Goal: Task Accomplishment & Management: Manage account settings

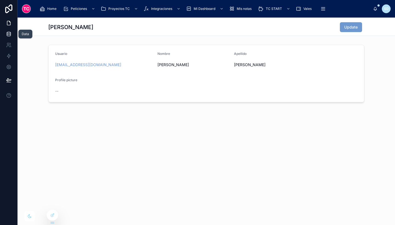
click at [5, 36] on link at bounding box center [8, 33] width 17 height 11
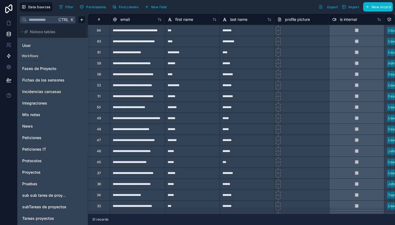
click at [8, 56] on icon at bounding box center [8, 55] width 5 height 5
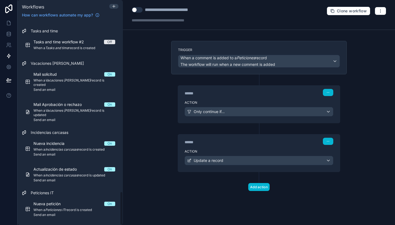
scroll to position [1033, 0]
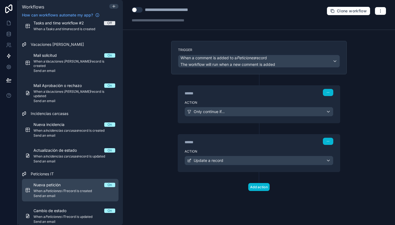
click at [100, 188] on span "When a Peticiones IT record is created" at bounding box center [74, 190] width 82 height 4
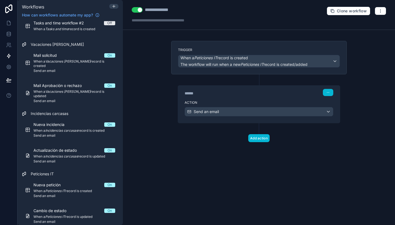
click at [267, 98] on div "Action Send an email" at bounding box center [259, 110] width 162 height 25
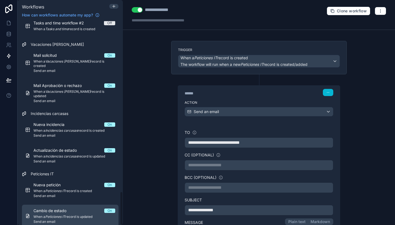
click at [45, 208] on span "Cambio de estado" at bounding box center [52, 210] width 39 height 5
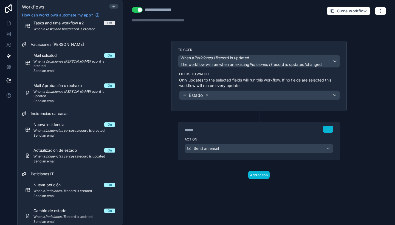
click at [224, 136] on div "Action Send an email" at bounding box center [259, 147] width 162 height 25
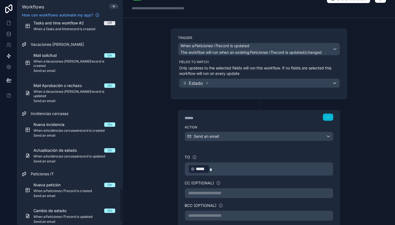
scroll to position [1004, 0]
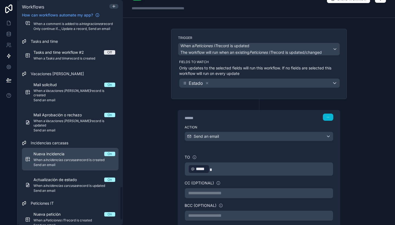
click at [75, 151] on div "Nueva incidencia On" at bounding box center [74, 153] width 82 height 5
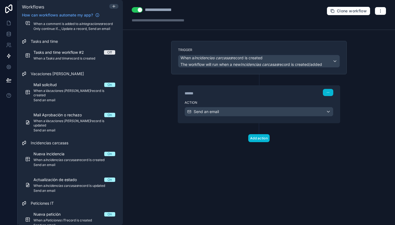
click at [190, 145] on div "Trigger When a Incidencias carcasas record is created The workflow will run whe…" at bounding box center [259, 100] width 184 height 119
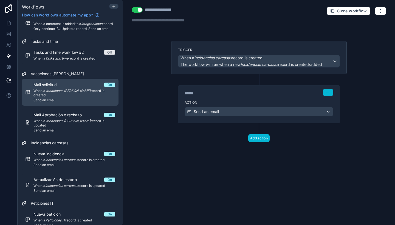
click at [83, 83] on div "Mail solicitud On" at bounding box center [74, 84] width 82 height 5
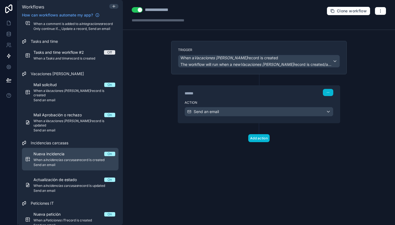
click at [90, 158] on span "When a Incidencias carcasas record is created" at bounding box center [74, 160] width 82 height 4
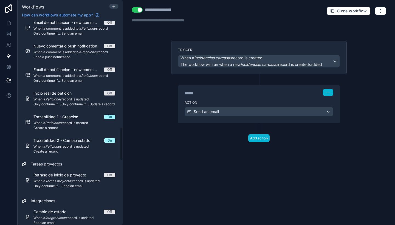
scroll to position [643, 0]
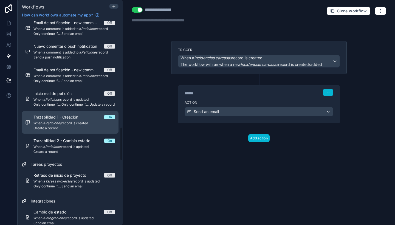
click at [77, 117] on span "Trazabilidad 1 - Creación" at bounding box center [58, 116] width 51 height 5
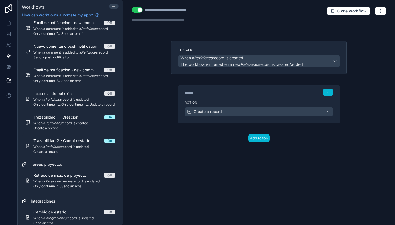
click at [173, 8] on div "**********" at bounding box center [173, 10] width 56 height 7
click at [164, 95] on div "**********" at bounding box center [259, 112] width 272 height 225
click at [114, 7] on icon at bounding box center [114, 6] width 4 height 4
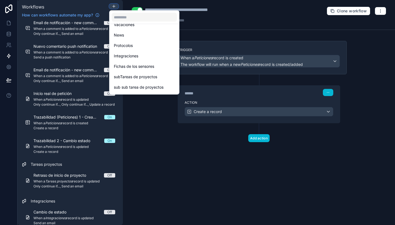
scroll to position [80, 0]
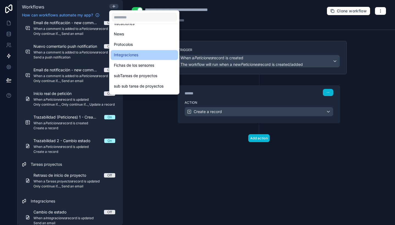
click at [132, 56] on span "Integraciones" at bounding box center [126, 55] width 24 height 7
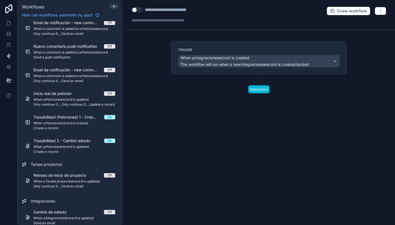
click at [140, 11] on button "Use setting" at bounding box center [137, 9] width 11 height 5
drag, startPoint x: 147, startPoint y: 10, endPoint x: 209, endPoint y: 6, distance: 62.6
click at [209, 6] on div "**********" at bounding box center [259, 15] width 272 height 30
type div "**********"
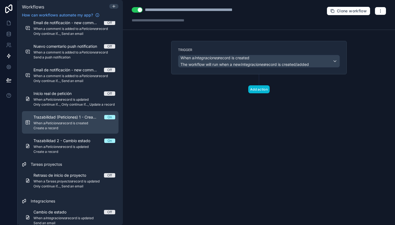
click at [77, 129] on span "Create a record" at bounding box center [74, 128] width 82 height 4
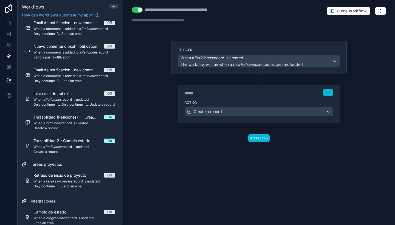
click at [136, 8] on button "Use setting" at bounding box center [137, 9] width 11 height 5
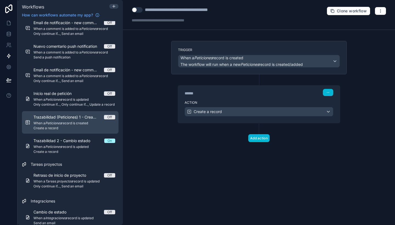
click at [78, 124] on span "When a Peticiones record is created" at bounding box center [74, 123] width 82 height 4
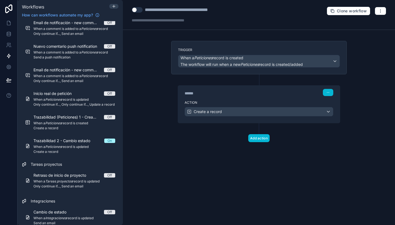
click at [236, 98] on div "Action Create a record" at bounding box center [259, 110] width 162 height 25
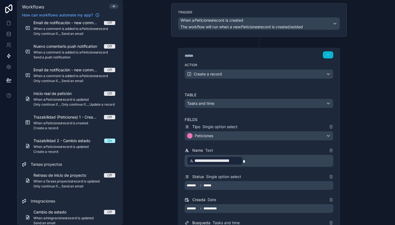
scroll to position [38, 0]
click at [241, 75] on div "Create a record" at bounding box center [259, 73] width 148 height 9
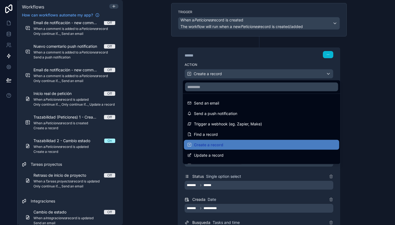
click at [144, 85] on div at bounding box center [197, 112] width 395 height 225
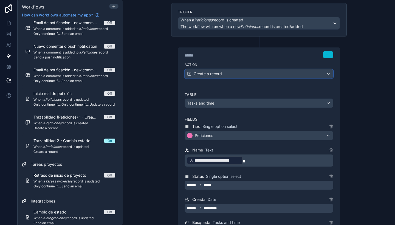
click at [228, 75] on div "Create a record" at bounding box center [259, 73] width 148 height 9
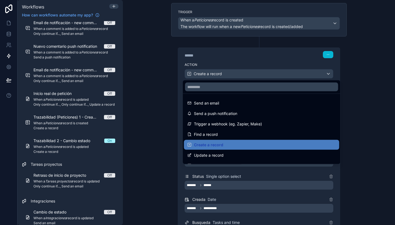
click at [228, 75] on div at bounding box center [197, 112] width 395 height 225
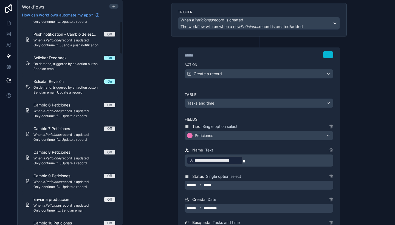
scroll to position [0, 0]
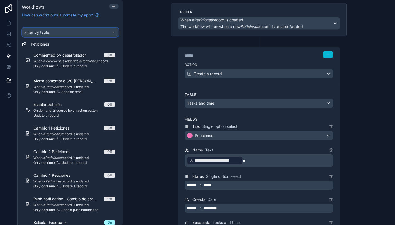
click at [79, 36] on div "Filter by table" at bounding box center [70, 32] width 96 height 9
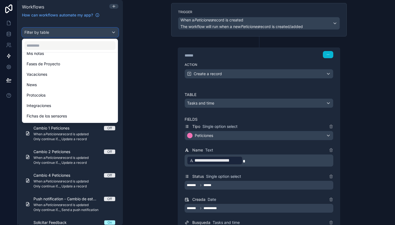
scroll to position [58, 0]
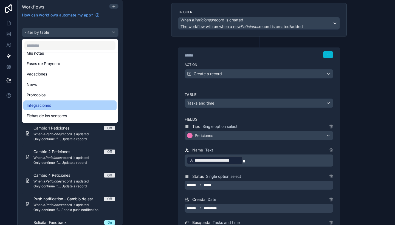
click at [65, 102] on div "Integraciones" at bounding box center [69, 105] width 93 height 10
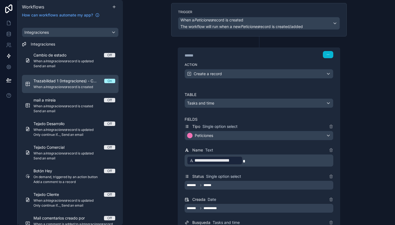
click at [87, 88] on span "When a Integraciones record is created" at bounding box center [74, 87] width 82 height 4
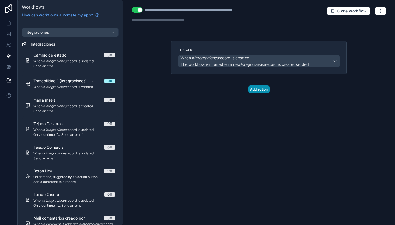
click at [257, 90] on button "Add action" at bounding box center [258, 89] width 21 height 8
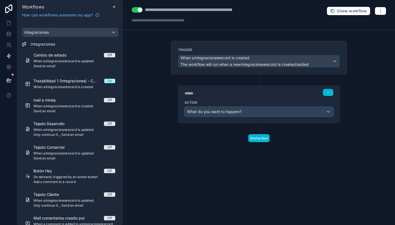
click at [233, 110] on span "What do you want to happen?" at bounding box center [214, 111] width 54 height 5
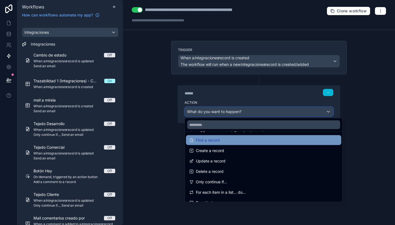
scroll to position [32, 0]
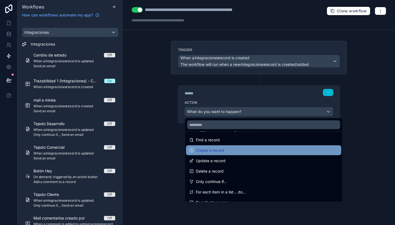
click at [224, 152] on div "Create a record" at bounding box center [263, 150] width 148 height 7
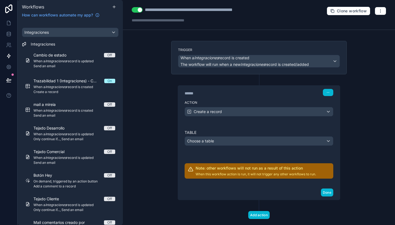
scroll to position [11, 0]
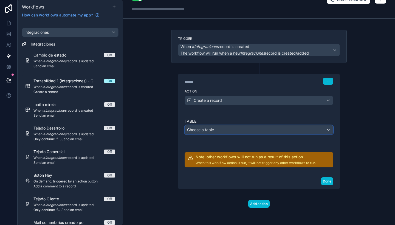
click at [233, 130] on div "Choose a table" at bounding box center [259, 129] width 148 height 9
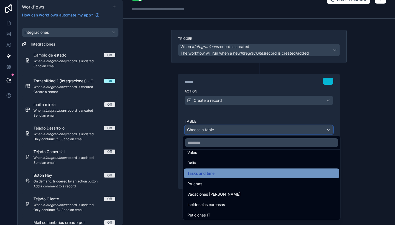
scroll to position [150, 0]
click at [222, 172] on div "Tasks and time" at bounding box center [261, 173] width 148 height 7
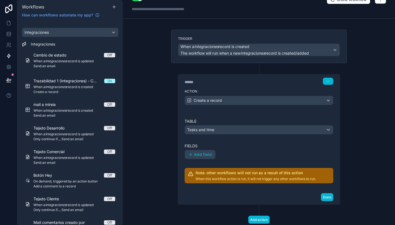
scroll to position [27, 0]
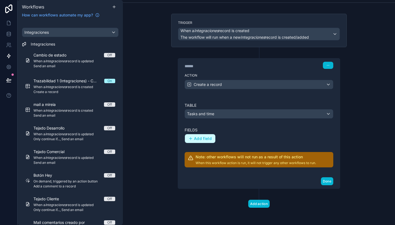
click at [208, 142] on button "Add field" at bounding box center [200, 138] width 30 height 9
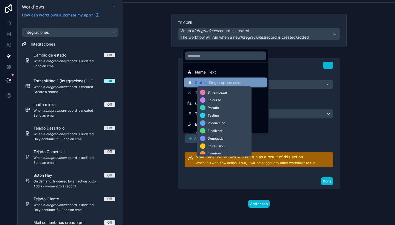
click at [224, 82] on span "Single option select" at bounding box center [225, 82] width 35 height 5
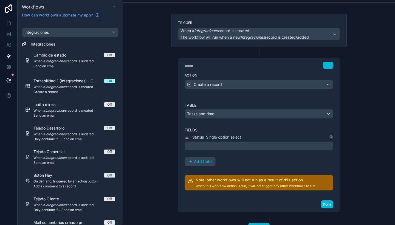
click at [212, 148] on div at bounding box center [258, 145] width 148 height 9
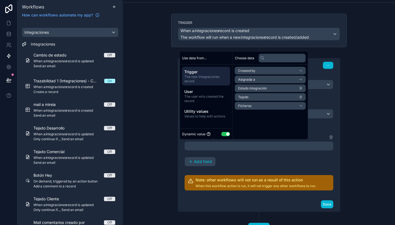
click at [225, 134] on button "Use setting" at bounding box center [225, 134] width 9 height 4
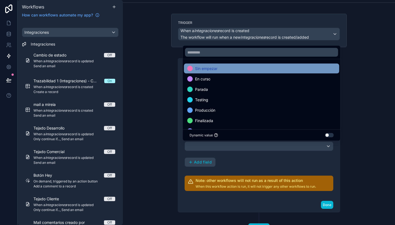
click at [228, 71] on div "Sin empezar" at bounding box center [261, 68] width 148 height 7
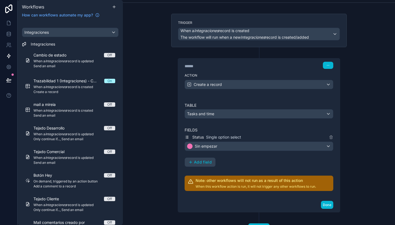
click at [238, 161] on div "Status Single option select Sin empezar Add field" at bounding box center [258, 150] width 148 height 33
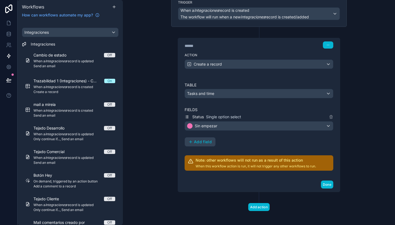
scroll to position [51, 0]
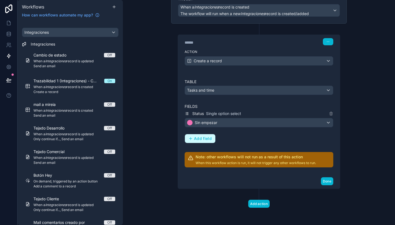
click at [198, 137] on span "Add field" at bounding box center [203, 138] width 18 height 5
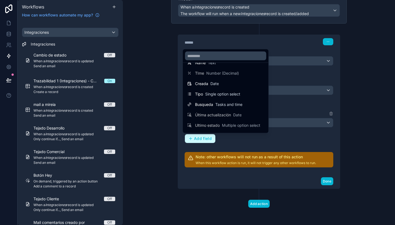
scroll to position [0, 0]
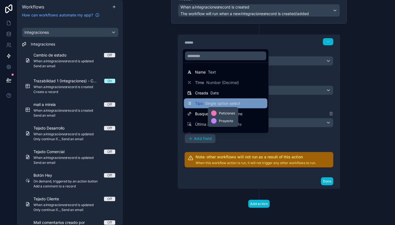
click at [219, 105] on span "Single option select" at bounding box center [222, 103] width 35 height 5
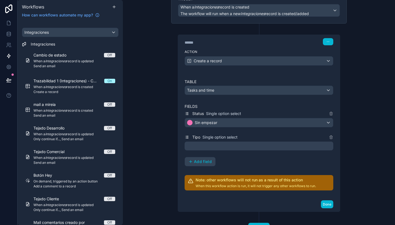
click at [278, 150] on div at bounding box center [258, 145] width 148 height 9
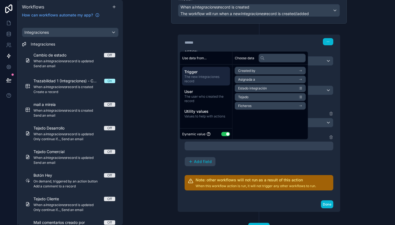
drag, startPoint x: 221, startPoint y: 134, endPoint x: 224, endPoint y: 134, distance: 3.3
click at [224, 134] on div "Dynamic value Use setting" at bounding box center [206, 134] width 48 height 6
click at [224, 134] on button "Use setting" at bounding box center [225, 134] width 9 height 4
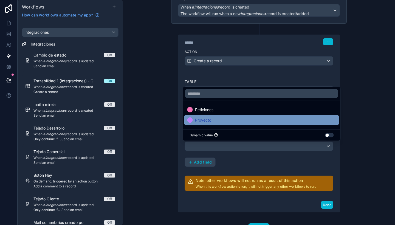
click at [222, 116] on div "Proyecto" at bounding box center [261, 120] width 155 height 10
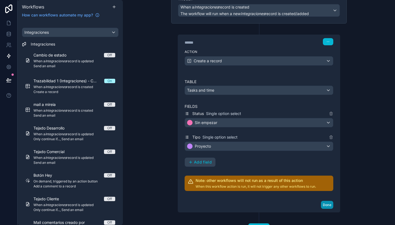
click at [323, 204] on button "Done" at bounding box center [327, 205] width 12 height 8
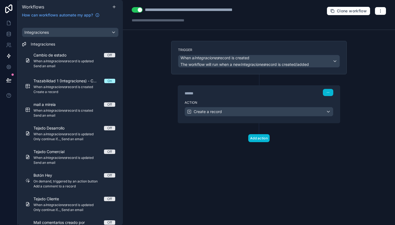
click at [250, 96] on div "****** Step 1" at bounding box center [259, 91] width 162 height 13
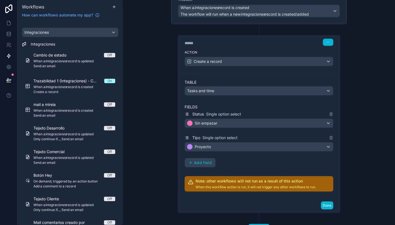
scroll to position [64, 0]
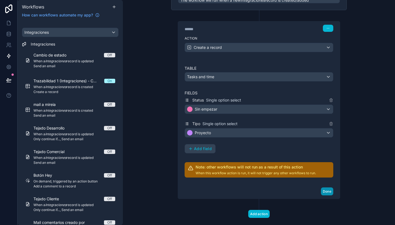
click at [326, 193] on button "Done" at bounding box center [327, 191] width 12 height 8
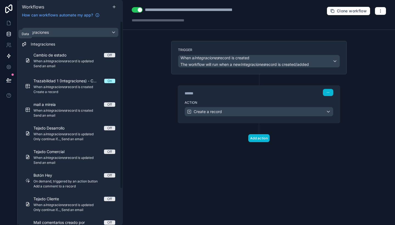
click at [5, 36] on link at bounding box center [8, 33] width 17 height 11
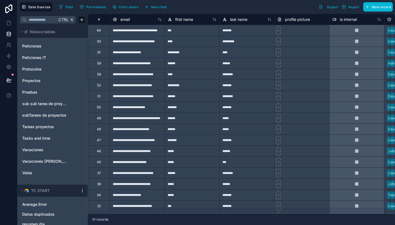
scroll to position [93, 0]
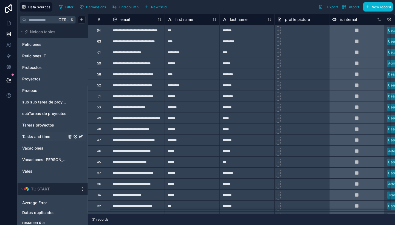
click at [38, 134] on span "Tasks and time" at bounding box center [36, 136] width 28 height 5
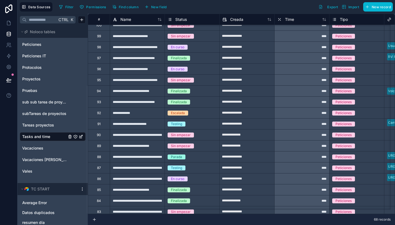
scroll to position [144, 0]
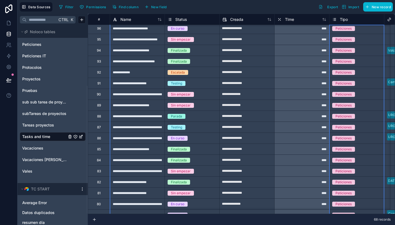
click at [342, 19] on span "Tipo" at bounding box center [343, 19] width 8 height 5
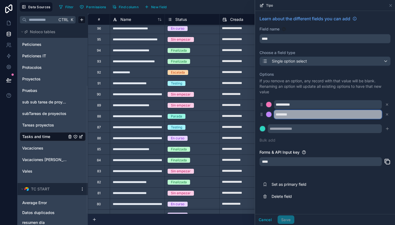
click at [299, 113] on input "********" at bounding box center [328, 114] width 108 height 9
type input "*"
type input "**********"
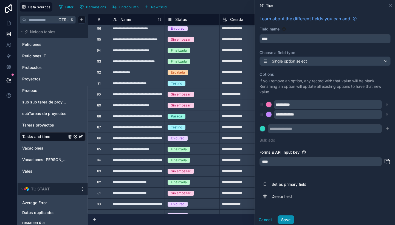
click at [290, 219] on button "Save" at bounding box center [285, 219] width 16 height 9
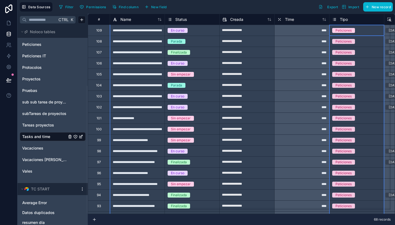
click at [342, 18] on span "Tipo" at bounding box center [343, 19] width 8 height 5
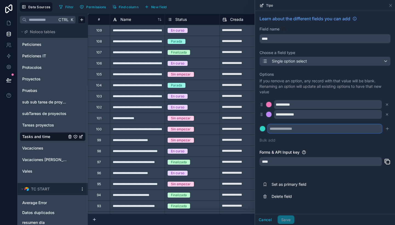
click at [289, 127] on input "text" at bounding box center [324, 128] width 114 height 9
type input "*********"
click at [385, 128] on icon "submit" at bounding box center [387, 128] width 4 height 4
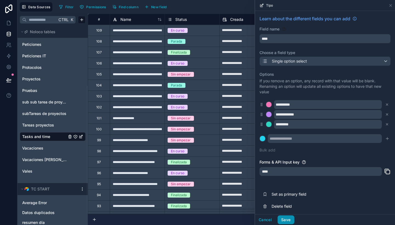
click at [288, 218] on button "Save" at bounding box center [285, 219] width 16 height 9
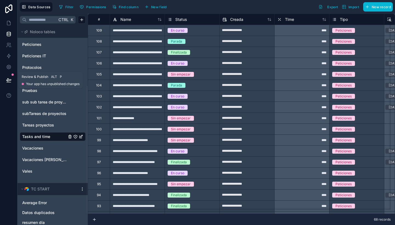
click at [11, 81] on icon at bounding box center [8, 79] width 5 height 5
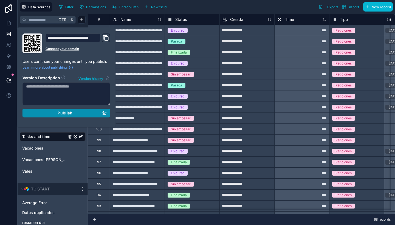
click at [58, 112] on div "Publish" at bounding box center [66, 112] width 81 height 5
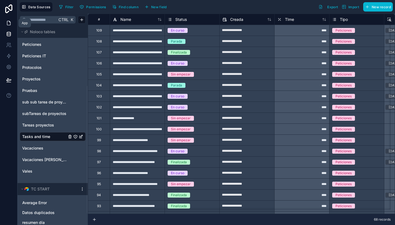
click at [8, 23] on icon at bounding box center [8, 22] width 5 height 5
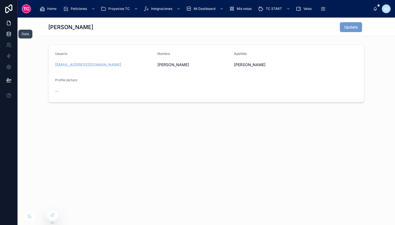
click at [4, 36] on link at bounding box center [8, 33] width 17 height 11
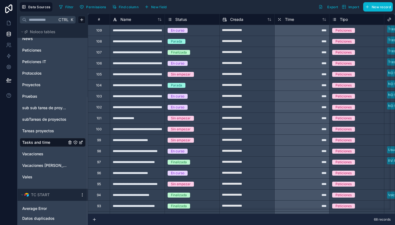
scroll to position [111, 0]
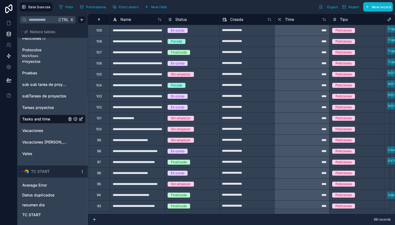
click at [8, 53] on icon at bounding box center [8, 55] width 5 height 5
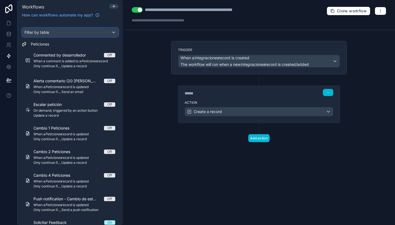
click at [56, 32] on div "Filter by table" at bounding box center [70, 32] width 96 height 9
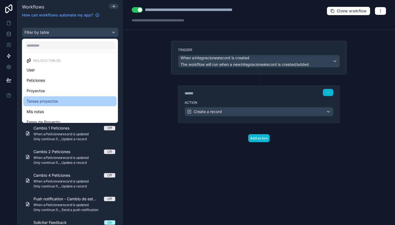
click at [59, 100] on div "Tareas proyectos" at bounding box center [70, 101] width 87 height 7
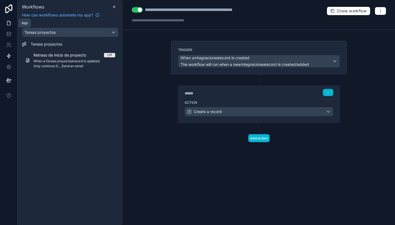
click at [11, 22] on icon at bounding box center [8, 22] width 5 height 5
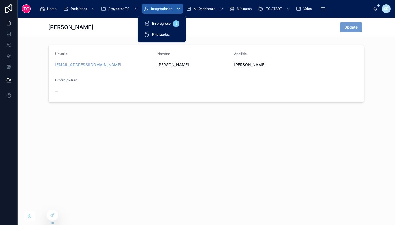
click at [165, 6] on div "Integraciones" at bounding box center [162, 8] width 38 height 9
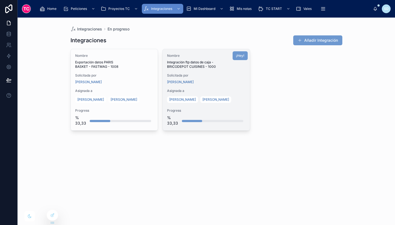
click at [230, 84] on div "Nombre Integración ftp datos de caja - BRICODEPOT CUISINES - 1000 Solicitada po…" at bounding box center [205, 89] width 87 height 81
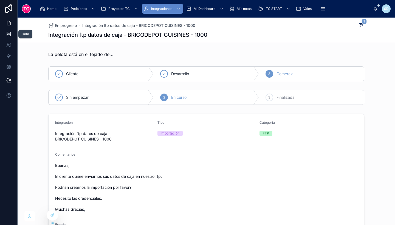
click at [6, 32] on icon at bounding box center [8, 33] width 5 height 5
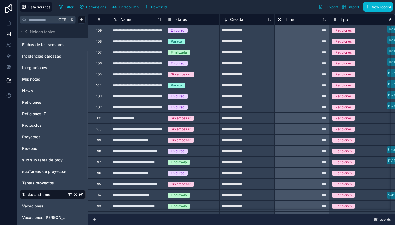
scroll to position [31, 0]
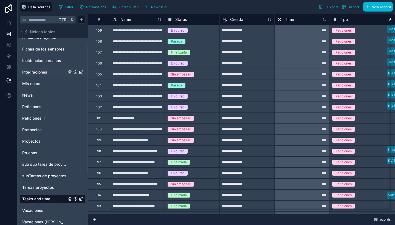
click at [38, 75] on span "Integraciones" at bounding box center [34, 71] width 25 height 5
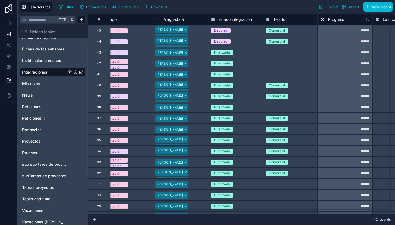
scroll to position [0, 286]
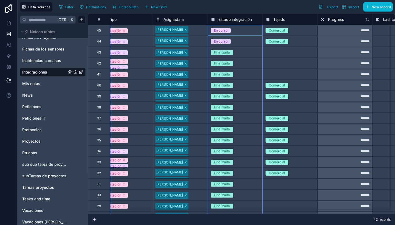
click at [235, 19] on span "Estado integración" at bounding box center [234, 19] width 33 height 5
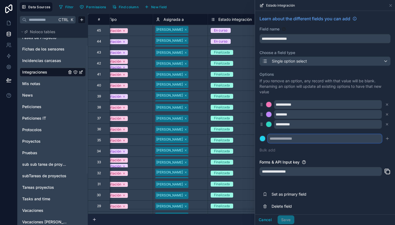
click at [302, 135] on input "text" at bounding box center [324, 138] width 114 height 9
type input "**********"
click at [386, 139] on div "**********" at bounding box center [325, 113] width 140 height 205
click at [387, 139] on icon "submit" at bounding box center [387, 138] width 0 height 2
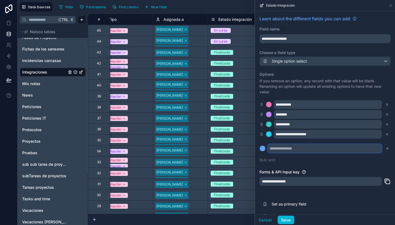
click at [319, 149] on input "text" at bounding box center [324, 148] width 114 height 9
type input "**********"
click at [385, 149] on icon "submit" at bounding box center [387, 148] width 4 height 4
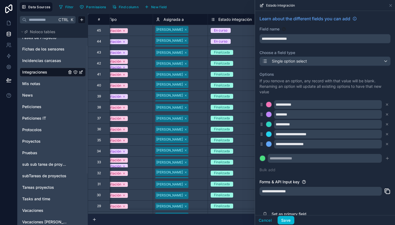
click at [262, 124] on icon at bounding box center [261, 124] width 4 height 5
click at [288, 219] on button "Save" at bounding box center [285, 220] width 16 height 9
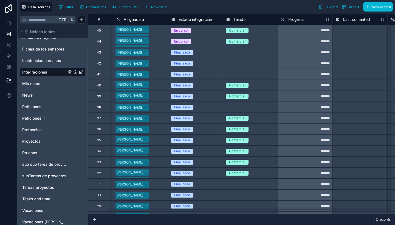
scroll to position [0, 348]
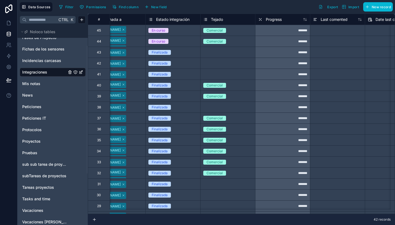
click at [221, 20] on span "Tejado" at bounding box center [217, 19] width 12 height 5
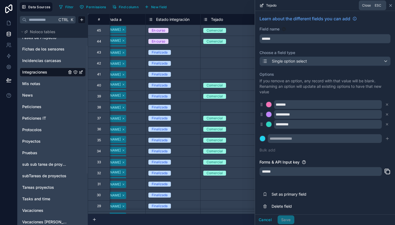
click at [389, 6] on icon at bounding box center [390, 5] width 2 height 2
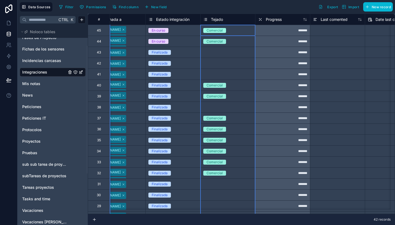
click at [217, 19] on span "Tejado" at bounding box center [217, 19] width 12 height 5
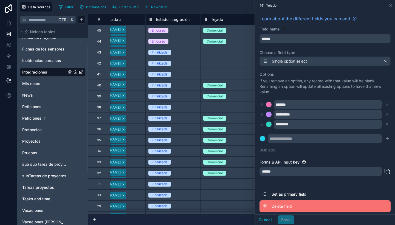
click at [286, 207] on span "Delete field" at bounding box center [310, 205] width 79 height 5
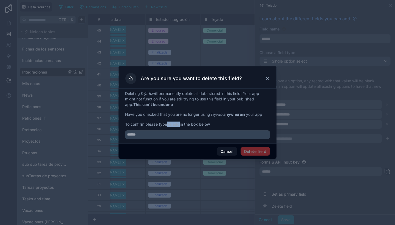
drag, startPoint x: 169, startPoint y: 125, endPoint x: 180, endPoint y: 122, distance: 11.5
click at [179, 122] on strong "Tejado" at bounding box center [173, 124] width 13 height 5
copy strong "Tejado"
click at [187, 134] on input "text" at bounding box center [197, 134] width 145 height 9
paste input "******"
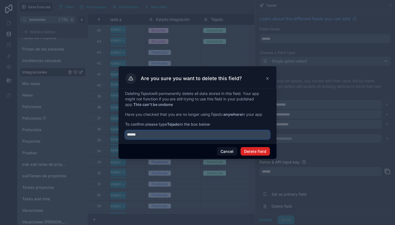
type input "******"
click at [263, 152] on button "Delete field" at bounding box center [254, 151] width 29 height 9
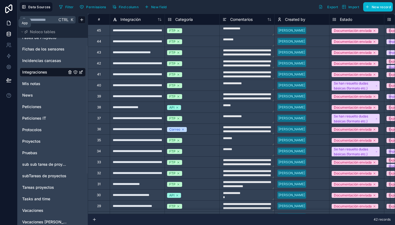
click at [10, 22] on icon at bounding box center [8, 23] width 3 height 4
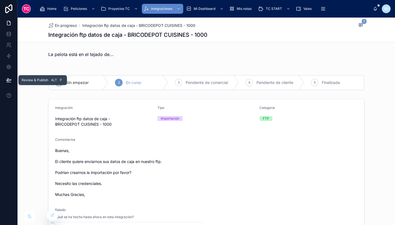
click at [10, 80] on icon at bounding box center [8, 79] width 5 height 3
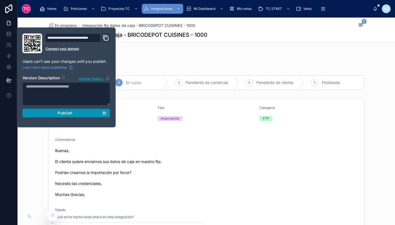
click at [55, 113] on div "Publish" at bounding box center [66, 112] width 81 height 5
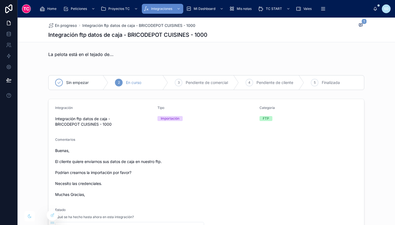
click at [167, 51] on div "La pelota está en el tejado de..." at bounding box center [206, 54] width 316 height 7
click at [53, 215] on icon at bounding box center [52, 215] width 4 height 4
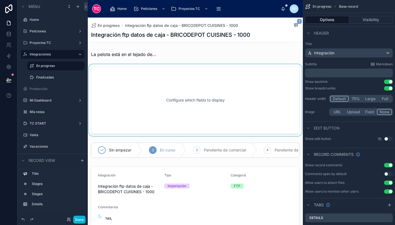
click at [228, 105] on div at bounding box center [195, 100] width 215 height 72
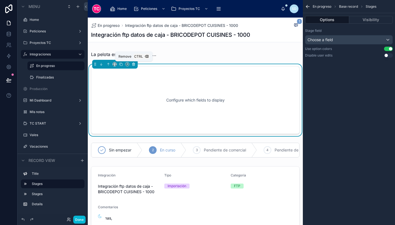
click at [134, 63] on icon at bounding box center [133, 63] width 2 height 0
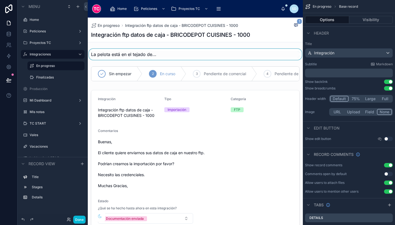
click at [162, 50] on div at bounding box center [195, 54] width 215 height 11
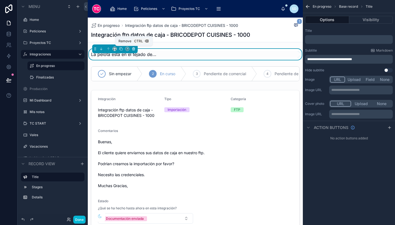
click at [134, 47] on icon at bounding box center [133, 47] width 1 height 1
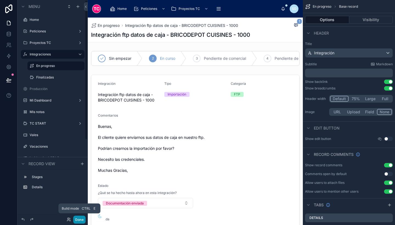
click at [81, 219] on button "Done" at bounding box center [79, 219] width 12 height 8
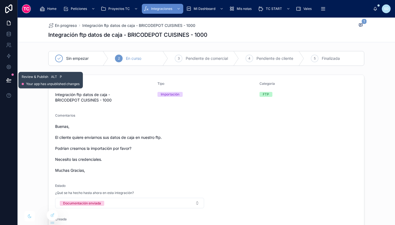
click at [10, 84] on button at bounding box center [9, 79] width 12 height 15
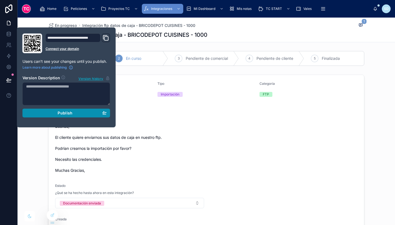
click at [61, 115] on span "Publish" at bounding box center [65, 112] width 15 height 5
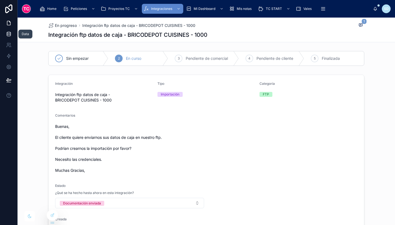
click at [9, 36] on icon at bounding box center [8, 33] width 5 height 5
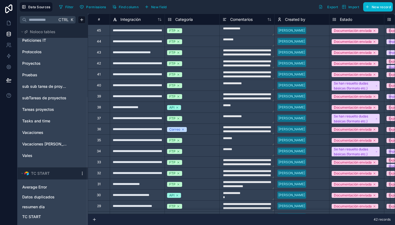
scroll to position [111, 0]
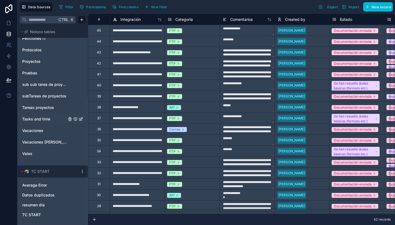
click at [49, 119] on span "Tasks and time" at bounding box center [36, 118] width 28 height 5
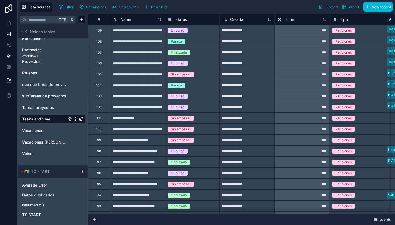
click at [7, 56] on icon at bounding box center [8, 56] width 3 height 4
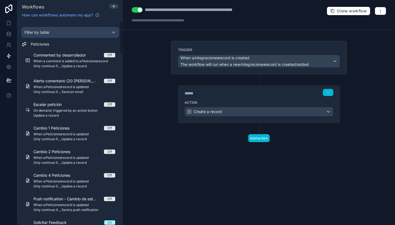
click at [67, 30] on div "Filter by table" at bounding box center [70, 32] width 96 height 9
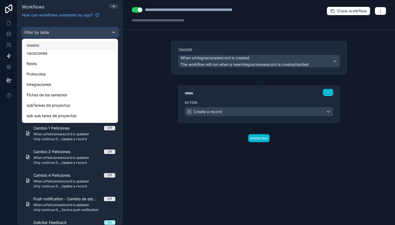
scroll to position [79, 0]
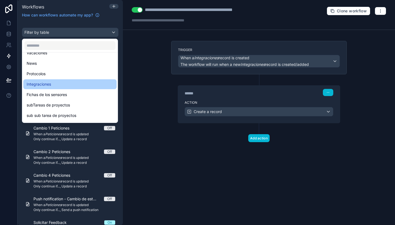
click at [70, 79] on div "Integraciones" at bounding box center [69, 84] width 93 height 10
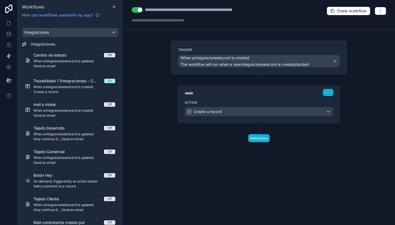
click at [281, 95] on div "****** Step 1" at bounding box center [258, 92] width 148 height 7
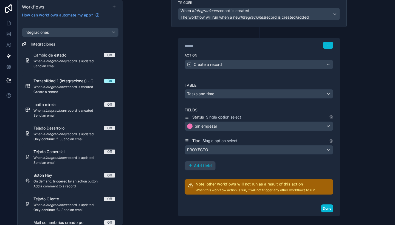
scroll to position [62, 0]
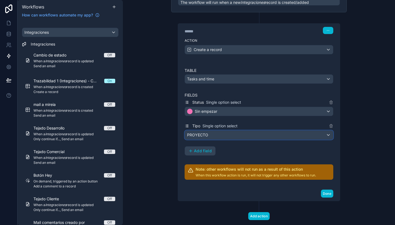
click at [229, 132] on div "PROYECTO" at bounding box center [259, 134] width 148 height 9
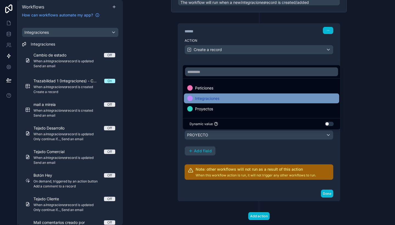
click at [219, 100] on span "Integraciones" at bounding box center [207, 98] width 24 height 7
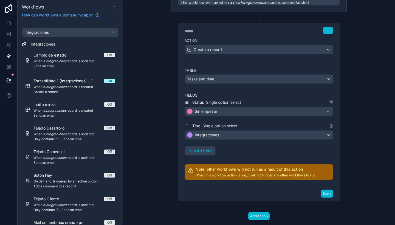
click at [339, 155] on div "****** Step 1 Action Create a record Table Tasks and time Fields Status Single …" at bounding box center [258, 106] width 175 height 188
click at [326, 191] on button "Done" at bounding box center [327, 193] width 12 height 8
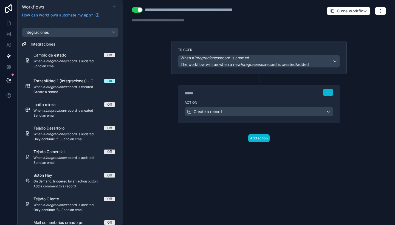
click at [274, 87] on div "****** Step 1" at bounding box center [259, 91] width 162 height 13
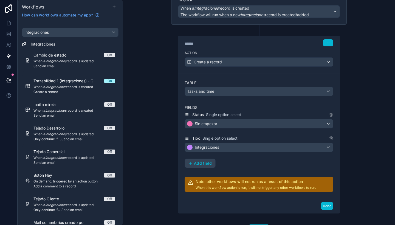
scroll to position [50, 0]
click at [323, 204] on button "Done" at bounding box center [327, 205] width 12 height 8
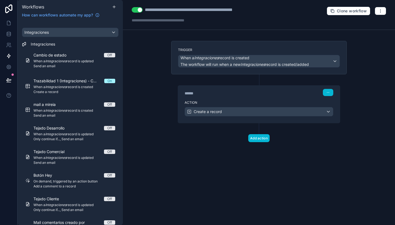
click at [86, 27] on div "Integraciones Integraciones Cambio de estado Off When a Integraciones record is…" at bounding box center [70, 145] width 105 height 248
click at [92, 34] on div "Integraciones" at bounding box center [70, 32] width 96 height 9
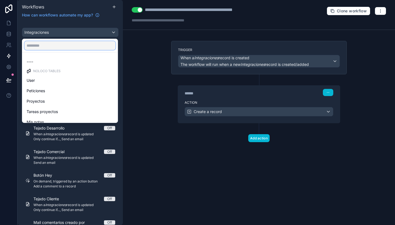
click at [88, 47] on input "text" at bounding box center [69, 45] width 91 height 9
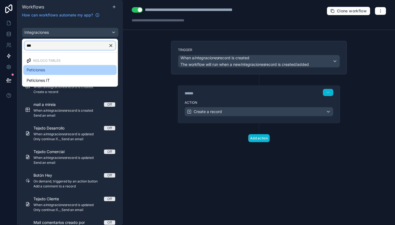
type input "***"
click at [76, 67] on div "Peticiones" at bounding box center [70, 70] width 87 height 7
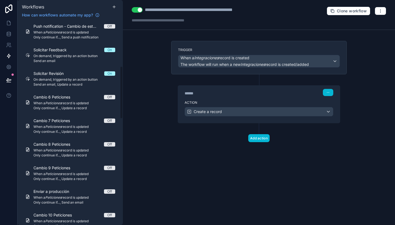
scroll to position [172, 0]
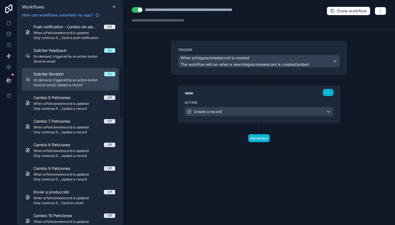
click at [76, 80] on span "On demand, triggered by an action button" at bounding box center [74, 80] width 82 height 4
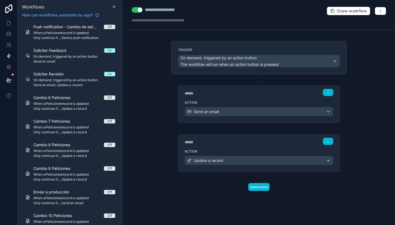
click at [249, 141] on div "******" at bounding box center [225, 141] width 82 height 5
click at [261, 149] on label "Action" at bounding box center [258, 151] width 148 height 4
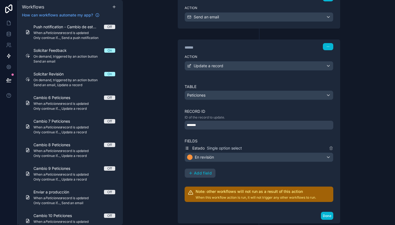
scroll to position [95, 0]
click at [324, 215] on button "Done" at bounding box center [327, 215] width 12 height 8
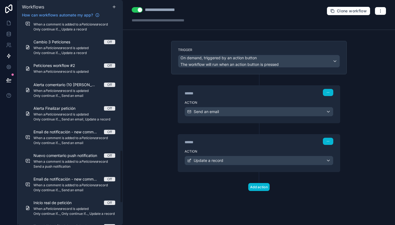
scroll to position [582, 0]
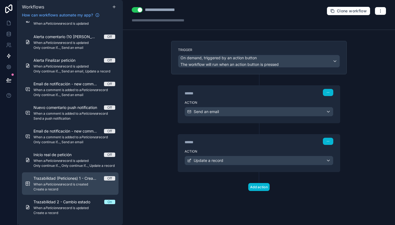
click at [87, 185] on span "When a Peticiones record is created" at bounding box center [74, 184] width 82 height 4
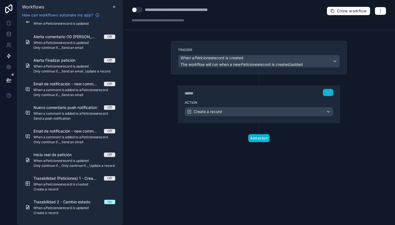
click at [249, 96] on div "****** Step 1" at bounding box center [259, 91] width 162 height 13
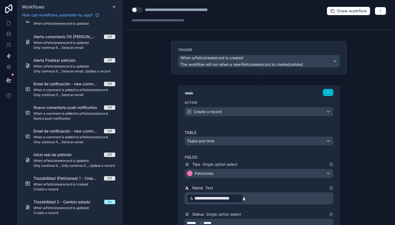
click at [139, 12] on button "Use setting" at bounding box center [137, 9] width 11 height 5
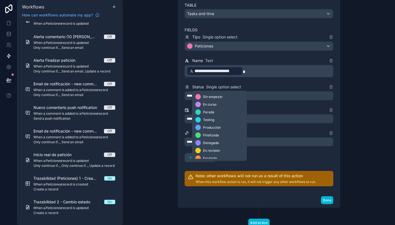
scroll to position [128, 0]
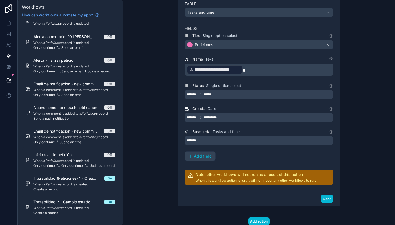
click at [369, 138] on div "**********" at bounding box center [259, 112] width 272 height 225
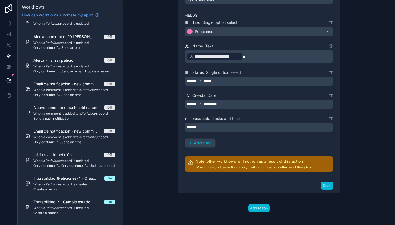
scroll to position [146, 0]
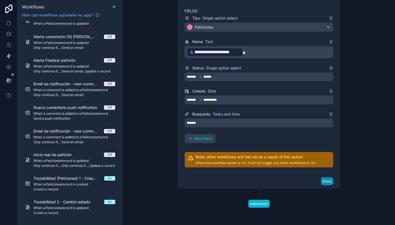
click at [326, 179] on button "Done" at bounding box center [327, 181] width 12 height 8
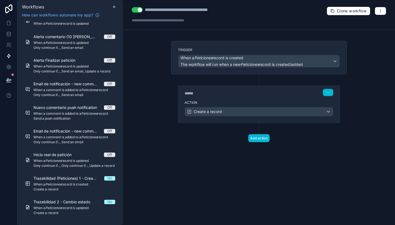
scroll to position [0, 0]
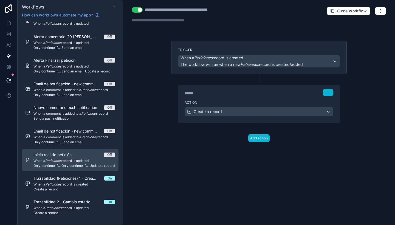
click at [81, 161] on span "When a Peticiones record is updated" at bounding box center [74, 160] width 82 height 4
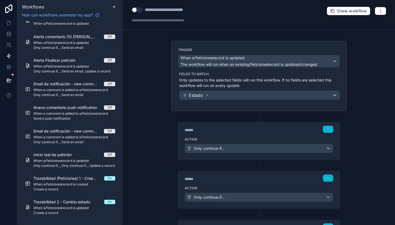
click at [241, 138] on label "Action" at bounding box center [258, 139] width 148 height 4
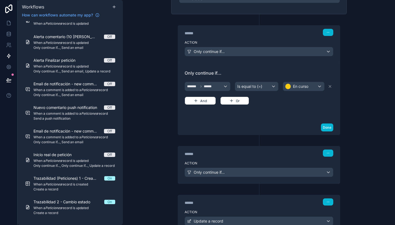
scroll to position [97, 0]
click at [245, 153] on div "******" at bounding box center [225, 153] width 82 height 5
click at [255, 166] on div "Action Only continue if..." at bounding box center [259, 170] width 162 height 25
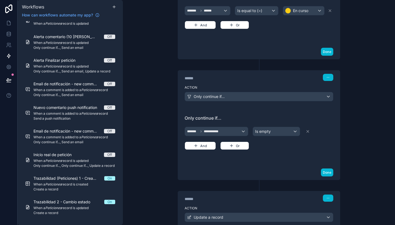
scroll to position [212, 0]
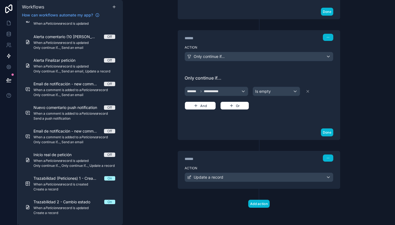
click at [245, 167] on label "Action" at bounding box center [258, 168] width 148 height 4
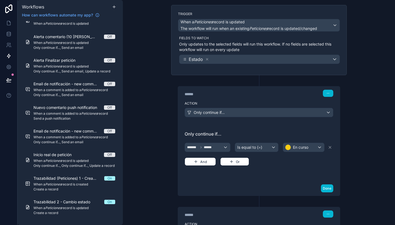
scroll to position [0, 0]
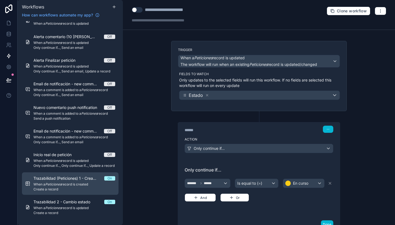
click at [72, 183] on span "When a Peticiones record is created" at bounding box center [74, 184] width 82 height 4
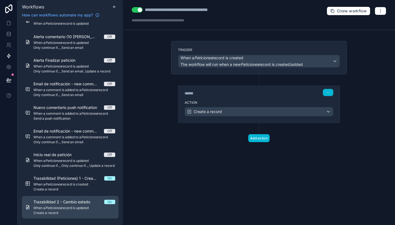
click at [76, 203] on span "Trazabilidad 2 - Cambio estado" at bounding box center [64, 201] width 63 height 5
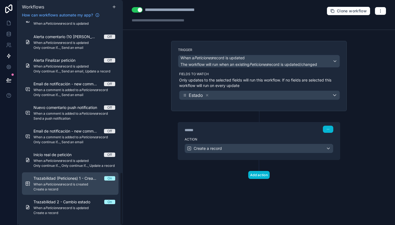
click at [81, 175] on link "Trazabilidad (Peticiones) 1 - Creación On When a Peticiones record is created C…" at bounding box center [70, 183] width 96 height 22
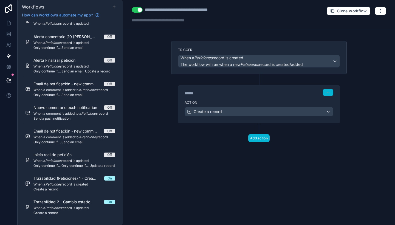
click at [260, 98] on div "Action Create a record" at bounding box center [259, 110] width 162 height 25
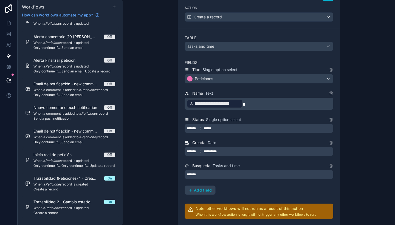
scroll to position [95, 0]
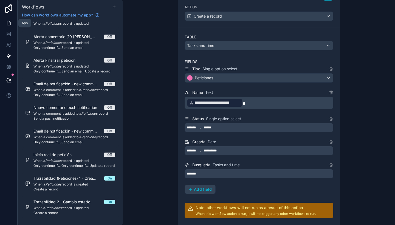
click at [8, 23] on icon at bounding box center [8, 22] width 5 height 5
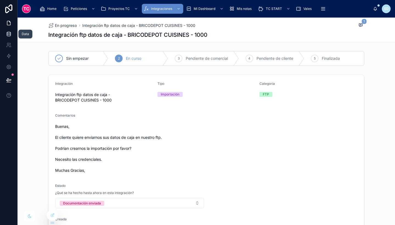
click at [4, 31] on link at bounding box center [8, 33] width 17 height 11
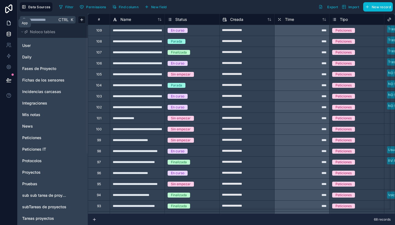
click at [8, 20] on link at bounding box center [8, 23] width 17 height 11
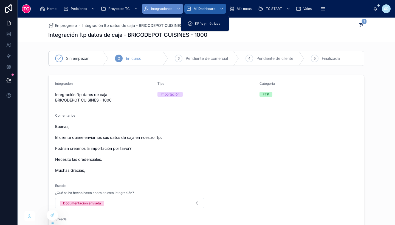
click at [213, 5] on div "Mi Dashboard" at bounding box center [205, 8] width 39 height 9
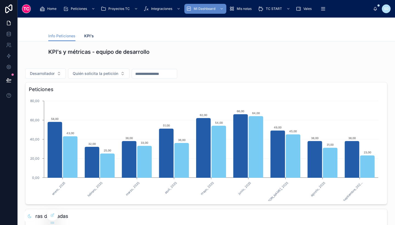
click at [88, 34] on span "KPI's" at bounding box center [89, 35] width 10 height 5
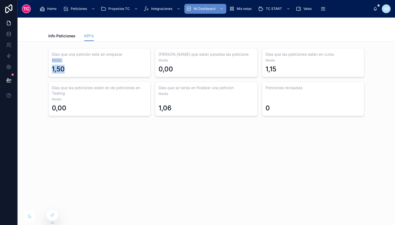
drag, startPoint x: 70, startPoint y: 71, endPoint x: 51, endPoint y: 62, distance: 21.1
click at [51, 62] on div "[PERSON_NAME] que una petición está sin empezar Media 1,50" at bounding box center [99, 62] width 102 height 29
click at [194, 66] on div "0,00" at bounding box center [205, 69] width 95 height 9
click at [215, 170] on div "KPI's Info Peticiones KPI's [PERSON_NAME] que una petición está sin empezar Med…" at bounding box center [206, 121] width 377 height 207
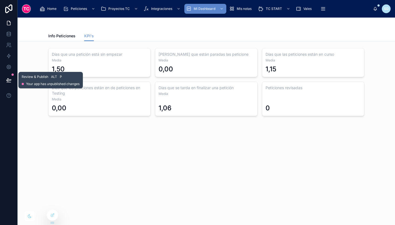
click at [8, 84] on button at bounding box center [9, 79] width 12 height 15
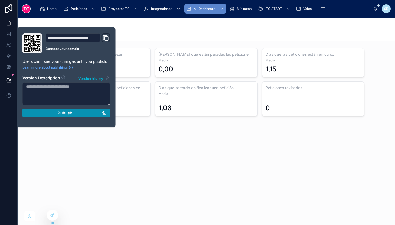
click at [107, 113] on button "Publish" at bounding box center [66, 112] width 88 height 9
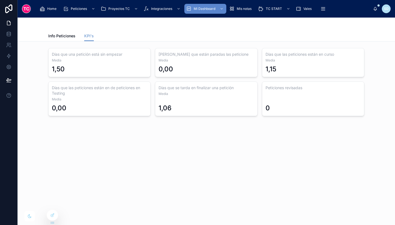
click at [178, 149] on div "[PERSON_NAME] que una petición está sin empezar Media 1,50 [PERSON_NAME] que es…" at bounding box center [206, 97] width 377 height 112
click at [8, 32] on icon at bounding box center [8, 33] width 5 height 5
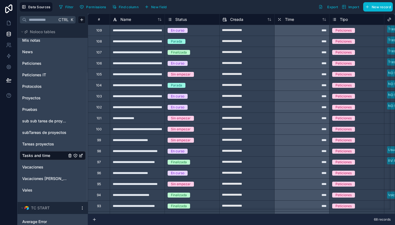
scroll to position [76, 0]
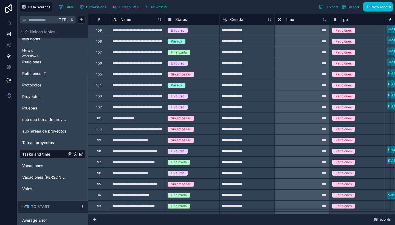
click at [6, 59] on link at bounding box center [8, 55] width 17 height 11
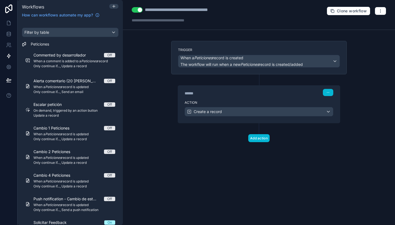
click at [234, 99] on div "Action Create a record" at bounding box center [259, 110] width 162 height 25
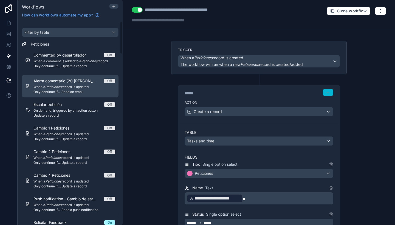
click at [82, 85] on span "When a Peticiones record is updated" at bounding box center [74, 87] width 82 height 4
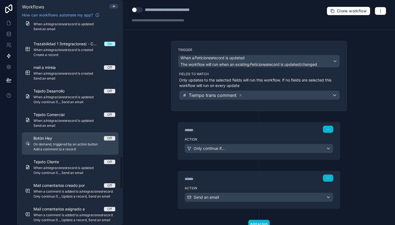
scroll to position [835, 0]
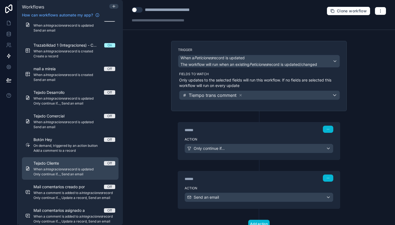
click at [81, 165] on div "Tejado Cliente Off" at bounding box center [74, 162] width 82 height 5
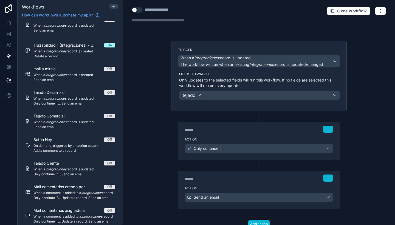
click at [198, 93] on icon at bounding box center [200, 95] width 4 height 4
click at [196, 93] on span "Choose fields to watch" at bounding box center [205, 94] width 48 height 5
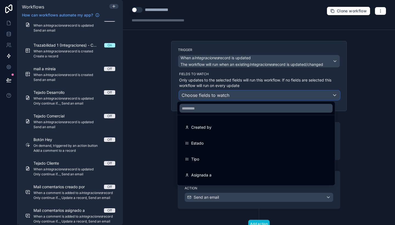
scroll to position [48, 0]
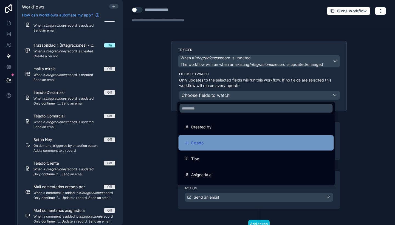
click at [202, 147] on div "Estado" at bounding box center [255, 142] width 155 height 15
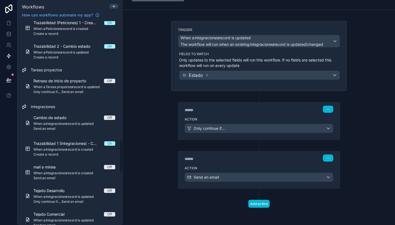
scroll to position [735, 0]
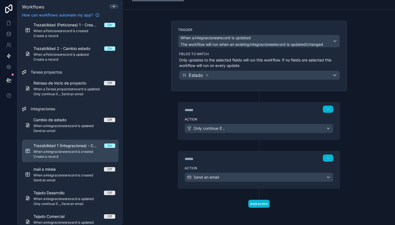
click at [52, 155] on span "Create a record" at bounding box center [74, 156] width 82 height 4
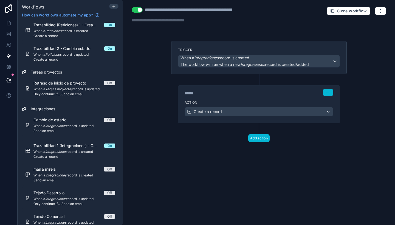
click at [256, 97] on div "****** Step 1" at bounding box center [259, 91] width 162 height 13
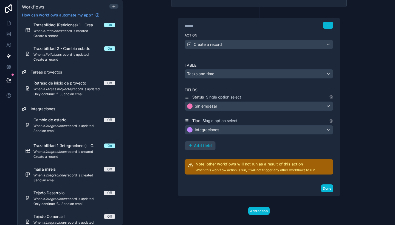
scroll to position [74, 0]
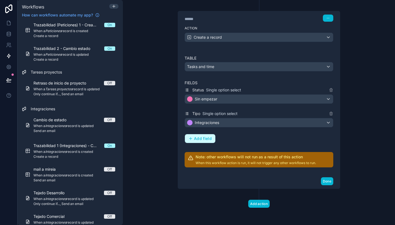
click at [202, 139] on span "Add field" at bounding box center [203, 138] width 18 height 5
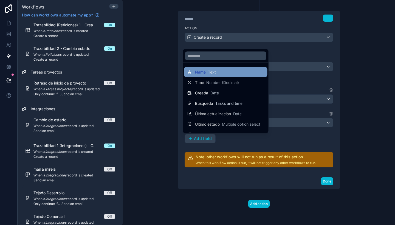
click at [212, 73] on span "Text" at bounding box center [212, 71] width 8 height 5
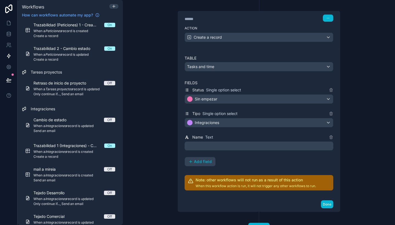
click at [209, 141] on div "﻿" at bounding box center [258, 145] width 148 height 9
click at [214, 145] on p "﻿" at bounding box center [259, 145] width 145 height 7
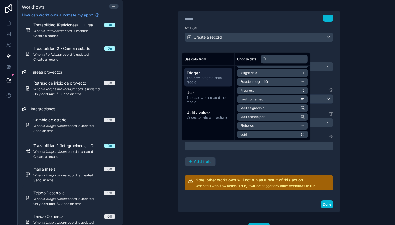
scroll to position [0, 0]
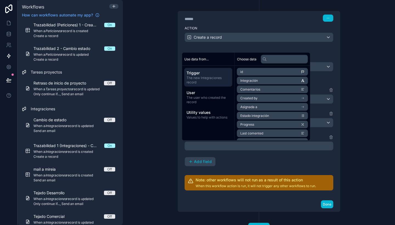
click at [264, 82] on li "Integración" at bounding box center [272, 81] width 71 height 8
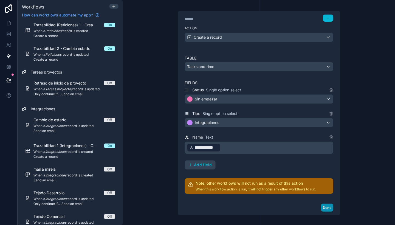
click at [321, 207] on button "Done" at bounding box center [327, 207] width 12 height 8
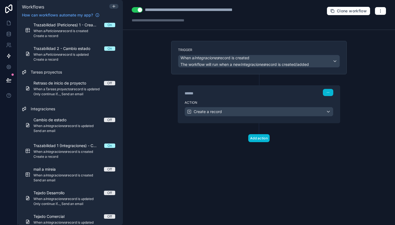
click at [272, 105] on div "Action Create a record" at bounding box center [259, 110] width 162 height 25
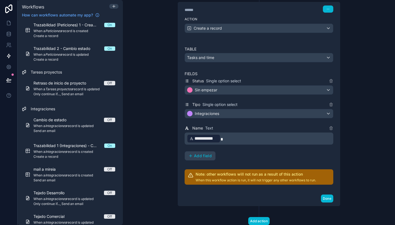
scroll to position [101, 0]
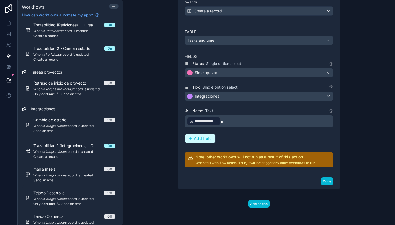
click at [204, 141] on button "Add field" at bounding box center [200, 138] width 30 height 9
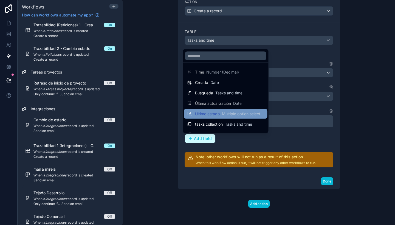
scroll to position [8, 0]
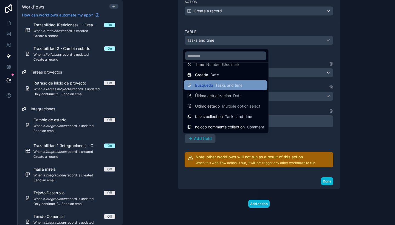
click at [236, 85] on span "Tasks and time" at bounding box center [228, 84] width 27 height 5
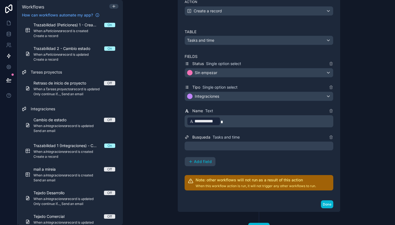
click at [208, 146] on div at bounding box center [258, 145] width 148 height 9
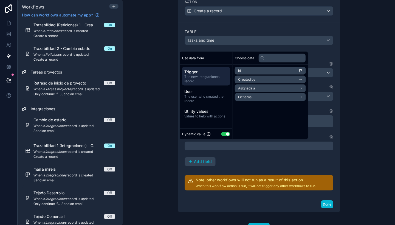
click at [253, 72] on li "id" at bounding box center [270, 71] width 71 height 8
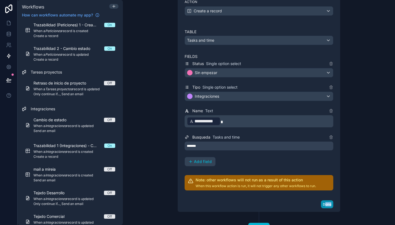
drag, startPoint x: 329, startPoint y: 208, endPoint x: 323, endPoint y: 202, distance: 8.4
click at [323, 202] on div "Done" at bounding box center [259, 204] width 162 height 15
click at [323, 202] on button "Done" at bounding box center [327, 204] width 12 height 8
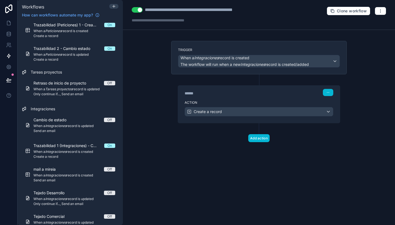
scroll to position [0, 0]
click at [216, 92] on div "******" at bounding box center [225, 92] width 82 height 5
click at [252, 96] on div "****** Step 1" at bounding box center [259, 91] width 162 height 13
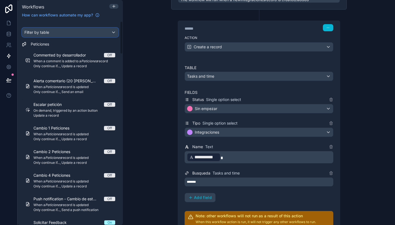
click at [79, 32] on div "Filter by table" at bounding box center [70, 32] width 96 height 9
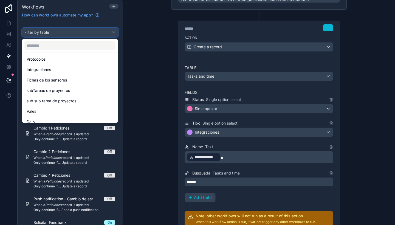
scroll to position [94, 0]
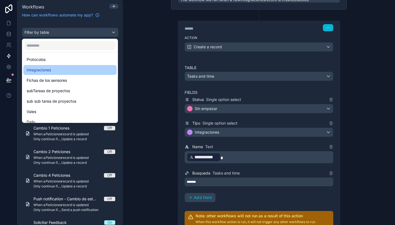
click at [78, 72] on div "Integraciones" at bounding box center [70, 70] width 87 height 7
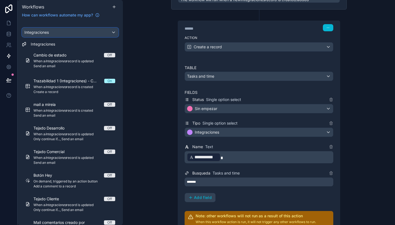
click at [63, 30] on div "Integraciones" at bounding box center [70, 32] width 96 height 9
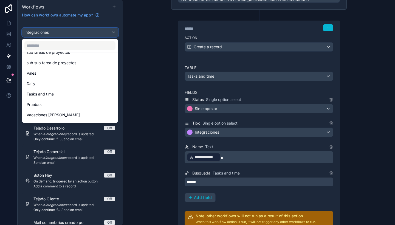
scroll to position [148, 0]
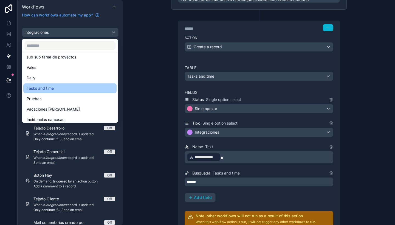
click at [68, 86] on div "Tasks and time" at bounding box center [70, 88] width 87 height 7
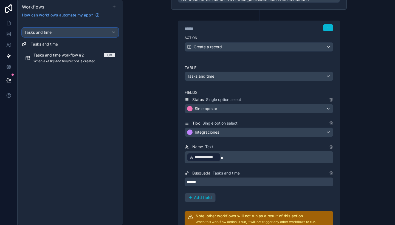
click at [66, 31] on div "Tasks and time" at bounding box center [70, 32] width 96 height 9
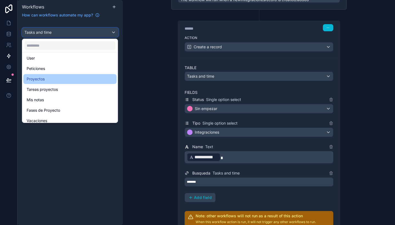
scroll to position [22, 0]
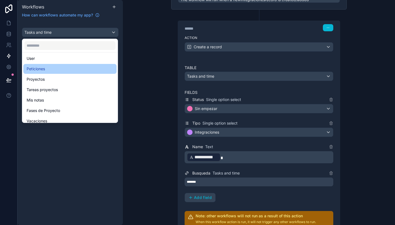
click at [48, 72] on div "Peticiones" at bounding box center [69, 69] width 93 height 10
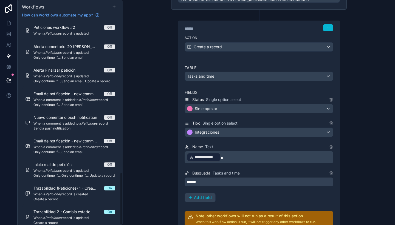
scroll to position [582, 0]
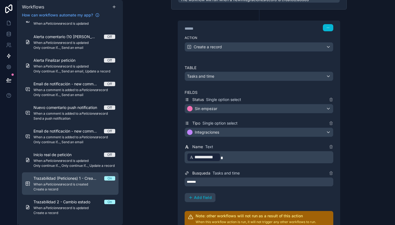
click at [76, 175] on link "Trazabilidad (Peticiones) 1 - Creación On When a Peticiones record is created C…" at bounding box center [70, 183] width 96 height 22
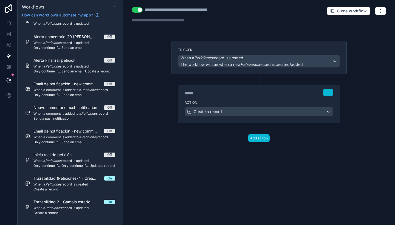
click at [255, 99] on div "Action Create a record" at bounding box center [259, 110] width 162 height 25
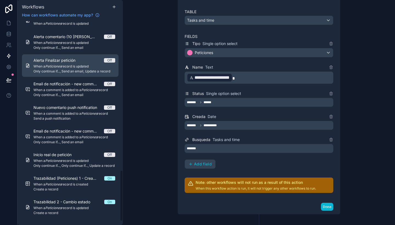
scroll to position [590, 0]
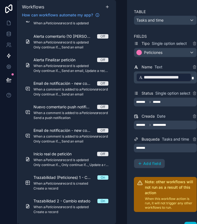
click at [171, 103] on div "******* ******" at bounding box center [165, 102] width 63 height 9
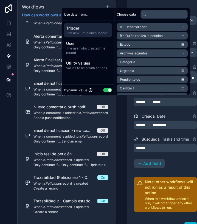
click at [106, 90] on button "Use setting" at bounding box center [107, 90] width 9 height 4
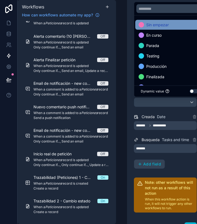
click at [164, 25] on span "Sin empezar" at bounding box center [157, 25] width 22 height 7
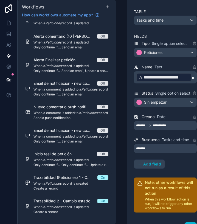
click at [129, 74] on div "**********" at bounding box center [165, 110] width 76 height 217
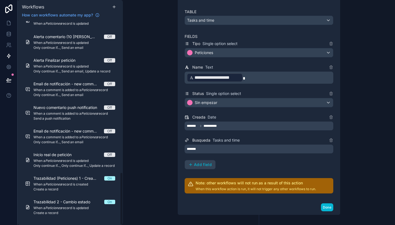
scroll to position [582, 0]
click at [261, 101] on div "Sin empezar" at bounding box center [259, 102] width 148 height 9
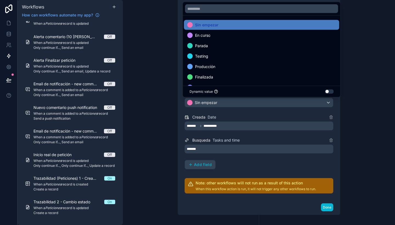
click at [329, 90] on button "Use setting" at bounding box center [329, 91] width 9 height 4
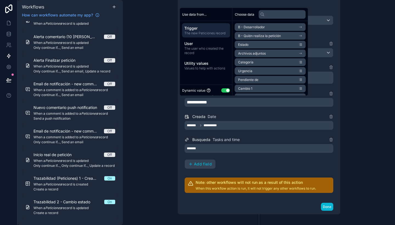
click at [268, 45] on li "Estado" at bounding box center [270, 45] width 71 height 8
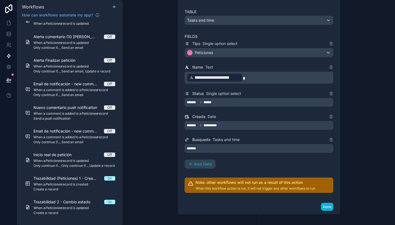
click at [356, 87] on div "**********" at bounding box center [259, 112] width 272 height 225
click at [141, 140] on div "**********" at bounding box center [259, 112] width 272 height 225
click at [373, 162] on div "**********" at bounding box center [259, 112] width 272 height 225
click at [359, 142] on div "**********" at bounding box center [259, 112] width 272 height 225
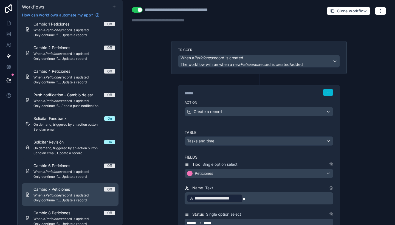
scroll to position [0, 0]
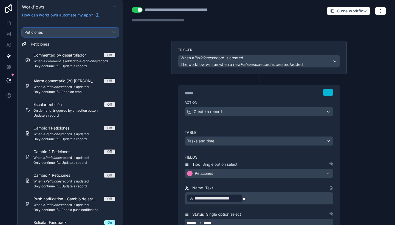
click at [84, 32] on div "Peticiones" at bounding box center [70, 32] width 96 height 9
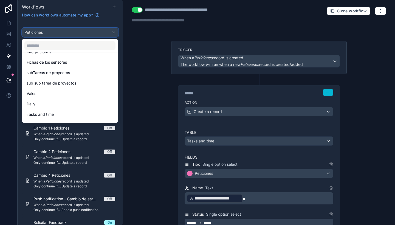
scroll to position [111, 0]
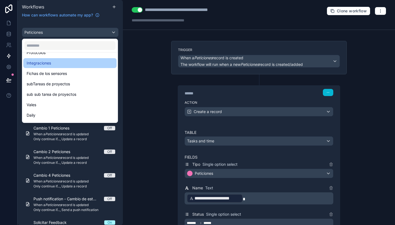
click at [68, 65] on div "Integraciones" at bounding box center [70, 63] width 87 height 7
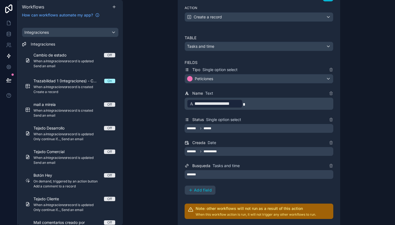
scroll to position [93, 0]
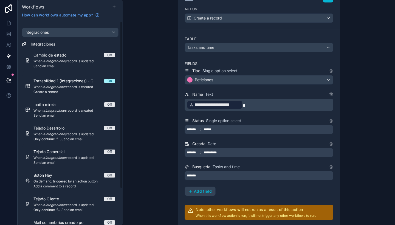
click at [60, 37] on div "Integraciones Integraciones Cambio de estado Off When a Integraciones record is…" at bounding box center [70, 145] width 105 height 235
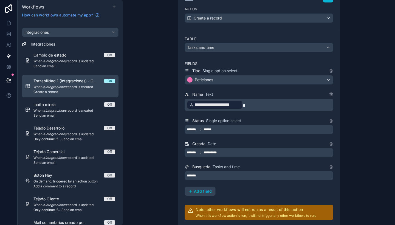
click at [65, 79] on span "Trazabilidad 1 (Integraciones) - Creación integración" at bounding box center [68, 80] width 71 height 5
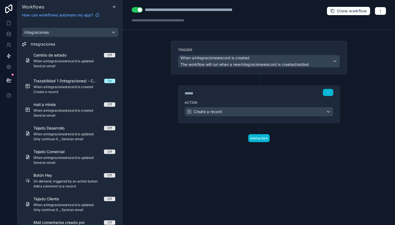
click at [242, 92] on div "******" at bounding box center [225, 92] width 82 height 5
click at [264, 99] on div "Action Create a record" at bounding box center [259, 110] width 162 height 25
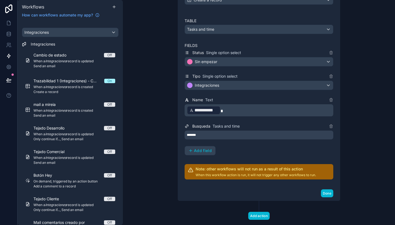
scroll to position [124, 0]
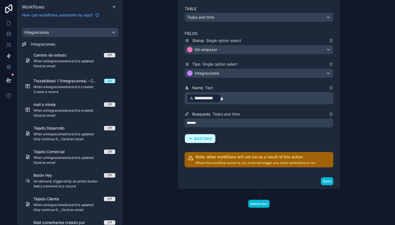
click at [205, 136] on span "Add field" at bounding box center [203, 138] width 18 height 5
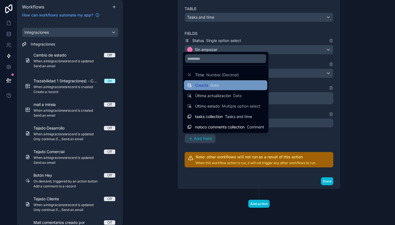
click at [217, 89] on div "Creada Date" at bounding box center [225, 85] width 83 height 10
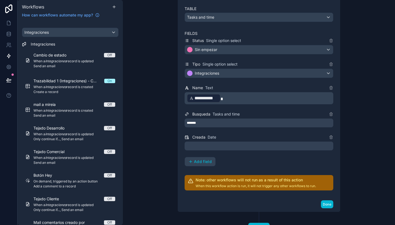
click at [213, 142] on div at bounding box center [258, 145] width 148 height 9
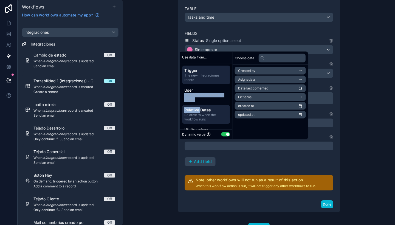
drag, startPoint x: 195, startPoint y: 92, endPoint x: 201, endPoint y: 107, distance: 16.4
click at [201, 107] on div "Trigger The new Integraciones record User The user who created the record Relat…" at bounding box center [206, 102] width 52 height 78
click at [201, 107] on span "Relative Dates" at bounding box center [206, 109] width 44 height 5
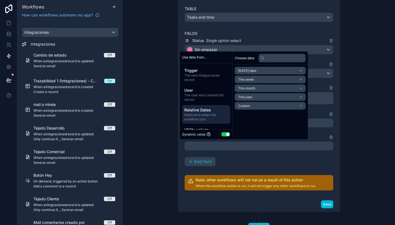
click at [255, 69] on span "[DATE] date" at bounding box center [247, 70] width 18 height 4
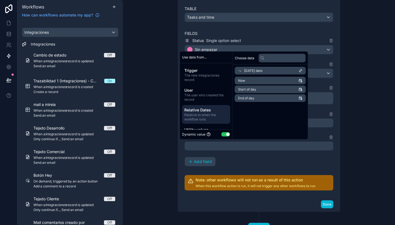
click at [250, 79] on li "Now" at bounding box center [270, 81] width 71 height 8
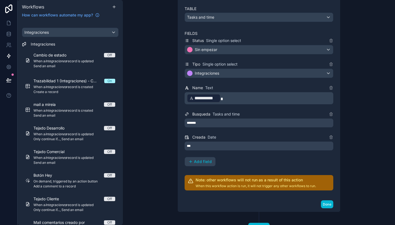
click at [369, 178] on div "**********" at bounding box center [259, 112] width 272 height 225
click at [323, 205] on button "Done" at bounding box center [327, 204] width 12 height 8
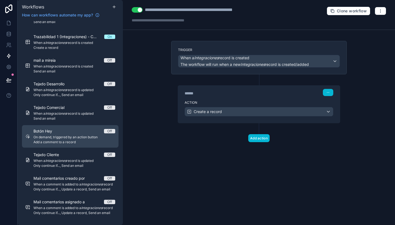
scroll to position [0, 0]
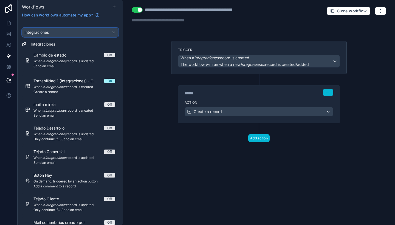
click at [61, 30] on div "Integraciones" at bounding box center [70, 32] width 96 height 9
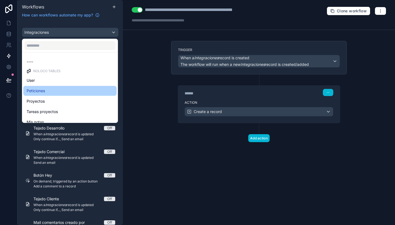
click at [59, 91] on div "Peticiones" at bounding box center [70, 90] width 87 height 7
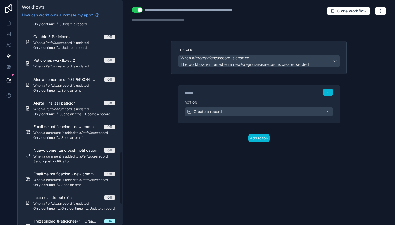
scroll to position [582, 0]
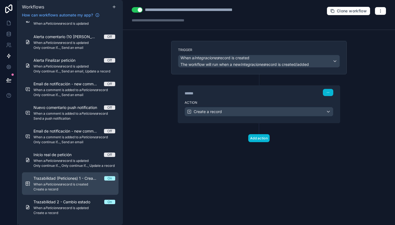
click at [69, 187] on div "Trazabilidad (Peticiones) 1 - Creación On When a Peticiones record is created C…" at bounding box center [74, 183] width 82 height 16
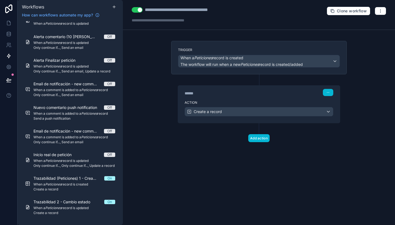
click at [268, 97] on div "****** Step 1" at bounding box center [259, 91] width 162 height 13
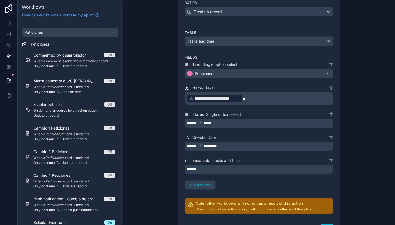
click at [55, 32] on div "Peticiones" at bounding box center [70, 32] width 96 height 9
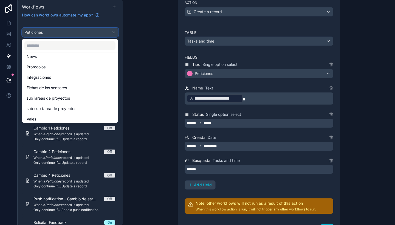
scroll to position [98, 0]
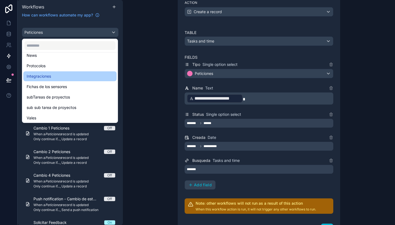
click at [49, 76] on span "Integraciones" at bounding box center [39, 76] width 24 height 7
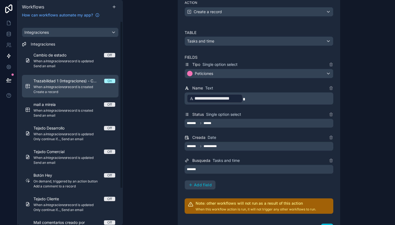
click at [55, 85] on em "Integraciones" at bounding box center [55, 87] width 21 height 4
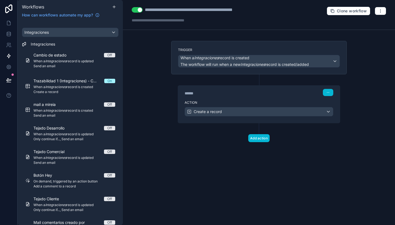
click at [248, 97] on div "****** Step 1" at bounding box center [259, 91] width 162 height 13
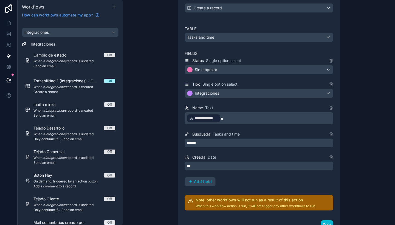
scroll to position [105, 0]
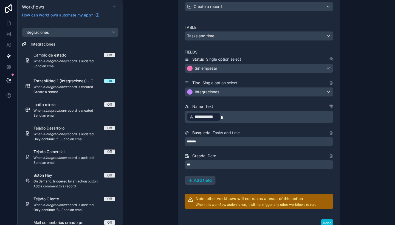
click at [220, 165] on div "***" at bounding box center [258, 164] width 148 height 9
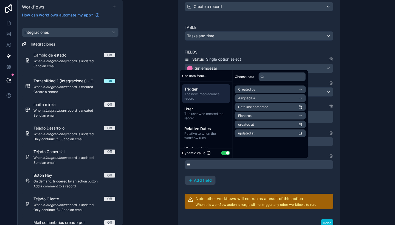
click at [210, 95] on span "The new Integraciones record" at bounding box center [206, 96] width 44 height 9
click at [255, 132] on li "updated at" at bounding box center [270, 133] width 71 height 8
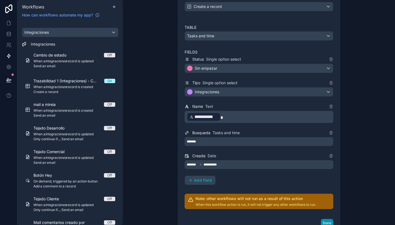
click at [321, 219] on button "Done" at bounding box center [327, 223] width 12 height 8
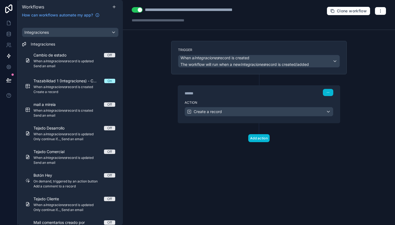
click at [238, 96] on div "****** Step 1" at bounding box center [259, 91] width 162 height 13
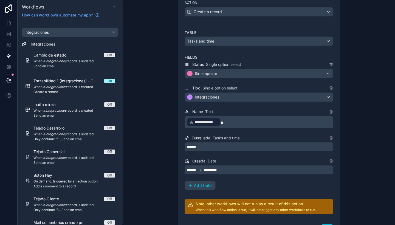
scroll to position [101, 0]
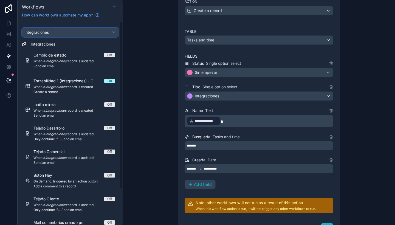
click at [77, 30] on div "Integraciones" at bounding box center [70, 32] width 96 height 9
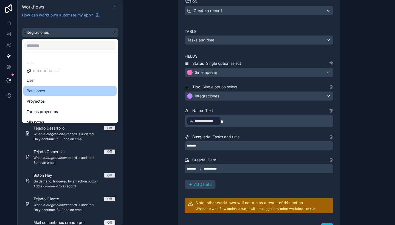
click at [64, 92] on div "Peticiones" at bounding box center [70, 90] width 87 height 7
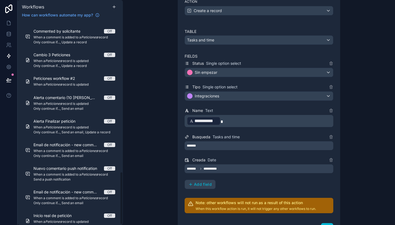
scroll to position [582, 0]
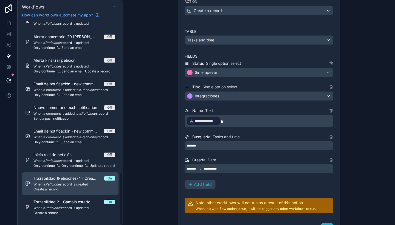
click at [65, 176] on span "Trazabilidad (Peticiones) 1 - Creación" at bounding box center [68, 177] width 71 height 5
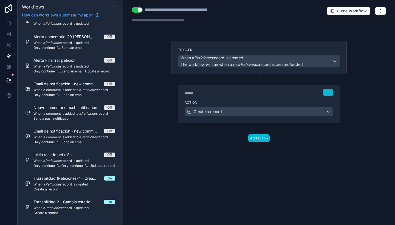
click at [260, 104] on label "Action" at bounding box center [258, 102] width 148 height 4
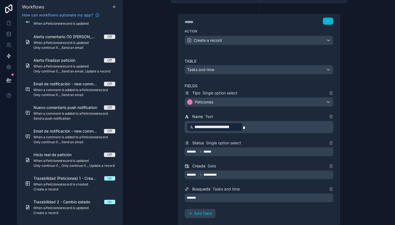
scroll to position [71, 0]
click at [372, 118] on div "**********" at bounding box center [259, 112] width 272 height 225
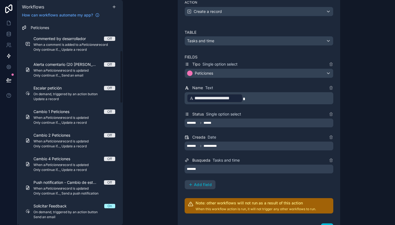
scroll to position [0, 0]
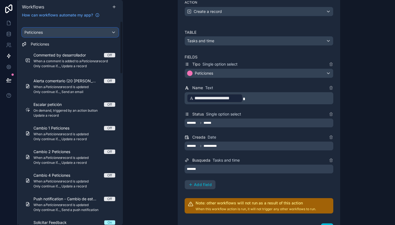
click at [72, 35] on div "Peticiones" at bounding box center [70, 32] width 96 height 9
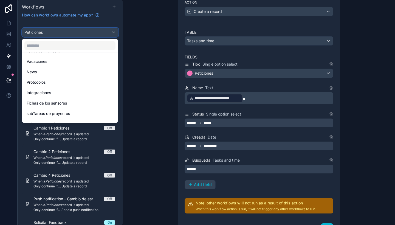
scroll to position [82, 0]
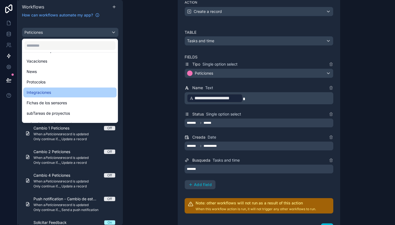
click at [63, 89] on div "Integraciones" at bounding box center [69, 92] width 93 height 10
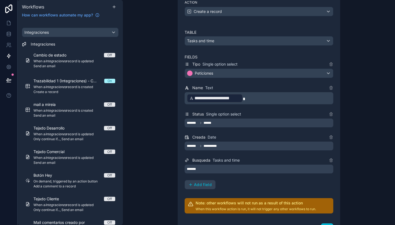
click at [354, 125] on div "**********" at bounding box center [259, 112] width 272 height 225
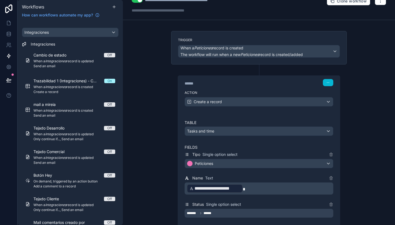
scroll to position [0, 0]
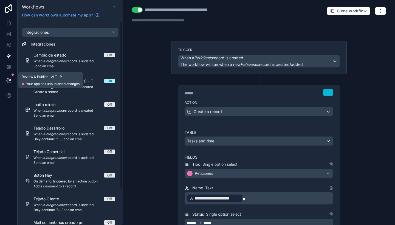
click at [12, 83] on button at bounding box center [9, 79] width 12 height 15
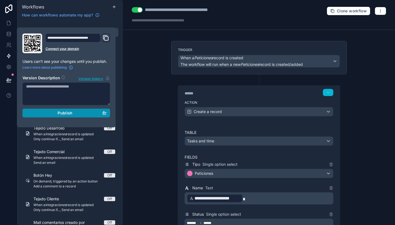
click at [59, 113] on span "Publish" at bounding box center [65, 112] width 15 height 5
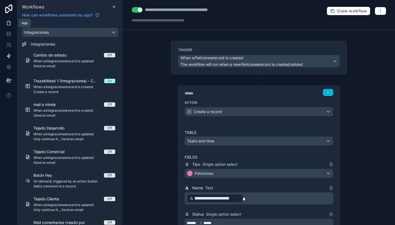
click at [7, 28] on link at bounding box center [8, 23] width 17 height 11
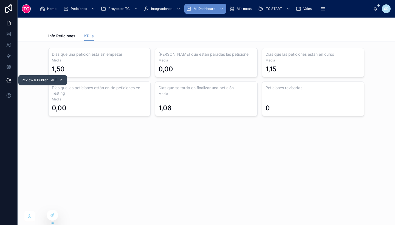
click at [10, 76] on button at bounding box center [9, 79] width 12 height 15
click at [7, 34] on icon at bounding box center [8, 33] width 5 height 5
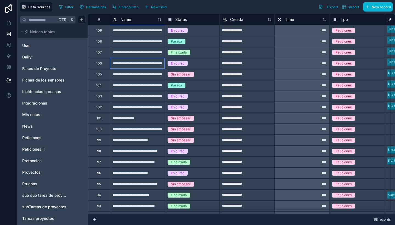
click at [133, 66] on div "**********" at bounding box center [137, 63] width 55 height 11
click at [6, 58] on icon at bounding box center [8, 55] width 5 height 5
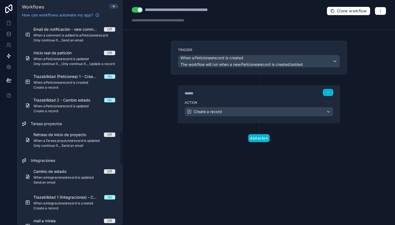
scroll to position [682, 0]
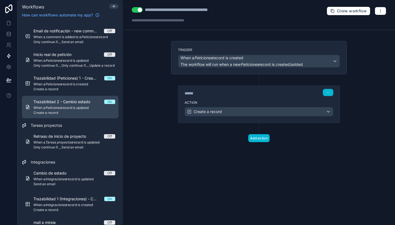
click at [68, 112] on span "Create a record" at bounding box center [74, 112] width 82 height 4
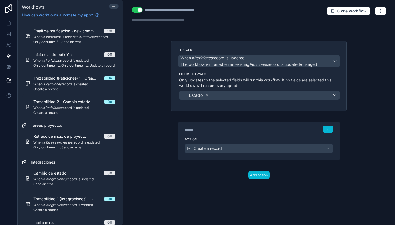
click at [265, 137] on label "Action" at bounding box center [258, 139] width 148 height 4
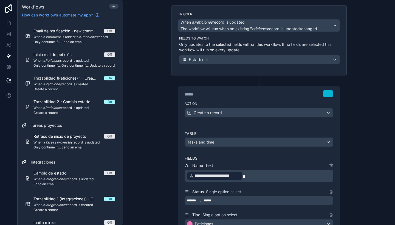
scroll to position [36, 0]
click at [369, 89] on div "**********" at bounding box center [259, 112] width 272 height 225
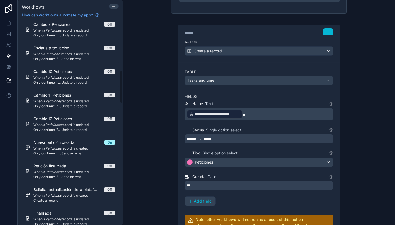
scroll to position [305, 0]
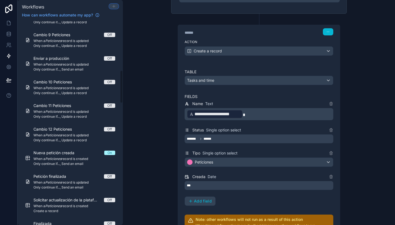
click at [112, 7] on icon at bounding box center [114, 6] width 4 height 4
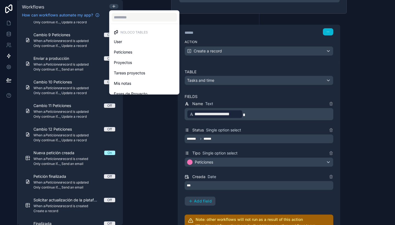
click at [155, 130] on div at bounding box center [197, 112] width 395 height 225
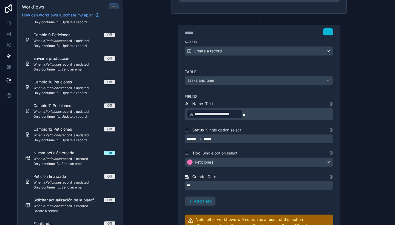
click at [115, 6] on icon at bounding box center [114, 6] width 4 height 4
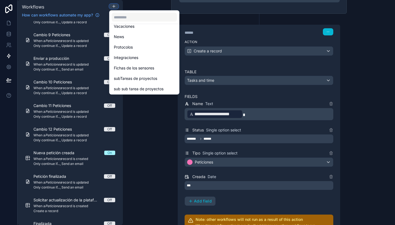
scroll to position [78, 0]
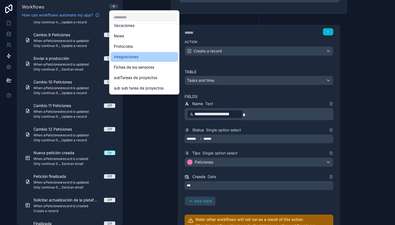
click at [139, 57] on div "Integraciones" at bounding box center [144, 57] width 61 height 7
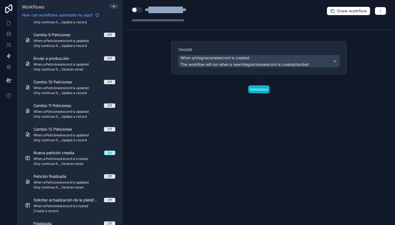
drag, startPoint x: 148, startPoint y: 8, endPoint x: 195, endPoint y: 10, distance: 46.9
click at [195, 10] on div "**********" at bounding box center [174, 10] width 59 height 7
type div "**********"
click at [140, 11] on button "Use setting" at bounding box center [137, 9] width 11 height 5
click at [254, 54] on div "Trigger When a Integraciones record is created The workflow will run when a new…" at bounding box center [259, 58] width 162 height 20
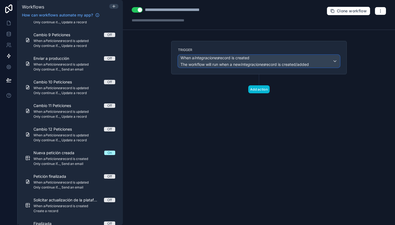
click at [264, 58] on span "When a Integraciones record is created" at bounding box center [244, 57] width 128 height 5
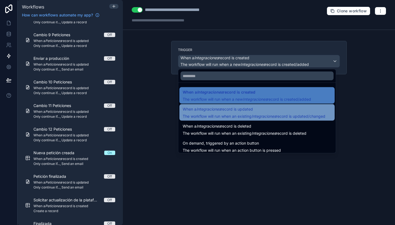
click at [248, 114] on span "The workflow will run when an existing Integraciones record is updated/changed" at bounding box center [253, 116] width 142 height 5
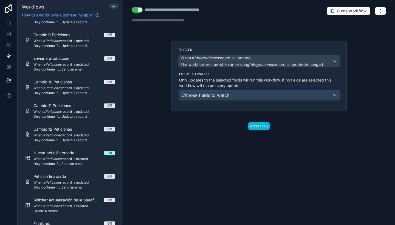
click at [239, 93] on div "Choose fields to watch" at bounding box center [259, 95] width 160 height 9
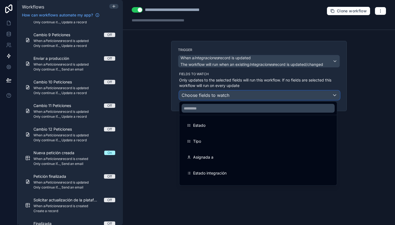
scroll to position [67, 0]
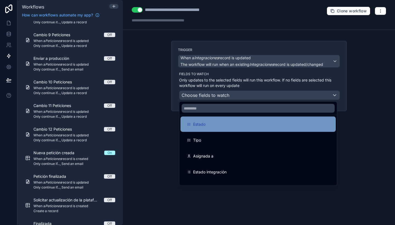
click at [216, 129] on div "Estado" at bounding box center [257, 123] width 155 height 15
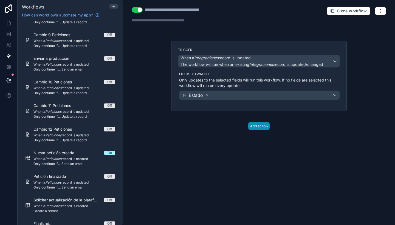
click at [265, 124] on button "Add action" at bounding box center [258, 126] width 21 height 8
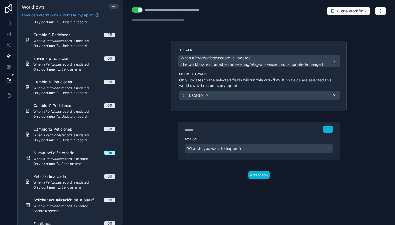
click at [373, 89] on div "**********" at bounding box center [259, 112] width 272 height 225
click at [244, 132] on div "****** Step 1" at bounding box center [259, 128] width 162 height 13
click at [234, 148] on span "What do you want to happen?" at bounding box center [214, 148] width 54 height 5
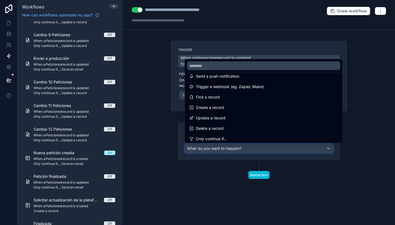
scroll to position [16, 0]
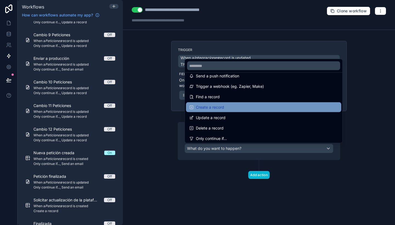
click at [224, 106] on div "Create a record" at bounding box center [263, 107] width 148 height 7
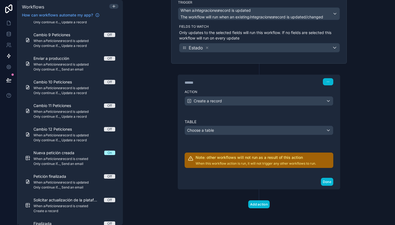
scroll to position [48, 0]
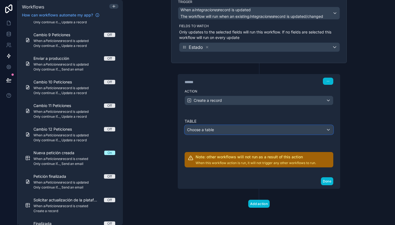
click at [225, 130] on div "Choose a table" at bounding box center [259, 129] width 148 height 9
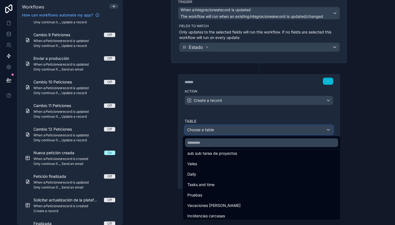
scroll to position [139, 0]
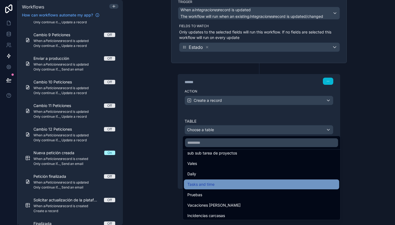
click at [212, 186] on span "Tasks and time" at bounding box center [200, 184] width 27 height 7
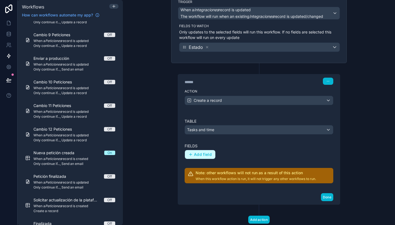
click at [205, 154] on span "Add field" at bounding box center [203, 154] width 18 height 5
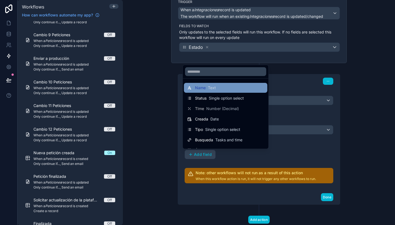
click at [222, 90] on div "Name Text" at bounding box center [225, 87] width 77 height 7
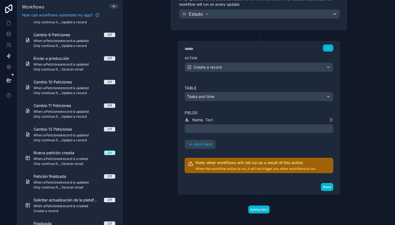
scroll to position [87, 0]
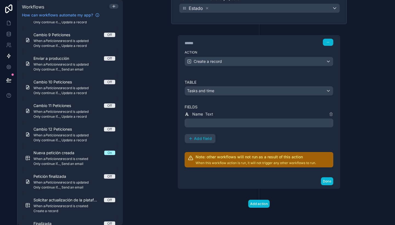
click at [209, 123] on p "﻿" at bounding box center [259, 122] width 145 height 7
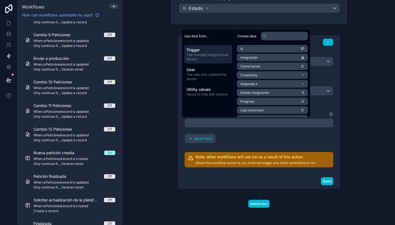
click at [263, 56] on li "Integración" at bounding box center [272, 58] width 71 height 8
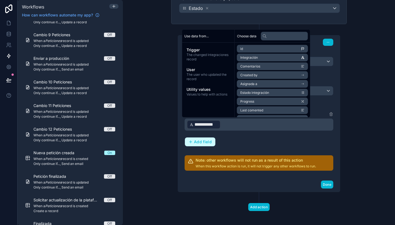
click at [205, 139] on button "Add field" at bounding box center [200, 141] width 30 height 9
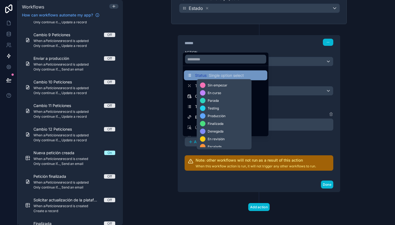
click at [214, 74] on span "Single option select" at bounding box center [225, 75] width 35 height 5
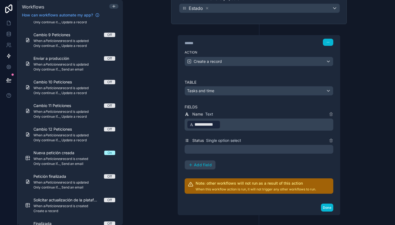
click at [218, 147] on div at bounding box center [258, 149] width 148 height 9
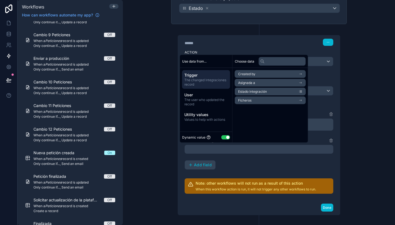
click at [261, 93] on span "Estado integración" at bounding box center [252, 91] width 29 height 4
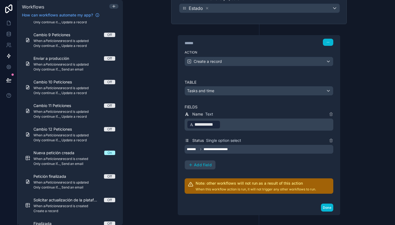
click at [345, 171] on div "**********" at bounding box center [259, 102] width 184 height 297
click at [200, 164] on span "Add field" at bounding box center [203, 164] width 18 height 5
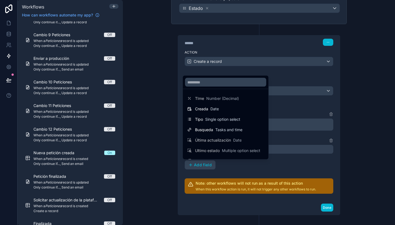
click at [338, 164] on div at bounding box center [197, 112] width 395 height 225
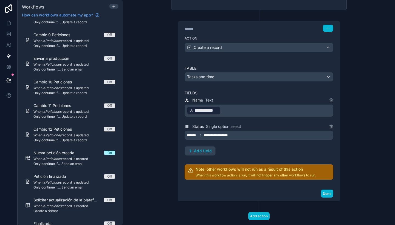
scroll to position [101, 0]
click at [206, 151] on span "Add field" at bounding box center [203, 150] width 18 height 5
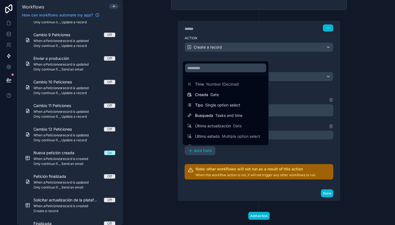
click at [245, 151] on div at bounding box center [197, 112] width 395 height 225
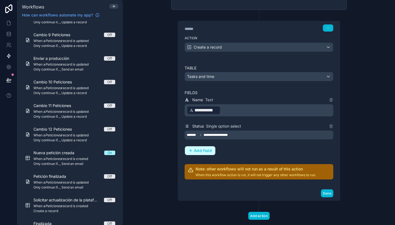
click at [197, 149] on span "Add field" at bounding box center [203, 150] width 18 height 5
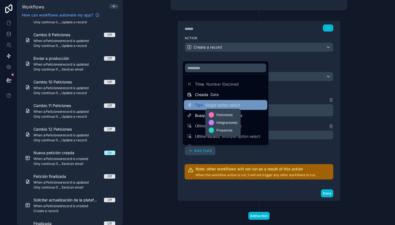
click at [213, 106] on span "Single option select" at bounding box center [222, 104] width 35 height 5
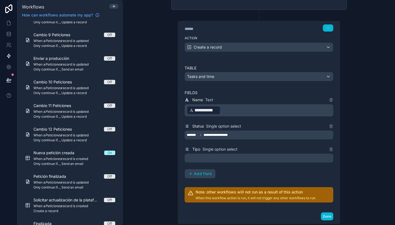
click at [260, 157] on div at bounding box center [258, 157] width 148 height 9
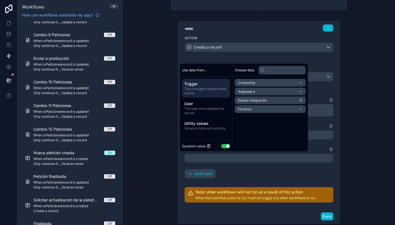
click at [224, 145] on button "Use setting" at bounding box center [225, 146] width 9 height 4
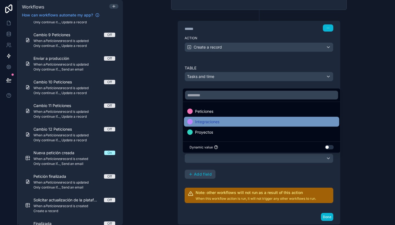
click at [213, 122] on span "Integraciones" at bounding box center [207, 121] width 24 height 7
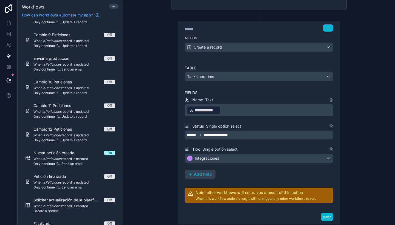
click at [243, 172] on div "**********" at bounding box center [258, 137] width 148 height 82
click at [196, 175] on span "Add field" at bounding box center [203, 174] width 18 height 5
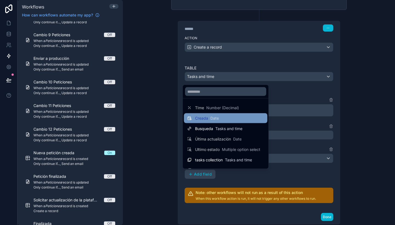
click at [209, 119] on div "Creada Date" at bounding box center [207, 117] width 24 height 5
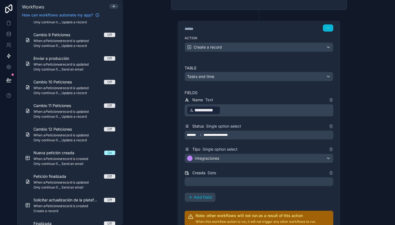
click at [213, 185] on div at bounding box center [258, 181] width 148 height 9
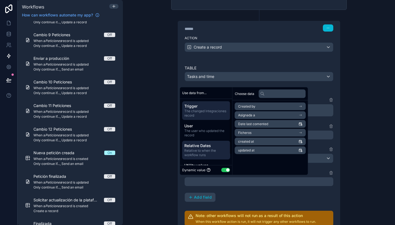
scroll to position [12, 0]
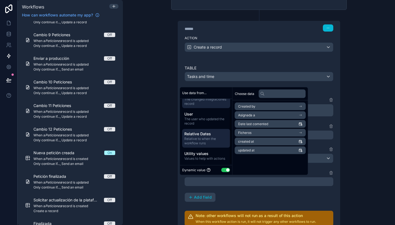
click at [209, 137] on span "Relative to when the workflow runs" at bounding box center [206, 140] width 44 height 9
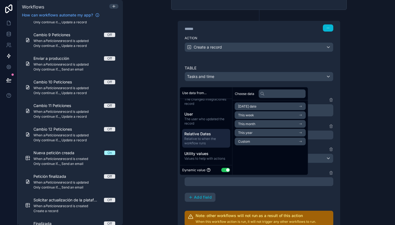
click at [266, 107] on li "[DATE] date" at bounding box center [270, 106] width 71 height 8
click at [268, 117] on li "Now" at bounding box center [270, 116] width 71 height 8
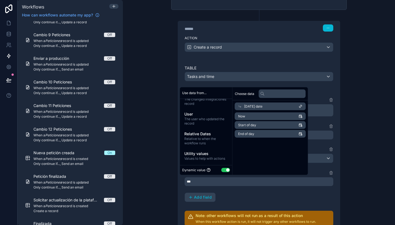
click at [364, 142] on div "**********" at bounding box center [259, 112] width 272 height 225
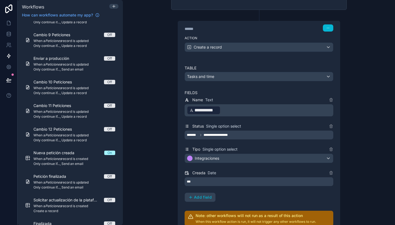
scroll to position [160, 0]
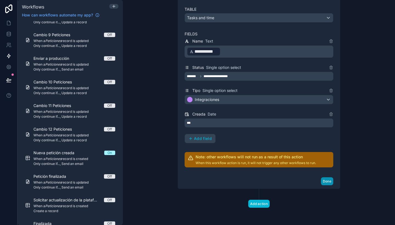
click at [325, 181] on button "Done" at bounding box center [327, 181] width 12 height 8
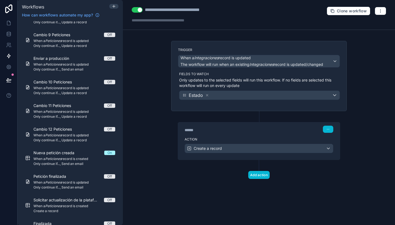
scroll to position [0, 0]
click at [8, 78] on icon at bounding box center [8, 79] width 5 height 5
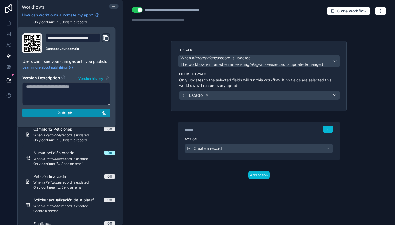
click at [38, 113] on div "Publish" at bounding box center [66, 112] width 81 height 5
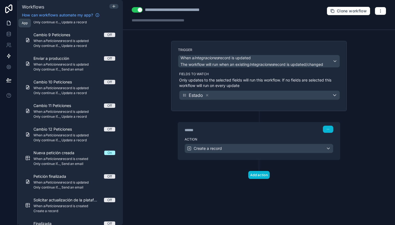
click at [5, 20] on link at bounding box center [8, 23] width 17 height 11
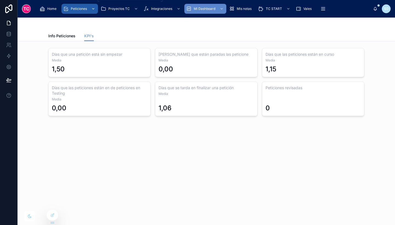
click at [79, 12] on div "Peticiones" at bounding box center [79, 8] width 33 height 9
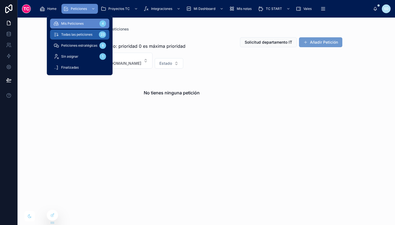
click at [84, 36] on span "Todas las peticiones" at bounding box center [76, 34] width 31 height 4
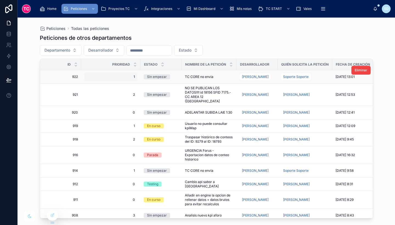
click at [119, 75] on span "1" at bounding box center [111, 77] width 48 height 4
click at [176, 76] on div "Sin empezar" at bounding box center [161, 76] width 35 height 5
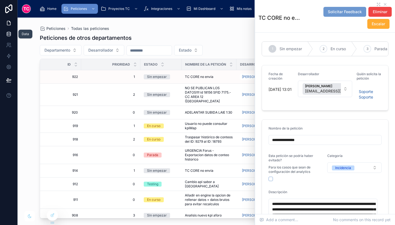
click at [5, 33] on link at bounding box center [8, 33] width 17 height 11
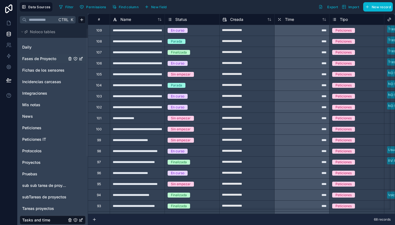
scroll to position [3, 0]
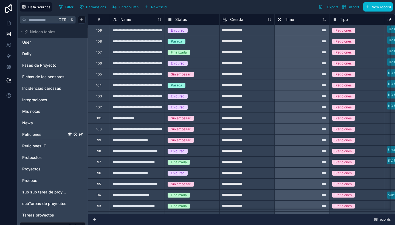
click at [44, 132] on link "Peticiones" at bounding box center [44, 134] width 44 height 5
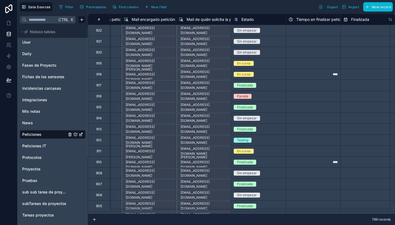
scroll to position [0, 160]
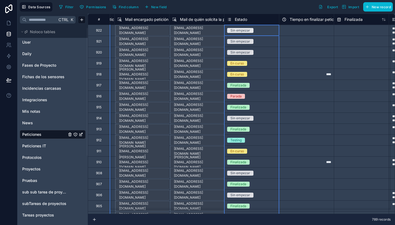
click at [241, 18] on span "Estado" at bounding box center [241, 19] width 12 height 5
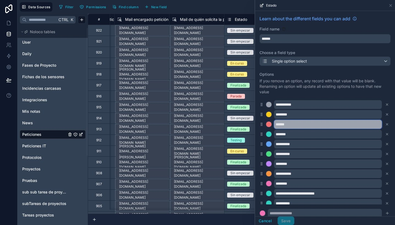
click at [303, 125] on input "******" at bounding box center [328, 124] width 108 height 9
click at [322, 124] on input "**********" at bounding box center [328, 124] width 108 height 9
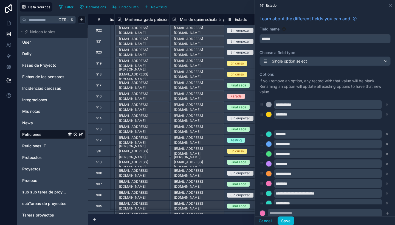
type input "**********"
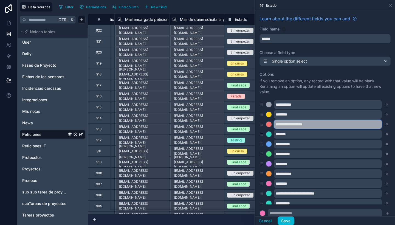
click at [290, 124] on input "**********" at bounding box center [328, 124] width 108 height 9
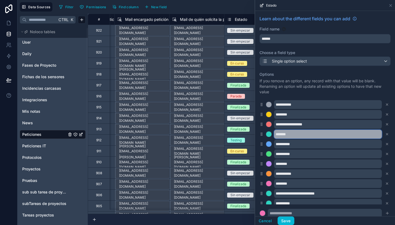
click at [294, 136] on input "*******" at bounding box center [328, 134] width 108 height 9
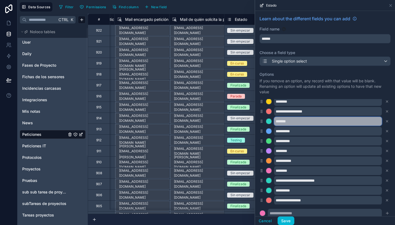
scroll to position [14, 0]
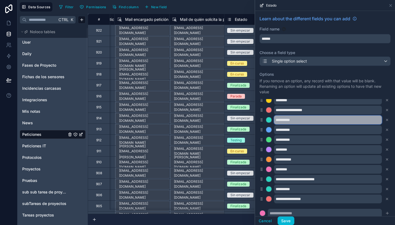
paste input "**********"
click at [292, 120] on input "**********" at bounding box center [328, 119] width 108 height 9
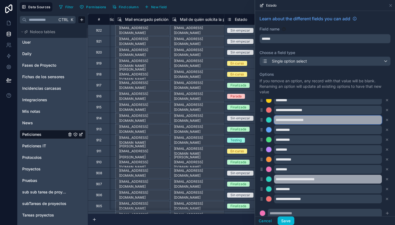
type input "**********"
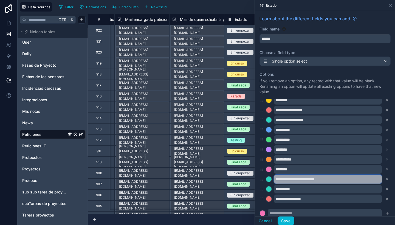
click at [330, 177] on input "**********" at bounding box center [328, 179] width 108 height 9
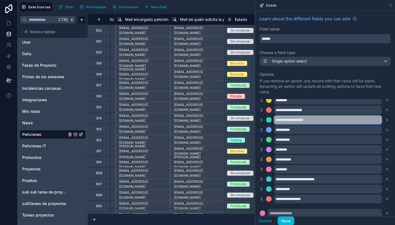
click at [312, 121] on input "**********" at bounding box center [328, 119] width 108 height 9
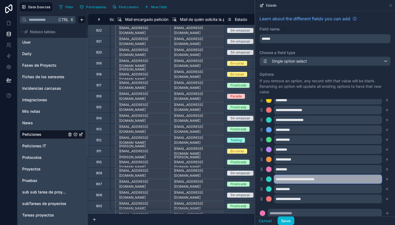
click at [339, 180] on input "**********" at bounding box center [328, 179] width 108 height 9
paste input "text"
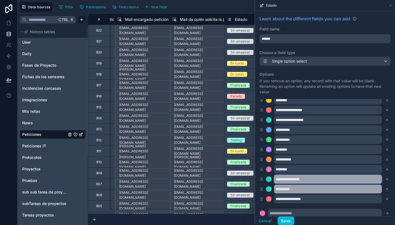
type input "**********"
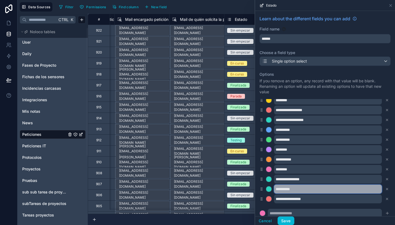
click at [290, 187] on input "**********" at bounding box center [328, 188] width 108 height 9
type input "**********"
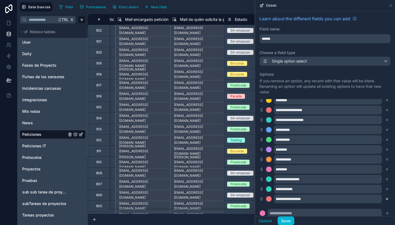
click at [385, 198] on icon at bounding box center [387, 199] width 4 height 4
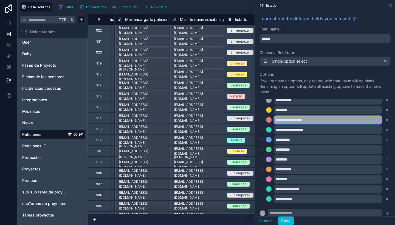
click at [313, 118] on input "**********" at bounding box center [328, 119] width 108 height 9
click at [331, 122] on input "**********" at bounding box center [328, 119] width 108 height 9
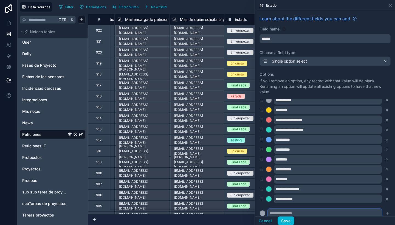
click at [357, 210] on input "text" at bounding box center [324, 212] width 114 height 9
paste input "**********"
click at [288, 211] on input "**********" at bounding box center [324, 212] width 114 height 9
type input "**********"
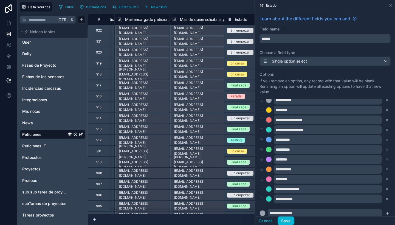
click at [385, 211] on icon "submit" at bounding box center [387, 213] width 4 height 4
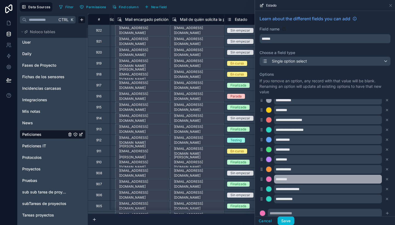
scroll to position [14, 0]
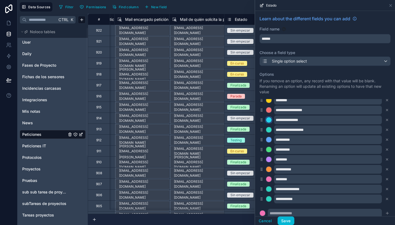
click at [269, 118] on div at bounding box center [268, 119] width 5 height 5
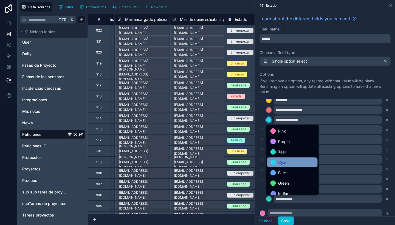
scroll to position [46, 0]
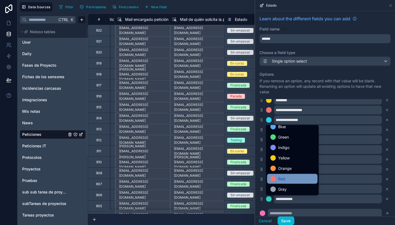
click at [280, 178] on span "Red" at bounding box center [281, 178] width 7 height 7
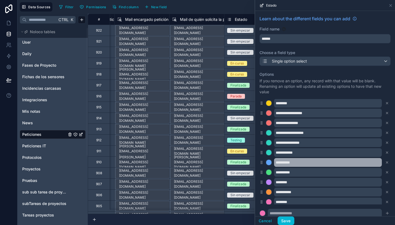
scroll to position [0, 0]
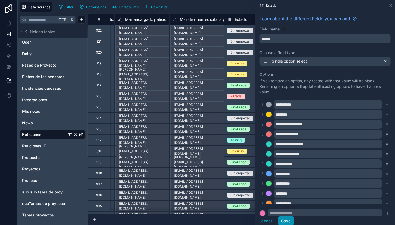
click at [293, 221] on button "Save" at bounding box center [285, 220] width 16 height 9
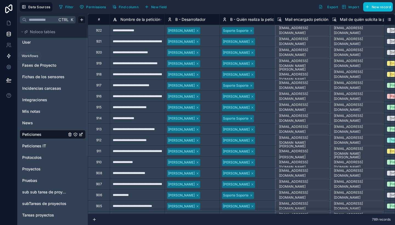
click at [7, 53] on icon at bounding box center [8, 55] width 5 height 5
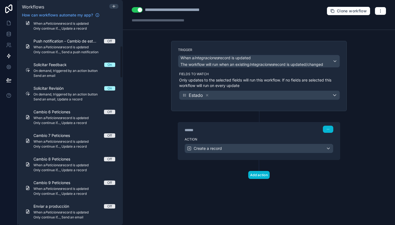
scroll to position [156, 0]
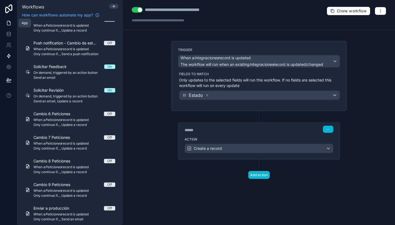
click at [5, 24] on link at bounding box center [8, 23] width 17 height 11
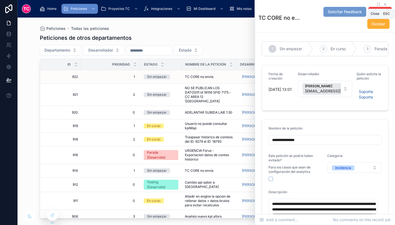
click at [382, 5] on icon at bounding box center [384, 4] width 4 height 4
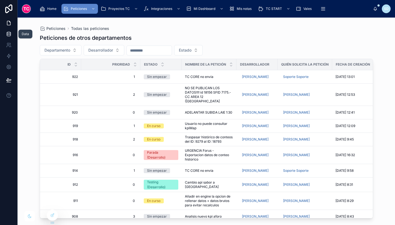
click at [9, 32] on icon at bounding box center [8, 33] width 5 height 5
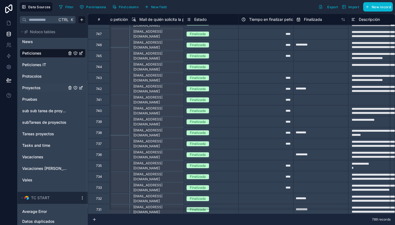
scroll to position [85, 0]
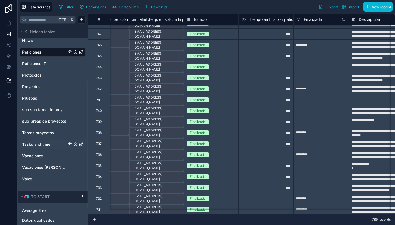
click at [42, 142] on span "Tasks and time" at bounding box center [36, 143] width 28 height 5
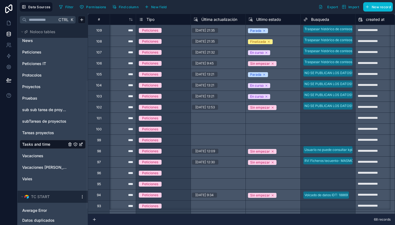
scroll to position [0, 127]
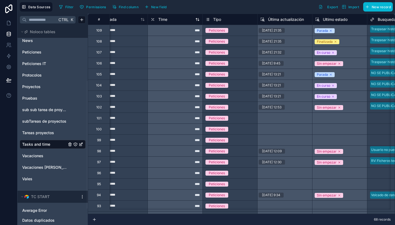
click at [165, 22] on span "TIme" at bounding box center [162, 19] width 9 height 5
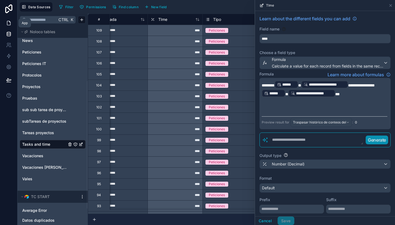
click at [4, 23] on link at bounding box center [8, 23] width 17 height 11
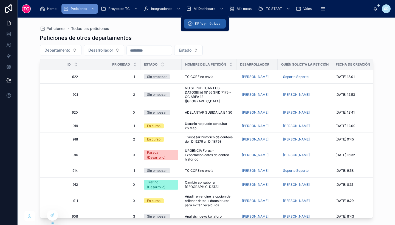
click at [205, 21] on div "KPI's y métricas" at bounding box center [204, 23] width 35 height 9
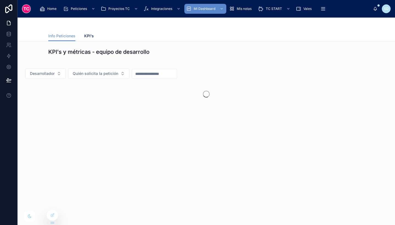
click at [88, 35] on span "KPI's" at bounding box center [89, 35] width 10 height 5
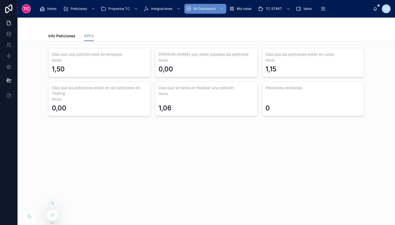
click at [52, 220] on div at bounding box center [53, 214] width 12 height 11
click at [52, 215] on icon at bounding box center [53, 214] width 2 height 2
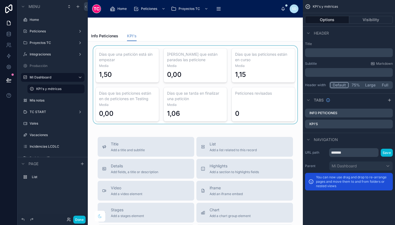
click at [224, 88] on div at bounding box center [195, 85] width 206 height 78
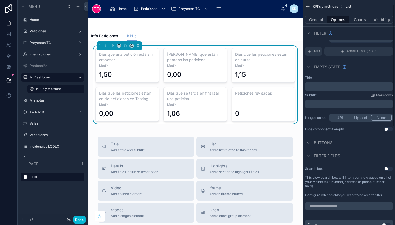
scroll to position [4, 0]
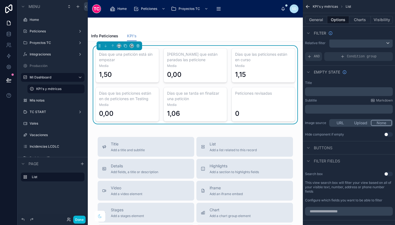
click at [319, 92] on p "﻿" at bounding box center [349, 91] width 84 height 4
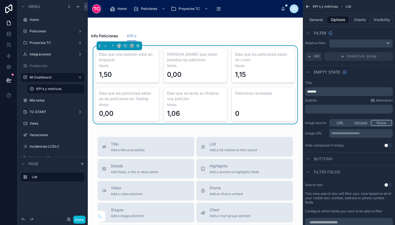
click at [365, 76] on div "Empty state" at bounding box center [348, 71] width 92 height 13
click at [123, 46] on button at bounding box center [125, 46] width 6 height 6
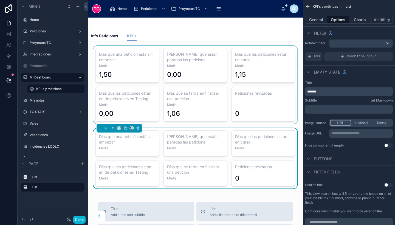
click at [156, 90] on div at bounding box center [195, 85] width 206 height 78
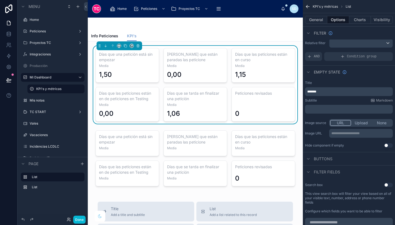
click at [241, 72] on div "1,15" at bounding box center [240, 74] width 11 height 9
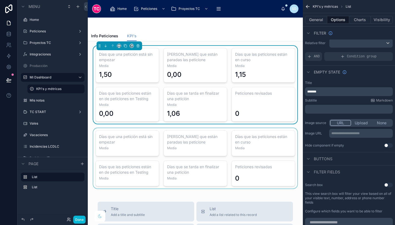
click at [240, 130] on div at bounding box center [195, 158] width 206 height 60
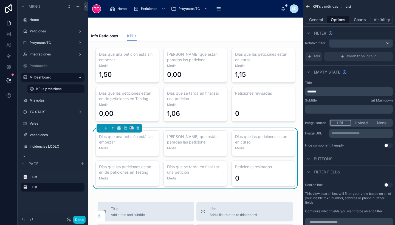
click at [332, 92] on p "*******" at bounding box center [349, 91] width 84 height 4
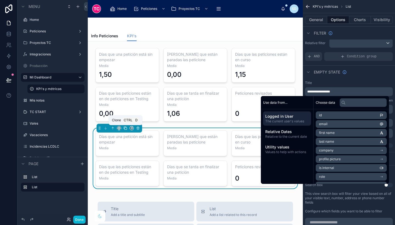
click at [124, 128] on icon at bounding box center [125, 128] width 4 height 4
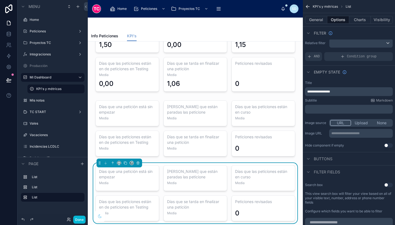
scroll to position [31, 0]
click at [343, 91] on p "**********" at bounding box center [349, 91] width 84 height 4
click at [367, 74] on div "Empty state" at bounding box center [348, 71] width 92 height 13
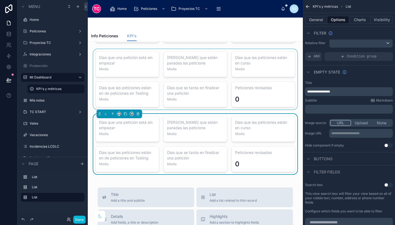
scroll to position [0, 0]
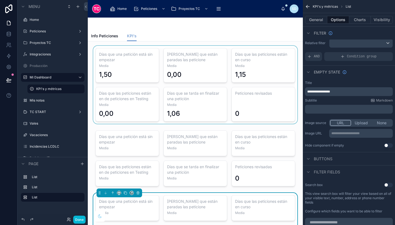
click at [229, 57] on div at bounding box center [195, 85] width 206 height 78
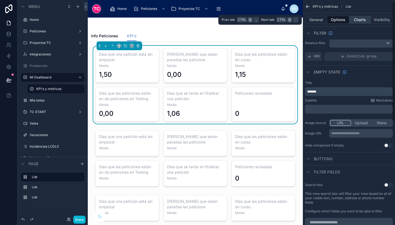
click at [361, 20] on button "Charts" at bounding box center [360, 20] width 22 height 8
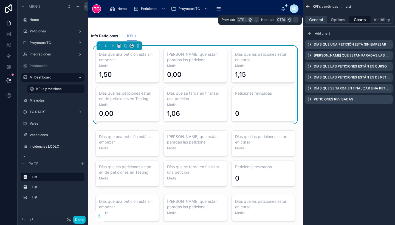
click at [318, 19] on button "General" at bounding box center [316, 20] width 22 height 8
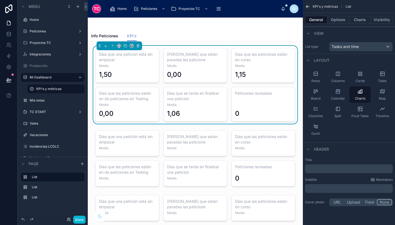
click at [256, 99] on div "0" at bounding box center [263, 107] width 56 height 21
click at [139, 46] on icon at bounding box center [138, 46] width 2 height 2
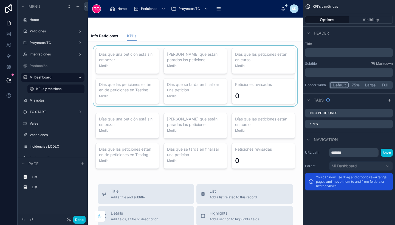
click at [150, 62] on div at bounding box center [195, 76] width 206 height 60
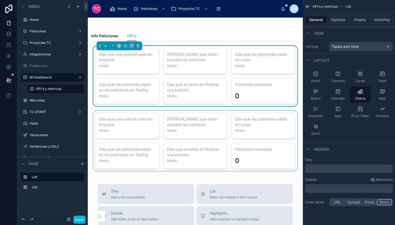
click at [172, 134] on div at bounding box center [195, 140] width 206 height 60
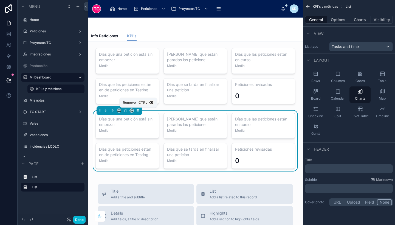
click at [136, 109] on icon at bounding box center [138, 110] width 4 height 4
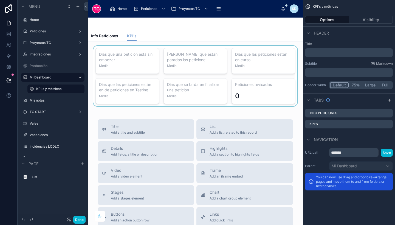
click at [172, 85] on div at bounding box center [195, 76] width 206 height 60
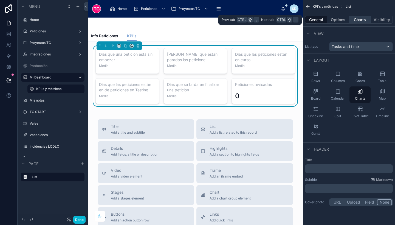
click at [361, 22] on button "Charts" at bounding box center [360, 20] width 22 height 8
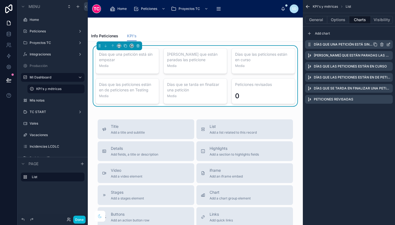
click at [388, 44] on icon "scrollable content" at bounding box center [388, 44] width 2 height 2
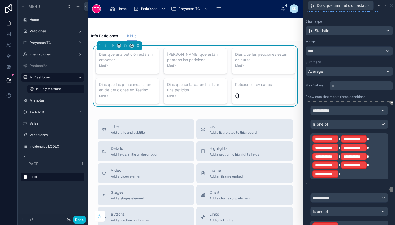
scroll to position [23, 0]
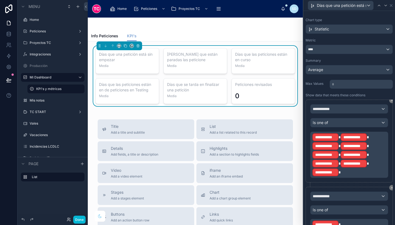
click at [373, 144] on p "**********" at bounding box center [349, 155] width 75 height 44
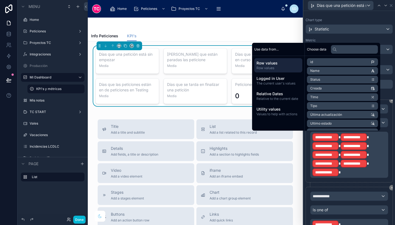
click at [358, 172] on p "**********" at bounding box center [349, 155] width 75 height 44
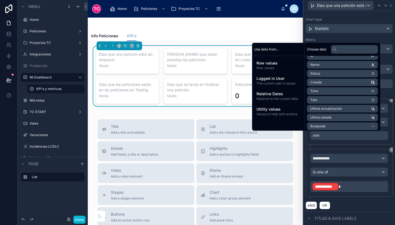
scroll to position [7, 0]
click at [331, 73] on li "Status" at bounding box center [342, 72] width 71 height 8
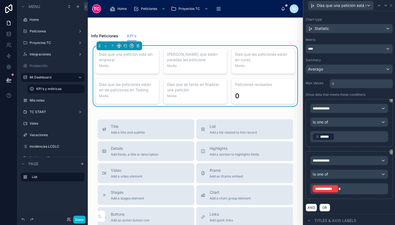
click at [348, 139] on p "﻿ ****** ﻿ ﻿" at bounding box center [349, 136] width 75 height 9
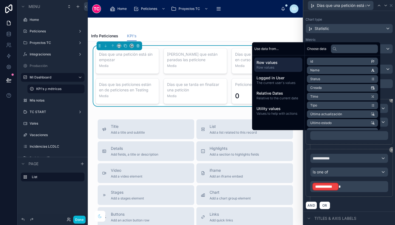
scroll to position [24, 0]
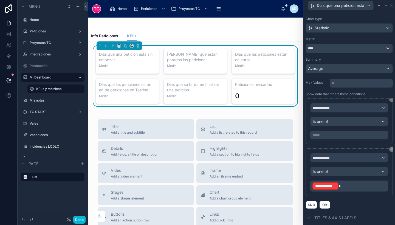
click at [388, 165] on div "**********" at bounding box center [349, 105] width 92 height 210
click at [345, 105] on div "**********" at bounding box center [348, 107] width 77 height 9
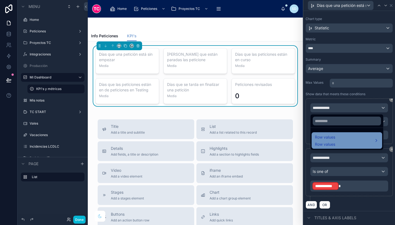
click at [345, 137] on div "Row values Row values" at bounding box center [347, 140] width 64 height 13
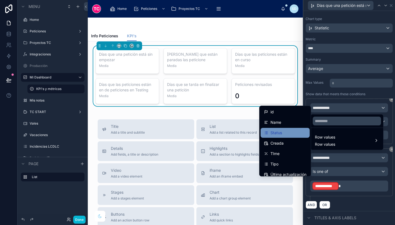
click at [280, 132] on div "Status" at bounding box center [285, 132] width 42 height 7
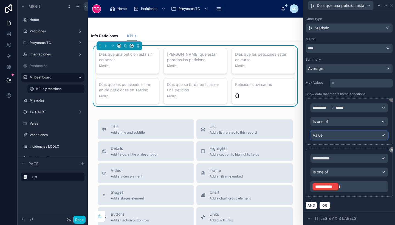
click at [329, 134] on div "Value" at bounding box center [348, 135] width 77 height 9
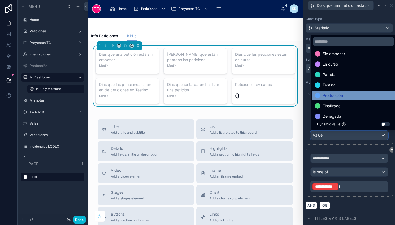
scroll to position [4, 0]
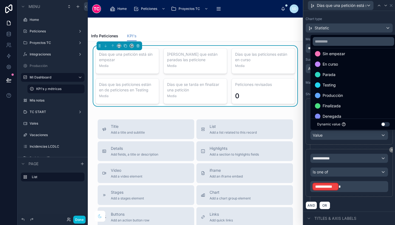
click at [361, 147] on div at bounding box center [349, 112] width 92 height 225
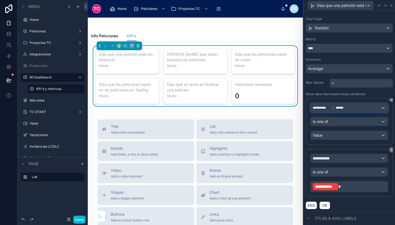
click at [341, 110] on div "**********" at bounding box center [348, 107] width 77 height 9
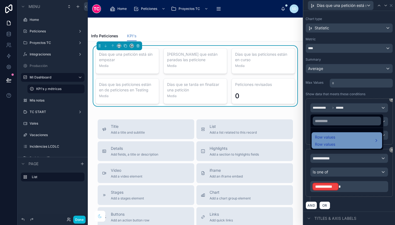
click at [342, 145] on div "Row values Row values" at bounding box center [347, 140] width 64 height 13
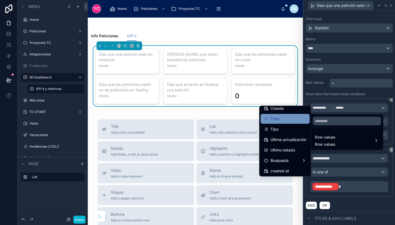
scroll to position [39, 0]
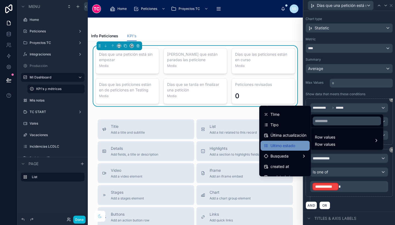
click at [282, 145] on span "Ultimo estado" at bounding box center [282, 145] width 25 height 7
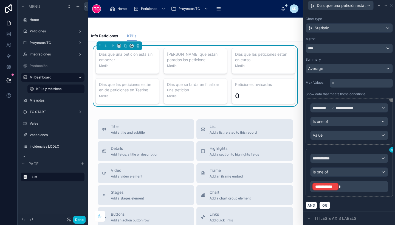
click at [391, 149] on icon at bounding box center [392, 150] width 2 height 2
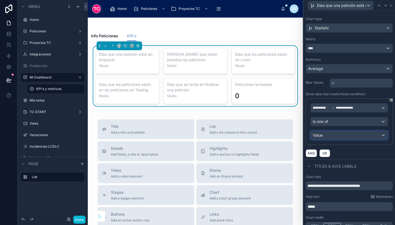
click at [349, 132] on div "Value" at bounding box center [348, 135] width 77 height 9
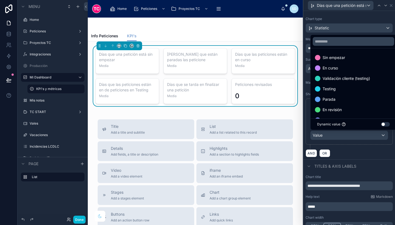
click at [365, 150] on div at bounding box center [349, 112] width 92 height 225
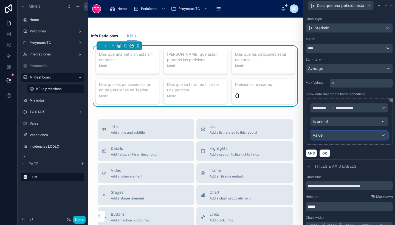
click at [350, 133] on div "Value" at bounding box center [348, 135] width 77 height 9
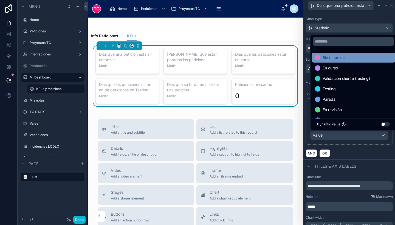
click at [344, 60] on span "Sin empezar" at bounding box center [333, 57] width 22 height 7
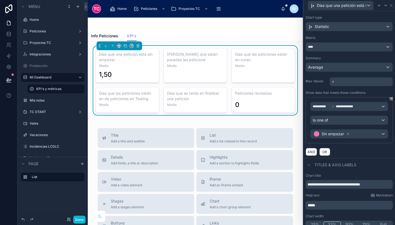
scroll to position [31, 0]
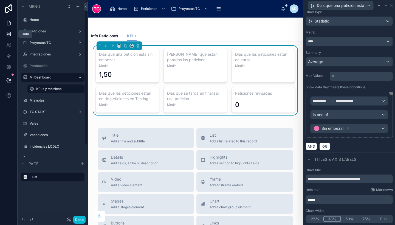
click at [5, 33] on link at bounding box center [8, 33] width 17 height 11
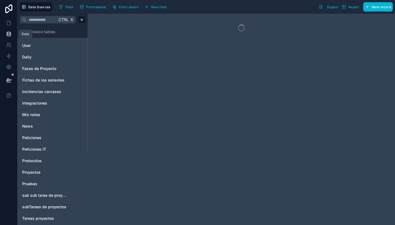
click at [5, 33] on link at bounding box center [8, 33] width 17 height 11
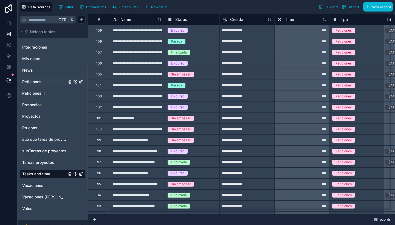
scroll to position [56, 0]
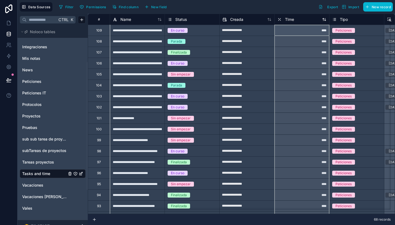
click at [287, 20] on span "TIme" at bounding box center [289, 19] width 9 height 5
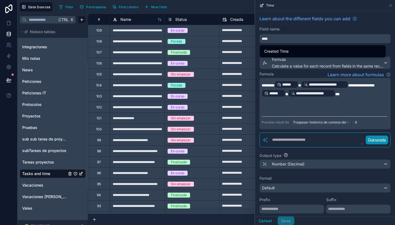
click at [265, 38] on input "****" at bounding box center [324, 38] width 130 height 9
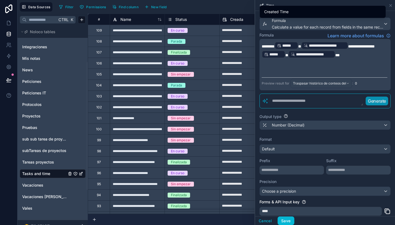
scroll to position [39, 0]
type input "****"
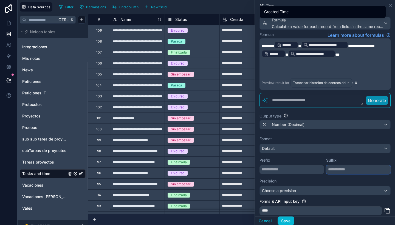
click at [349, 170] on input "text" at bounding box center [358, 169] width 64 height 9
type input "****"
click at [289, 219] on button "Save" at bounding box center [285, 220] width 16 height 9
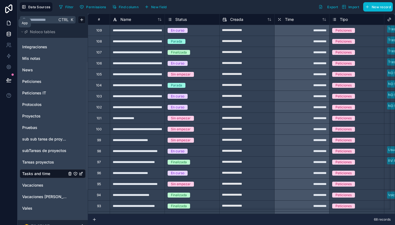
click at [4, 21] on link at bounding box center [8, 23] width 17 height 11
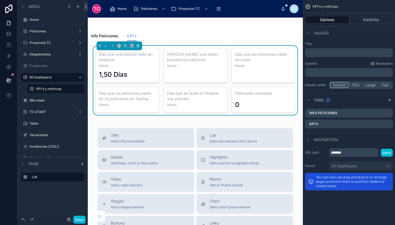
click at [244, 60] on h3 "Días que las peticiones están en curso" at bounding box center [263, 57] width 56 height 11
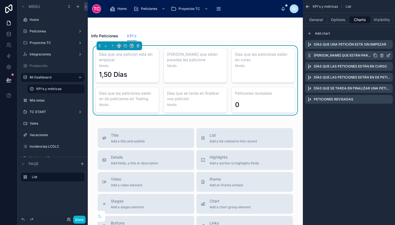
click at [388, 54] on icon "scrollable content" at bounding box center [388, 55] width 4 height 4
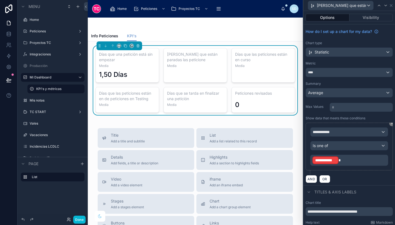
scroll to position [33, 0]
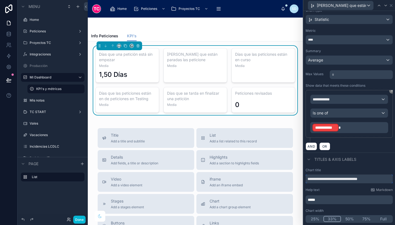
click at [376, 178] on input "**********" at bounding box center [348, 178] width 87 height 9
type input "**********"
click at [346, 127] on p "**********" at bounding box center [349, 127] width 75 height 9
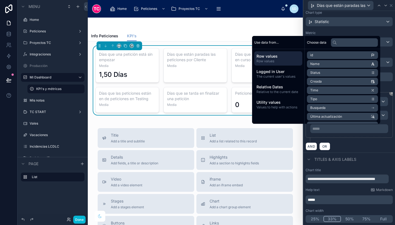
scroll to position [30, 0]
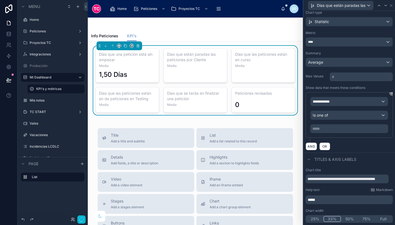
click at [358, 145] on div "AND OR" at bounding box center [348, 146] width 87 height 8
click at [349, 134] on div "**********" at bounding box center [348, 114] width 87 height 45
click at [333, 101] on div "**********" at bounding box center [348, 101] width 77 height 9
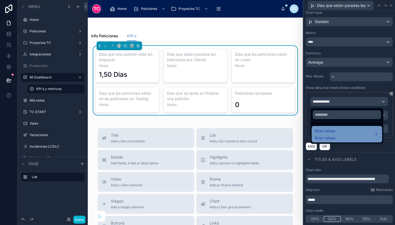
click at [328, 139] on span "Row values" at bounding box center [325, 137] width 20 height 5
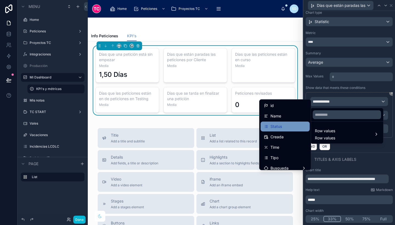
click at [287, 129] on div "Status" at bounding box center [285, 126] width 42 height 7
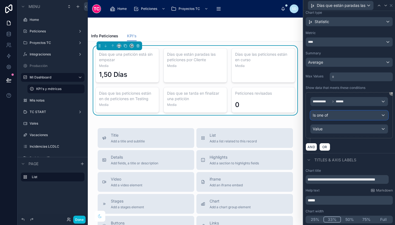
click at [335, 114] on div "Is one of" at bounding box center [348, 115] width 77 height 9
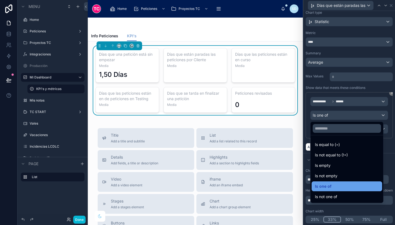
click at [330, 184] on div "Is one of" at bounding box center [347, 186] width 64 height 7
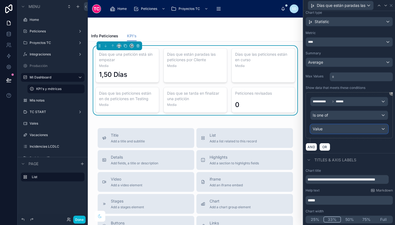
click at [329, 133] on div "Value" at bounding box center [348, 128] width 77 height 9
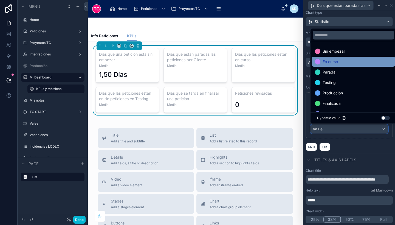
scroll to position [42, 0]
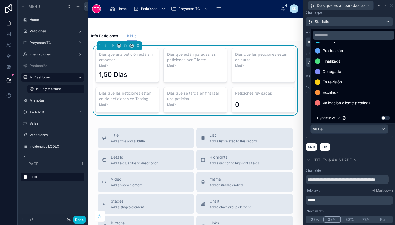
click at [370, 144] on div at bounding box center [349, 112] width 92 height 225
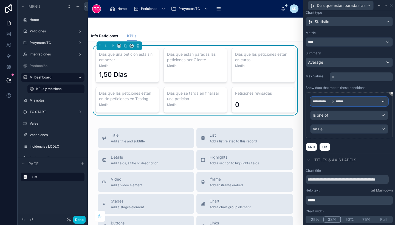
click at [354, 105] on div "**********" at bounding box center [348, 101] width 77 height 9
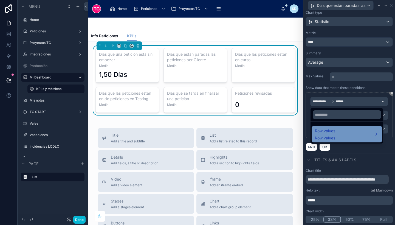
click at [339, 134] on div "Row values Row values" at bounding box center [347, 133] width 64 height 13
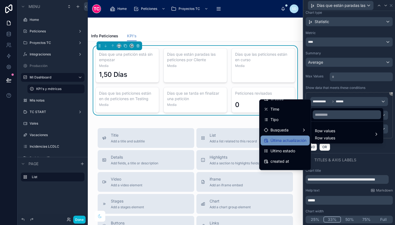
scroll to position [38, 0]
click at [282, 140] on span "Última actualización" at bounding box center [288, 140] width 36 height 7
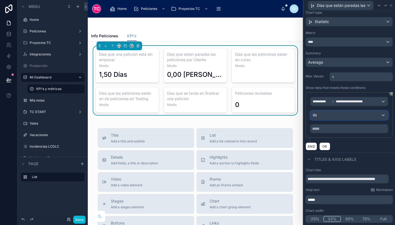
click at [324, 113] on div "IN" at bounding box center [348, 115] width 77 height 9
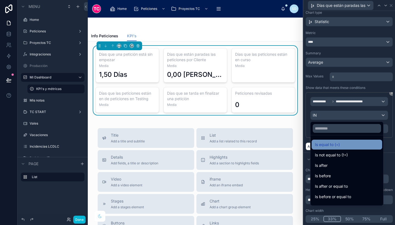
click at [328, 146] on span "Is equal to (=)" at bounding box center [327, 144] width 25 height 7
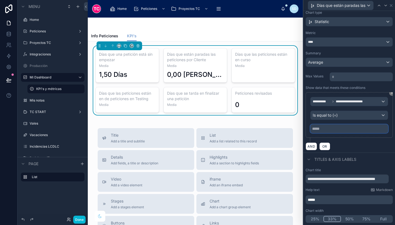
click at [332, 129] on input "text" at bounding box center [349, 128] width 78 height 9
select select "****"
select select "*"
click at [332, 129] on input "text" at bounding box center [349, 128] width 78 height 9
select select "****"
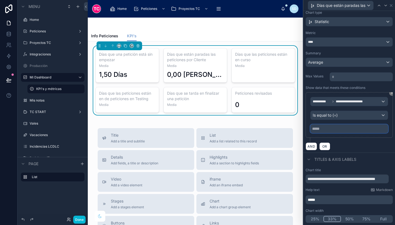
select select "*"
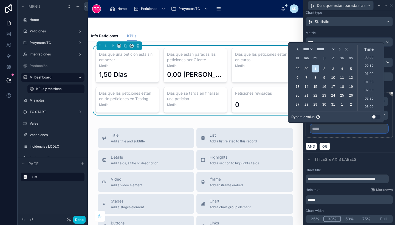
scroll to position [189, 0]
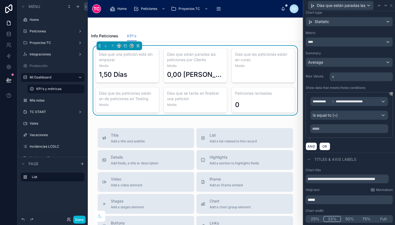
click at [350, 145] on div "AND OR" at bounding box center [348, 146] width 87 height 8
click at [351, 103] on span "**********" at bounding box center [350, 101] width 31 height 4
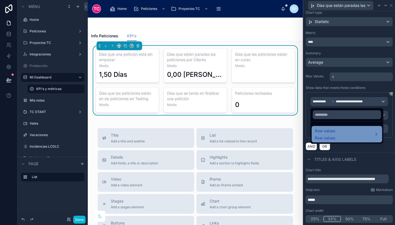
click at [329, 135] on span "Row values" at bounding box center [325, 137] width 20 height 5
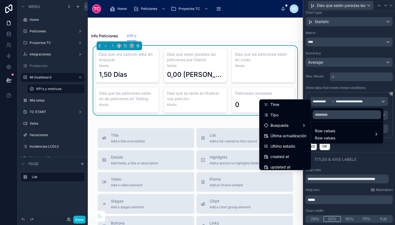
scroll to position [44, 0]
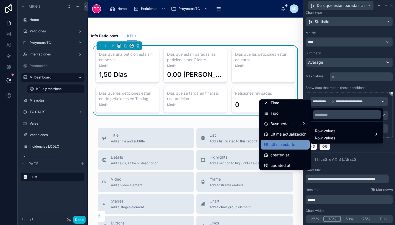
click at [284, 146] on span "Ultimo estado" at bounding box center [282, 144] width 25 height 7
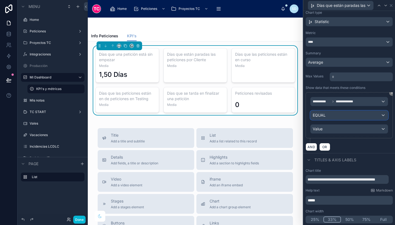
click at [324, 117] on span "EQUAL" at bounding box center [318, 114] width 13 height 5
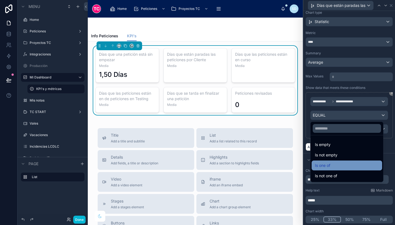
click at [329, 166] on span "Is one of" at bounding box center [322, 165] width 15 height 7
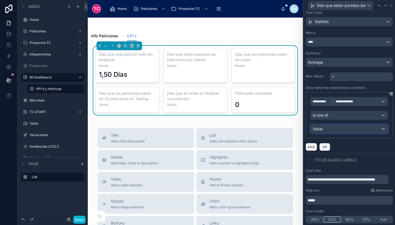
click at [324, 131] on div "Value" at bounding box center [348, 128] width 77 height 9
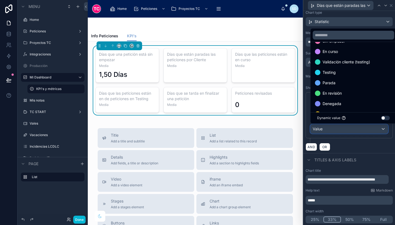
scroll to position [0, 0]
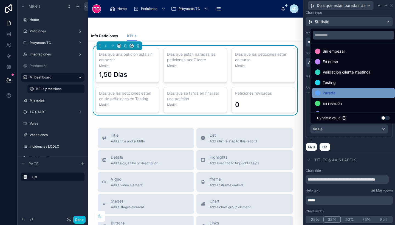
click at [351, 90] on div "Parada" at bounding box center [353, 93] width 77 height 7
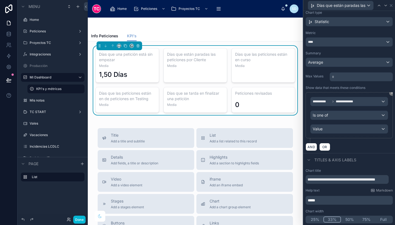
click at [366, 146] on div "AND OR" at bounding box center [348, 146] width 87 height 8
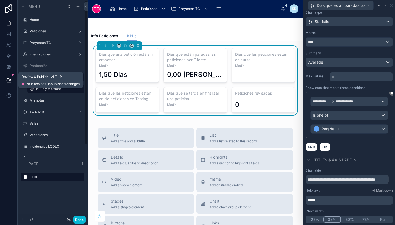
click at [10, 78] on icon at bounding box center [8, 79] width 5 height 5
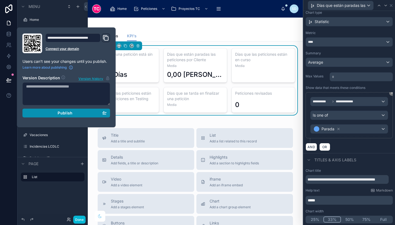
click at [58, 114] on span "Publish" at bounding box center [65, 112] width 15 height 5
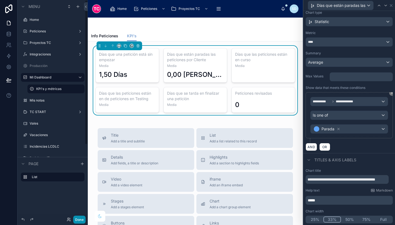
click at [78, 218] on button "Done" at bounding box center [79, 219] width 12 height 8
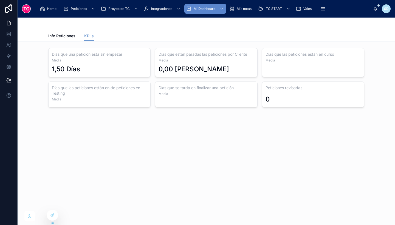
click at [207, 132] on div "[PERSON_NAME] que una petición está sin empezar Media 1,50 [PERSON_NAME] [PERSO…" at bounding box center [206, 92] width 377 height 103
click at [51, 212] on div at bounding box center [52, 215] width 11 height 10
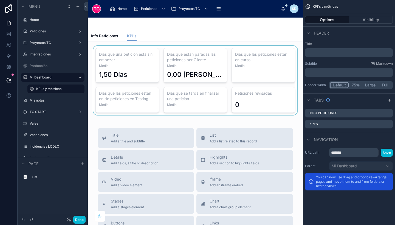
click at [254, 71] on div at bounding box center [195, 80] width 206 height 69
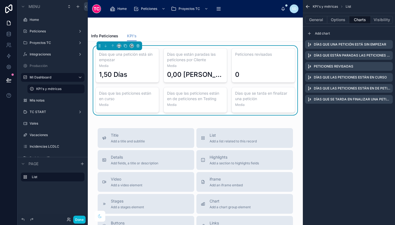
click at [356, 134] on div "KPI's y métricas List General Options Charts Visibility Add chart [PERSON_NAME]…" at bounding box center [348, 112] width 92 height 225
click at [82, 216] on button "Done" at bounding box center [79, 219] width 12 height 8
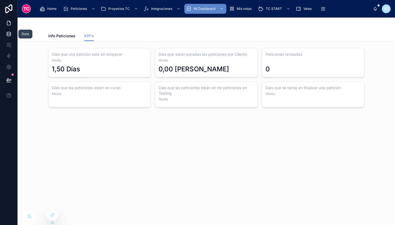
click at [6, 34] on link at bounding box center [8, 33] width 17 height 11
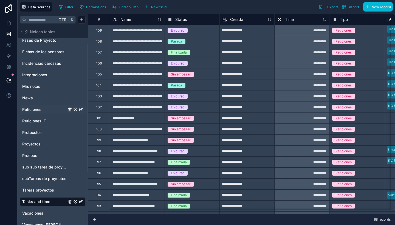
scroll to position [28, 0]
click at [42, 111] on link "Peticiones" at bounding box center [44, 108] width 44 height 5
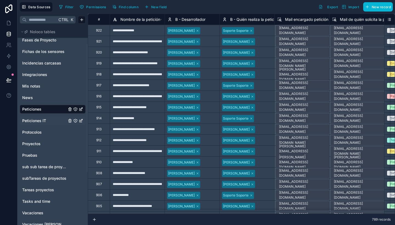
click at [43, 118] on span "Peticiones IT" at bounding box center [34, 120] width 24 height 5
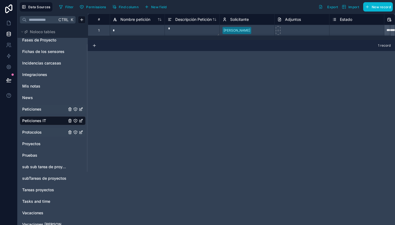
click at [41, 135] on div "Protocolos" at bounding box center [53, 132] width 66 height 9
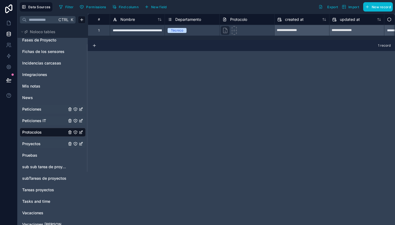
click at [41, 145] on link "Proyectos" at bounding box center [44, 143] width 44 height 5
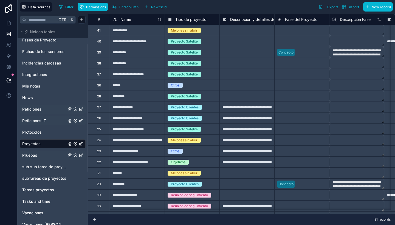
click at [43, 154] on link "Pruebas" at bounding box center [44, 154] width 44 height 5
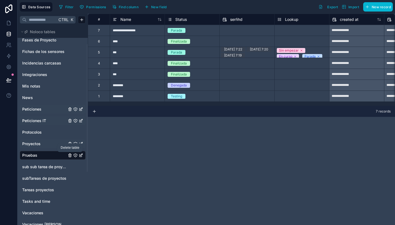
click at [70, 155] on icon "Pruebas" at bounding box center [70, 155] width 4 height 4
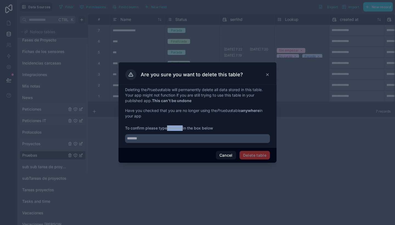
drag, startPoint x: 168, startPoint y: 128, endPoint x: 183, endPoint y: 126, distance: 15.5
click at [182, 126] on strong "Pruebas" at bounding box center [175, 127] width 16 height 5
copy strong "Pruebas"
click at [186, 136] on input "text" at bounding box center [197, 138] width 145 height 9
paste input "*******"
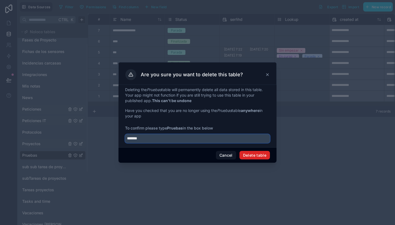
type input "*******"
click at [257, 155] on button "Delete table" at bounding box center [254, 155] width 30 height 9
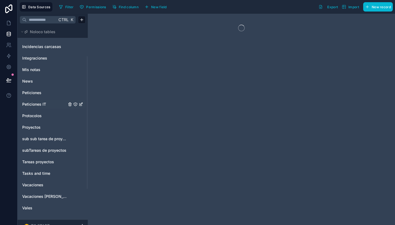
scroll to position [45, 0]
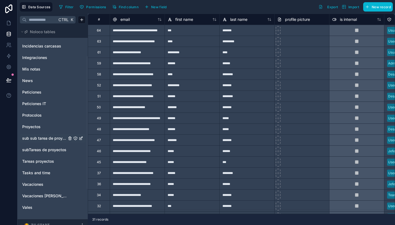
click at [46, 141] on div "sub sub tarea de proyectos" at bounding box center [53, 138] width 66 height 9
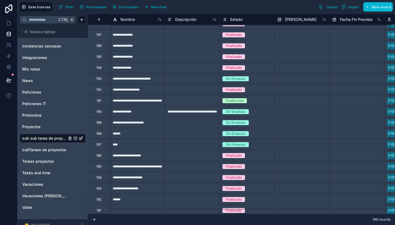
scroll to position [66, 0]
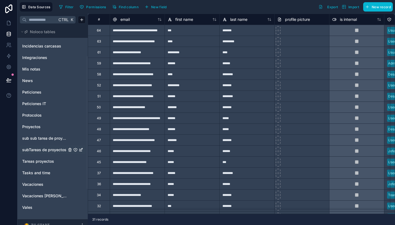
click at [36, 149] on span "subTareas de proyectos" at bounding box center [44, 149] width 44 height 5
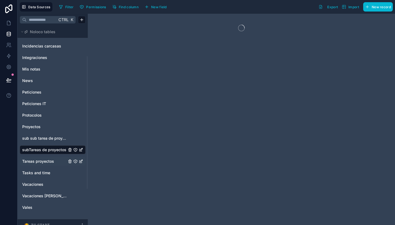
click at [37, 161] on span "Tareas proyectos" at bounding box center [38, 160] width 32 height 5
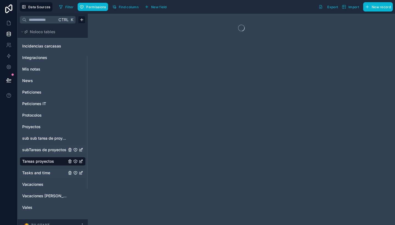
click at [40, 173] on span "Tasks and time" at bounding box center [36, 172] width 28 height 5
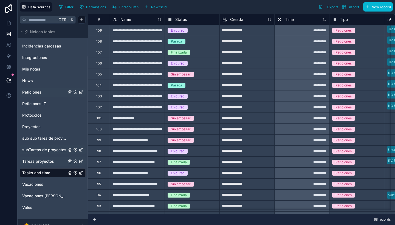
click at [37, 95] on span "Peticiones" at bounding box center [31, 91] width 19 height 5
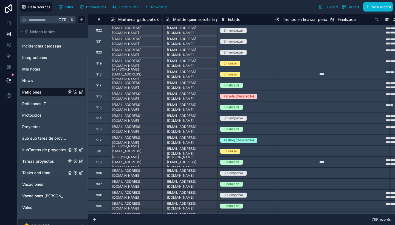
scroll to position [0, 168]
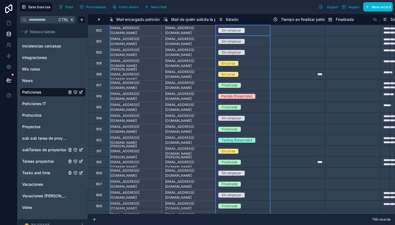
click at [230, 16] on div "Estado" at bounding box center [228, 19] width 20 height 7
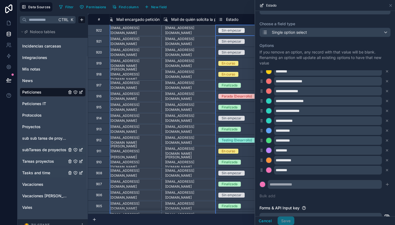
scroll to position [29, 0]
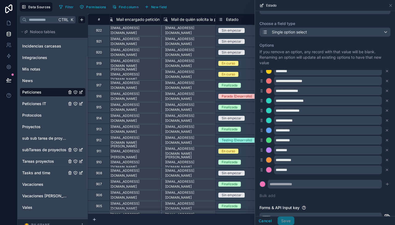
click at [35, 104] on span "Peticiones IT" at bounding box center [34, 103] width 24 height 5
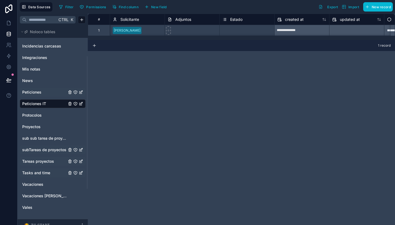
scroll to position [0, 111]
click at [235, 20] on span "Estado" at bounding box center [235, 19] width 12 height 5
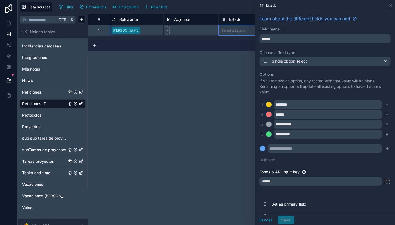
click at [263, 123] on icon at bounding box center [261, 124] width 4 height 5
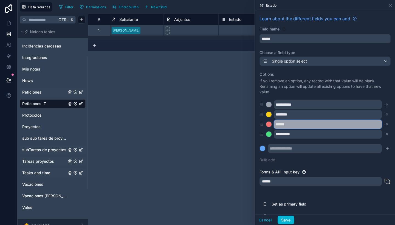
click at [292, 122] on input "******" at bounding box center [328, 124] width 108 height 9
click at [308, 123] on input "**********" at bounding box center [328, 124] width 108 height 9
type input "**********"
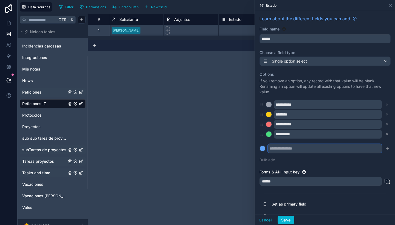
click at [299, 146] on input "text" at bounding box center [324, 148] width 114 height 9
type input "**********"
click at [385, 148] on icon "submit" at bounding box center [387, 148] width 4 height 4
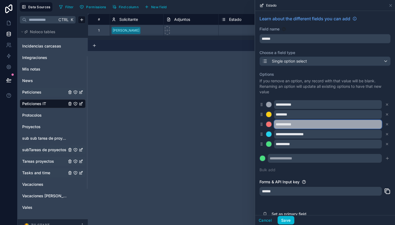
click at [349, 122] on input "**********" at bounding box center [328, 124] width 108 height 9
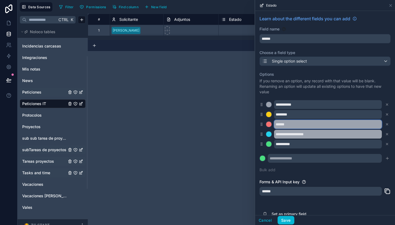
type input "******"
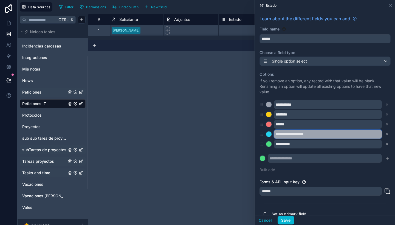
click at [349, 134] on input "**********" at bounding box center [328, 134] width 108 height 9
type input "******"
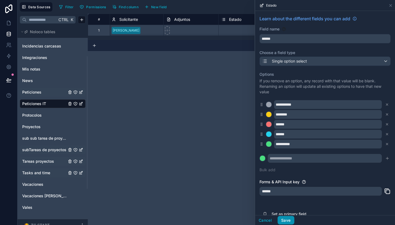
click at [290, 217] on button "Save" at bounding box center [285, 220] width 16 height 9
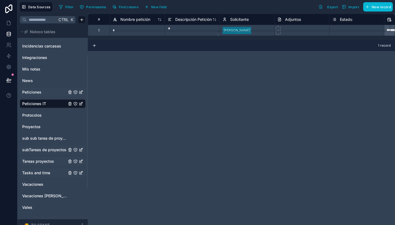
click at [382, 133] on div "**********" at bounding box center [241, 119] width 307 height 211
click at [342, 19] on span "Estado" at bounding box center [345, 19] width 12 height 5
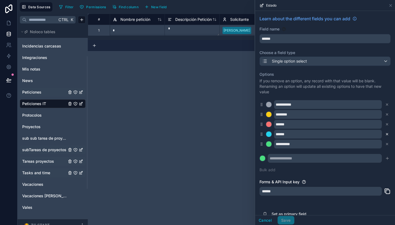
click at [384, 132] on button at bounding box center [387, 134] width 6 height 6
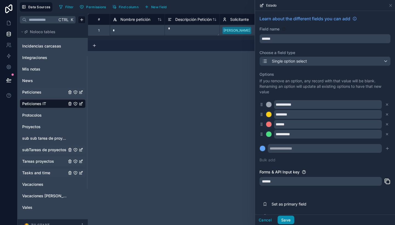
click at [286, 218] on button "Save" at bounding box center [285, 219] width 16 height 9
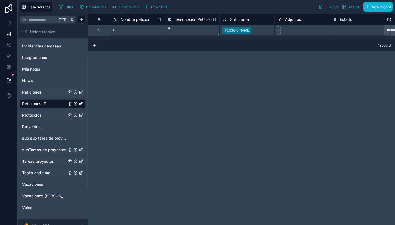
click at [42, 116] on link "Protocolos" at bounding box center [44, 114] width 44 height 5
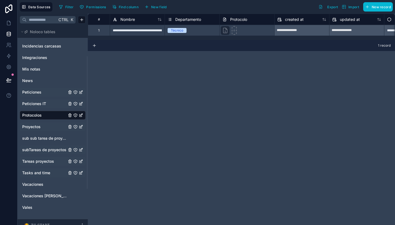
click at [49, 124] on link "Proyectos" at bounding box center [44, 126] width 44 height 5
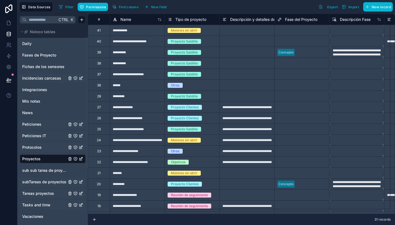
scroll to position [13, 0]
click at [49, 88] on link "Integraciones" at bounding box center [44, 89] width 44 height 5
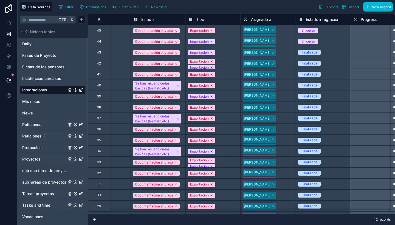
scroll to position [0, 200]
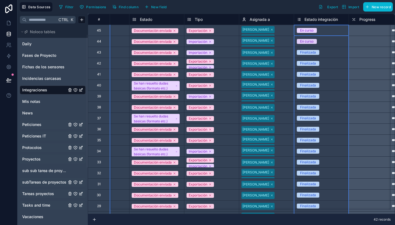
click at [318, 21] on span "Estado integración" at bounding box center [320, 19] width 33 height 5
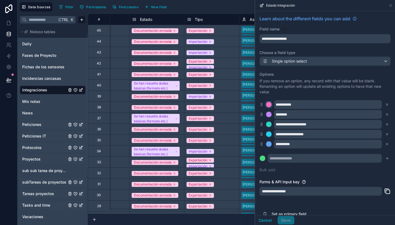
click at [268, 104] on div at bounding box center [268, 104] width 5 height 5
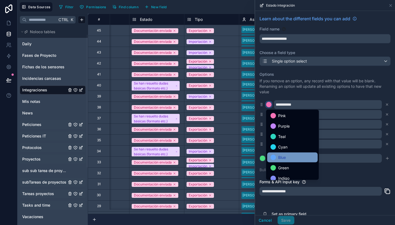
scroll to position [46, 0]
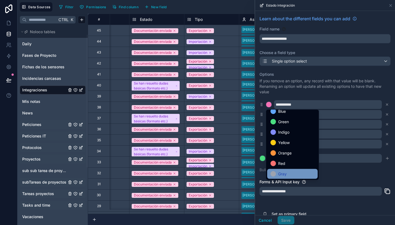
click at [287, 172] on div "Gray" at bounding box center [292, 173] width 44 height 7
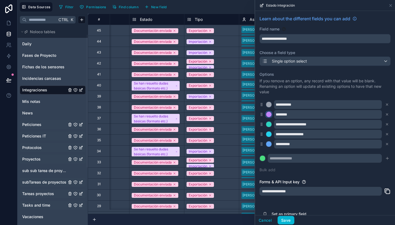
click at [269, 115] on div at bounding box center [268, 114] width 5 height 5
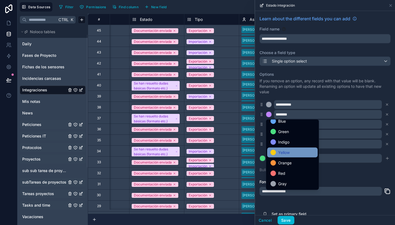
click at [285, 152] on span "Yellow" at bounding box center [284, 152] width 12 height 7
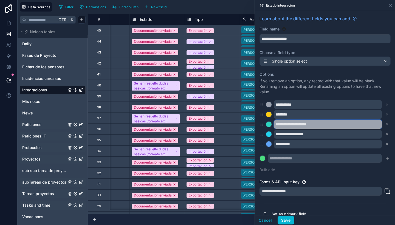
click at [277, 127] on input "**********" at bounding box center [328, 124] width 108 height 9
click at [289, 126] on input "**********" at bounding box center [328, 124] width 108 height 9
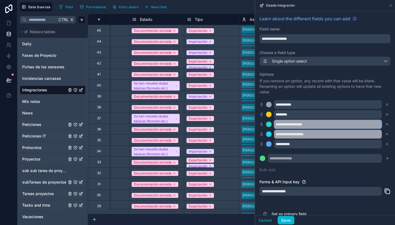
type input "**********"
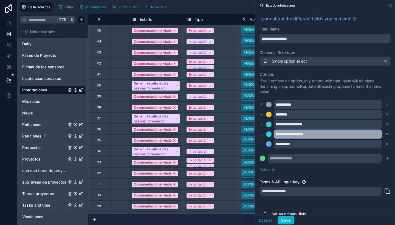
click at [321, 133] on input "**********" at bounding box center [328, 134] width 108 height 9
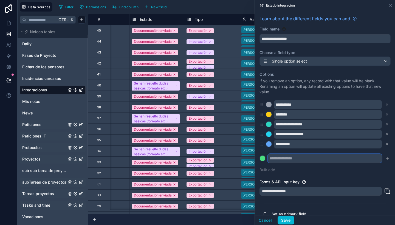
click at [309, 158] on input "text" at bounding box center [324, 158] width 114 height 9
type input "**********"
click at [385, 159] on icon "submit" at bounding box center [387, 158] width 4 height 4
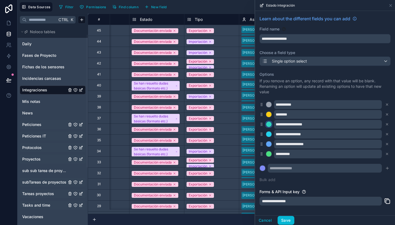
click at [270, 125] on div at bounding box center [268, 123] width 5 height 5
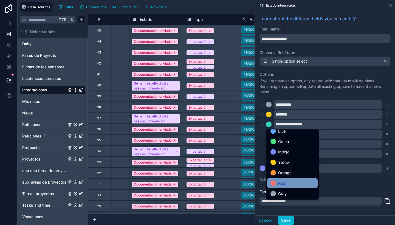
click at [287, 183] on div "Red" at bounding box center [292, 183] width 44 height 7
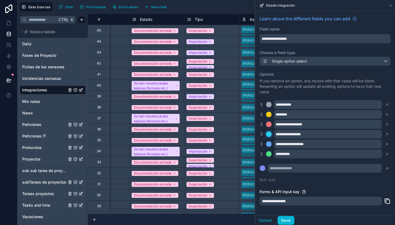
click at [267, 134] on div at bounding box center [268, 133] width 5 height 5
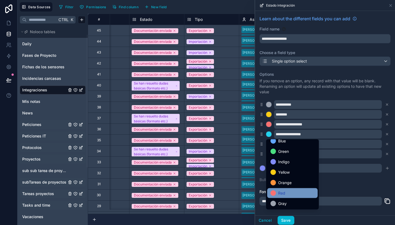
click at [284, 195] on span "Red" at bounding box center [281, 193] width 7 height 7
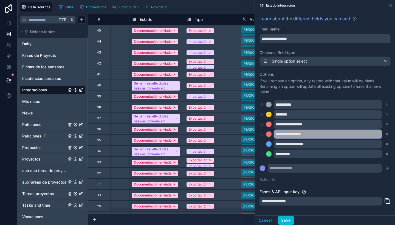
click at [304, 136] on input "**********" at bounding box center [328, 134] width 108 height 9
click at [292, 133] on input "**********" at bounding box center [328, 134] width 108 height 9
click at [315, 133] on input "**********" at bounding box center [328, 134] width 108 height 9
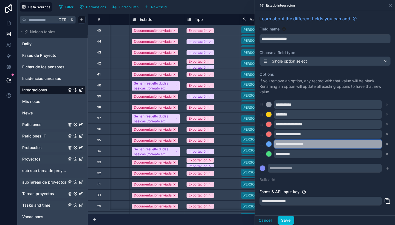
click at [314, 145] on input "**********" at bounding box center [328, 143] width 108 height 9
type input "*"
paste input "**********"
click at [301, 144] on input "**********" at bounding box center [328, 143] width 108 height 9
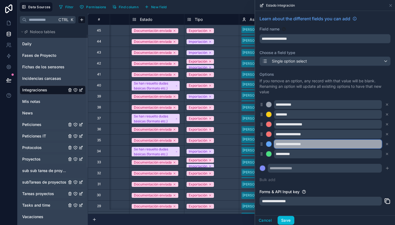
click at [301, 144] on input "**********" at bounding box center [328, 143] width 108 height 9
type input "**********"
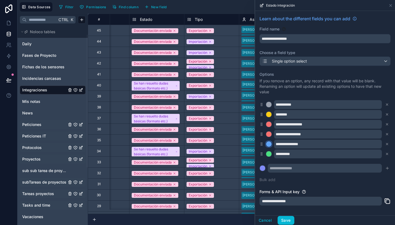
click at [268, 142] on div at bounding box center [268, 143] width 5 height 5
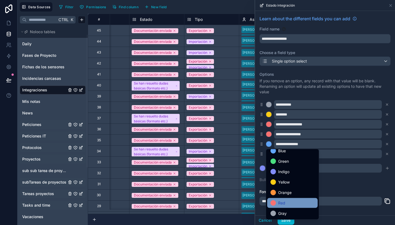
click at [292, 204] on div "Red" at bounding box center [292, 202] width 44 height 7
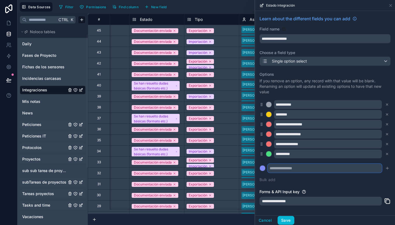
click at [303, 167] on input "text" at bounding box center [324, 168] width 114 height 9
type input "**********"
click at [385, 168] on icon "submit" at bounding box center [387, 168] width 4 height 4
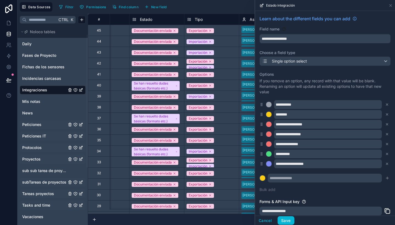
click at [312, 182] on div "**********" at bounding box center [324, 131] width 131 height 127
click at [308, 179] on input "text" at bounding box center [324, 177] width 114 height 9
type input "**********"
click at [385, 178] on icon "submit" at bounding box center [386, 178] width 2 height 0
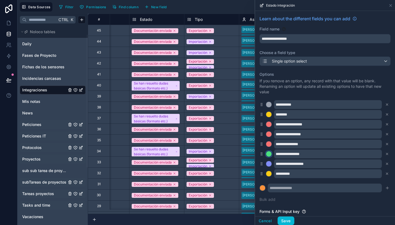
click at [268, 156] on div at bounding box center [268, 153] width 5 height 5
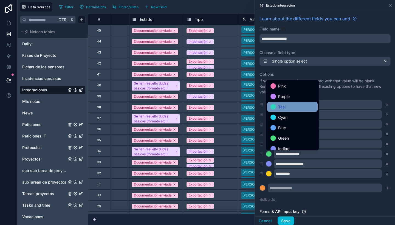
click at [289, 111] on div "Teal" at bounding box center [292, 107] width 50 height 10
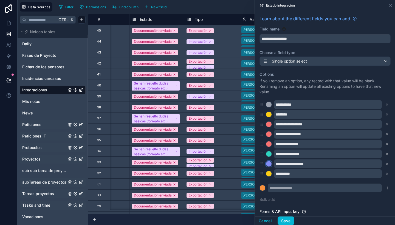
click at [269, 163] on div at bounding box center [268, 163] width 5 height 5
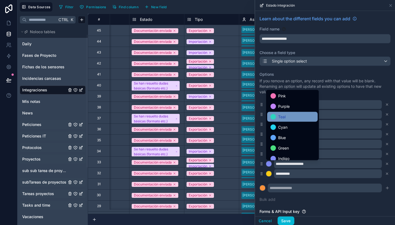
click at [280, 114] on span "Teal" at bounding box center [281, 116] width 7 height 7
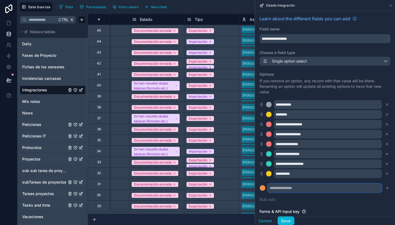
click at [295, 185] on input "text" at bounding box center [324, 187] width 114 height 9
type input "**********"
click at [385, 187] on icon "submit" at bounding box center [387, 187] width 4 height 4
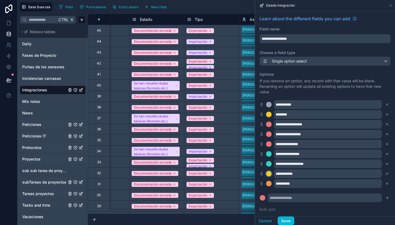
click at [269, 172] on div at bounding box center [268, 173] width 5 height 5
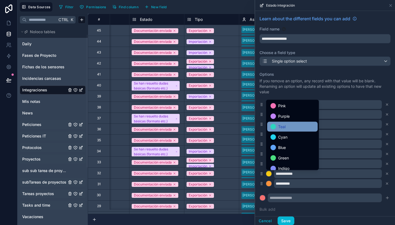
click at [292, 127] on div "Teal" at bounding box center [292, 126] width 44 height 7
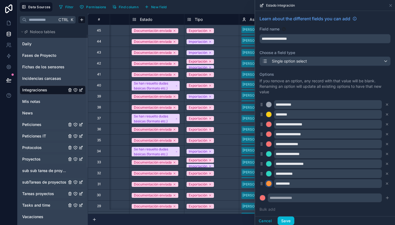
click at [267, 182] on div at bounding box center [268, 183] width 5 height 5
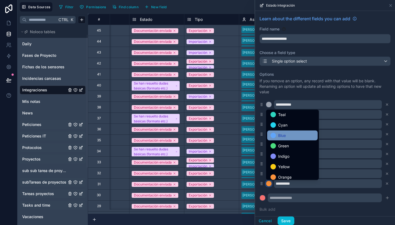
scroll to position [23, 0]
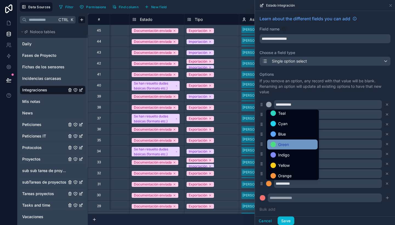
click at [289, 142] on span "Green" at bounding box center [283, 144] width 11 height 7
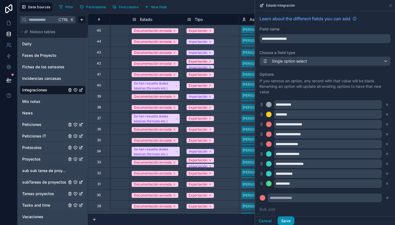
click at [290, 220] on button "Save" at bounding box center [285, 220] width 16 height 9
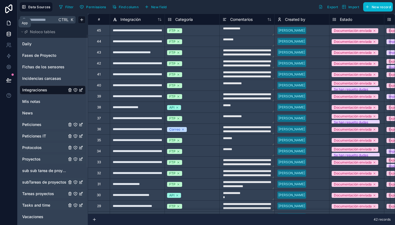
click at [10, 25] on icon at bounding box center [8, 23] width 3 height 4
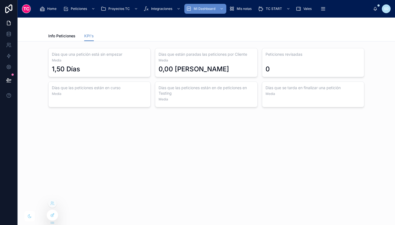
click at [51, 210] on div at bounding box center [52, 215] width 11 height 10
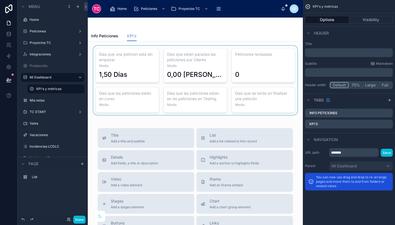
click at [248, 98] on div at bounding box center [195, 80] width 206 height 69
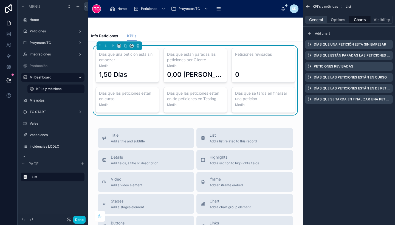
click at [317, 18] on button "General" at bounding box center [316, 20] width 22 height 8
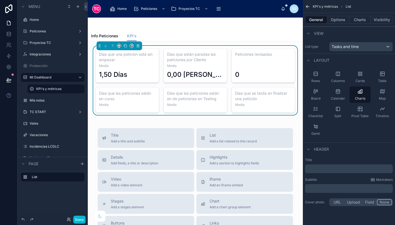
click at [329, 167] on p "﻿" at bounding box center [349, 168] width 84 height 5
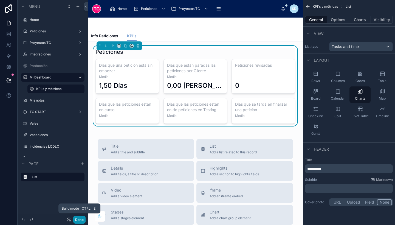
click at [82, 218] on button "Done" at bounding box center [79, 219] width 12 height 8
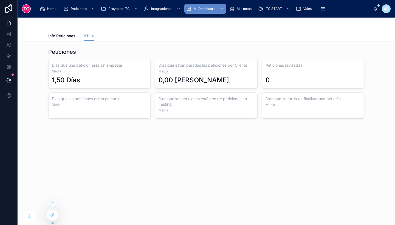
click at [56, 211] on div at bounding box center [52, 215] width 11 height 10
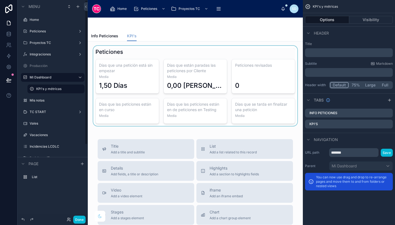
click at [175, 90] on div at bounding box center [195, 86] width 206 height 80
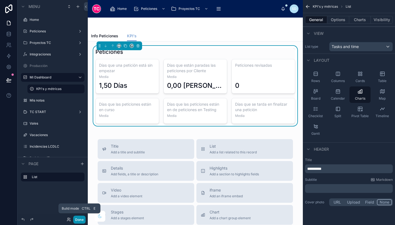
click at [76, 216] on button "Done" at bounding box center [79, 219] width 12 height 8
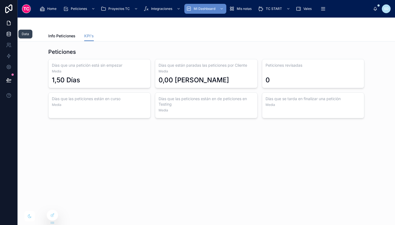
click at [6, 35] on icon at bounding box center [8, 33] width 5 height 5
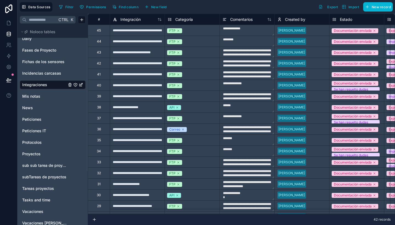
scroll to position [19, 0]
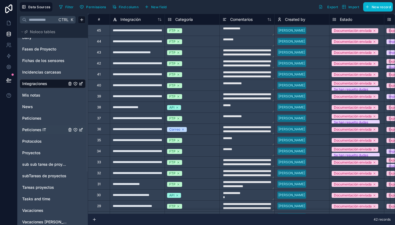
click at [37, 129] on span "Peticiones IT" at bounding box center [34, 129] width 24 height 5
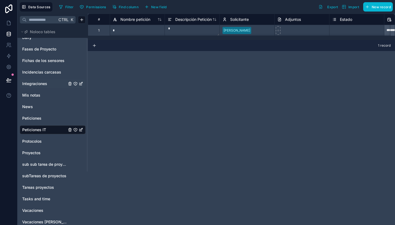
click at [31, 84] on span "Integraciones" at bounding box center [34, 83] width 25 height 5
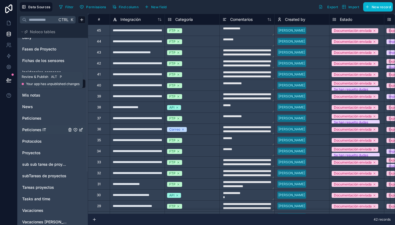
click at [7, 79] on icon at bounding box center [8, 79] width 5 height 5
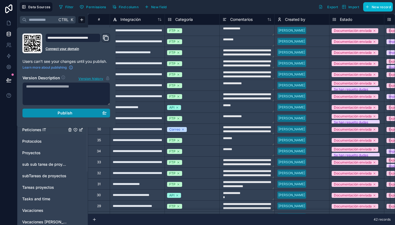
click at [44, 110] on button "Publish" at bounding box center [66, 112] width 88 height 9
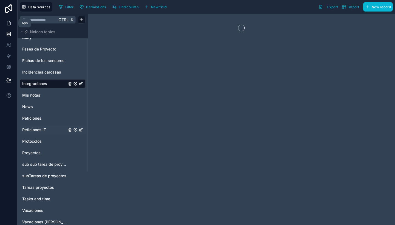
click at [6, 27] on link at bounding box center [8, 23] width 17 height 11
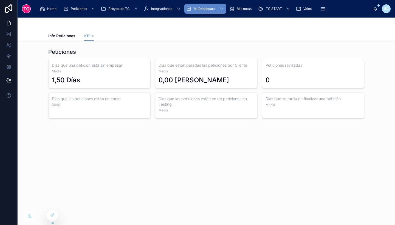
click at [125, 81] on div "1,50 Días" at bounding box center [99, 80] width 95 height 9
click at [52, 211] on div at bounding box center [52, 215] width 11 height 10
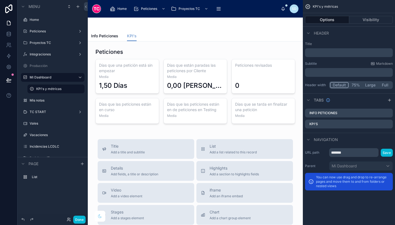
click at [184, 98] on div at bounding box center [195, 86] width 206 height 80
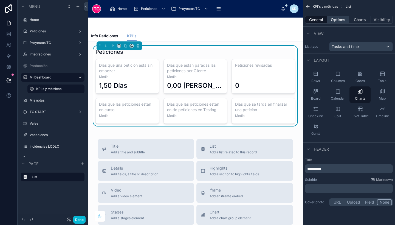
click at [340, 21] on button "Options" at bounding box center [338, 20] width 22 height 8
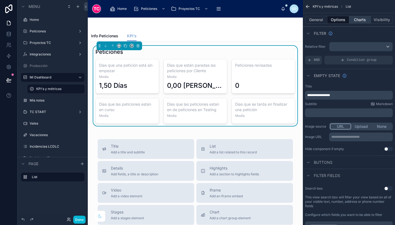
click at [362, 18] on button "Charts" at bounding box center [360, 20] width 22 height 8
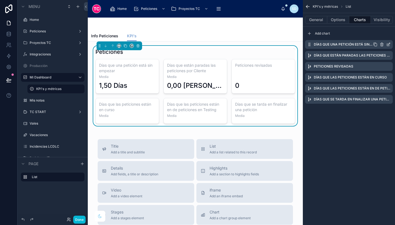
click at [389, 44] on icon "scrollable content" at bounding box center [388, 44] width 4 height 4
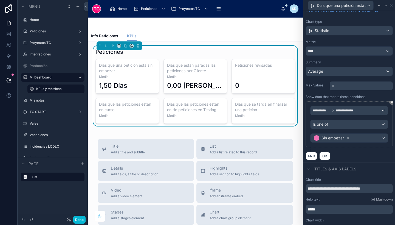
scroll to position [22, 0]
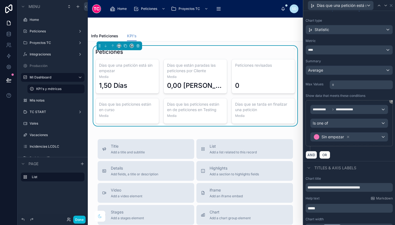
click at [313, 155] on button "AND" at bounding box center [311, 155] width 12 height 8
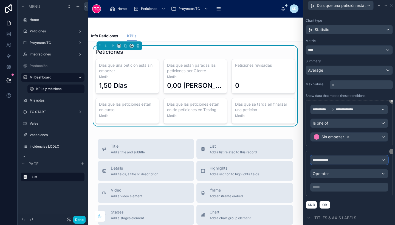
click at [324, 160] on span "**********" at bounding box center [322, 159] width 20 height 5
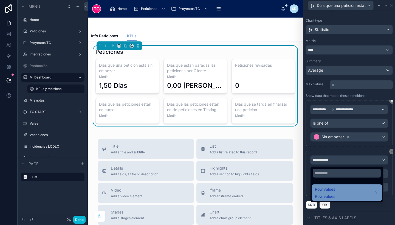
click at [325, 193] on div "Row values Row values" at bounding box center [325, 192] width 20 height 13
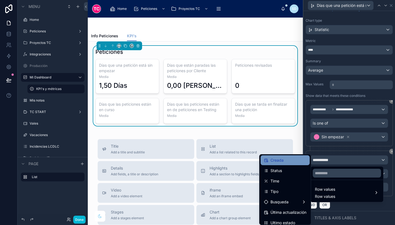
scroll to position [21, 0]
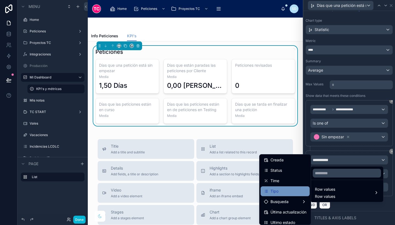
click at [281, 194] on div "Tipo" at bounding box center [284, 191] width 49 height 10
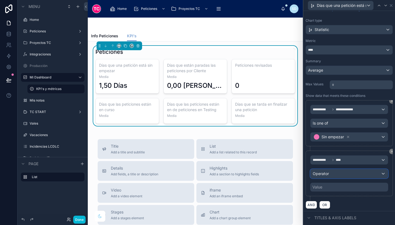
click at [327, 174] on span "Operator" at bounding box center [320, 173] width 16 height 5
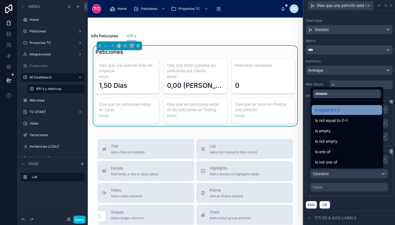
click at [324, 109] on span "Is equal to (=)" at bounding box center [327, 110] width 25 height 7
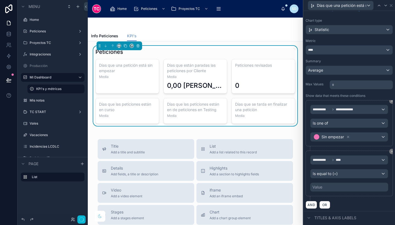
click at [318, 186] on div "Value" at bounding box center [317, 186] width 10 height 5
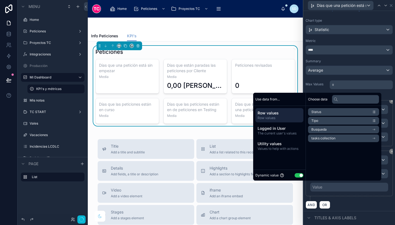
click at [295, 174] on button "Use setting" at bounding box center [298, 175] width 9 height 4
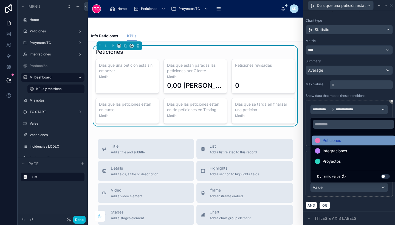
click at [327, 139] on span "Peticiones" at bounding box center [331, 140] width 18 height 7
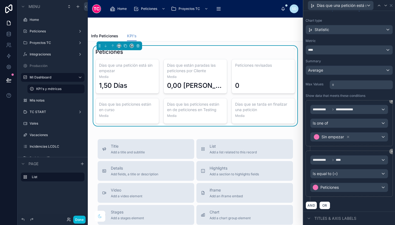
click at [382, 199] on div "**********" at bounding box center [348, 175] width 87 height 50
click at [384, 5] on icon at bounding box center [385, 5] width 4 height 4
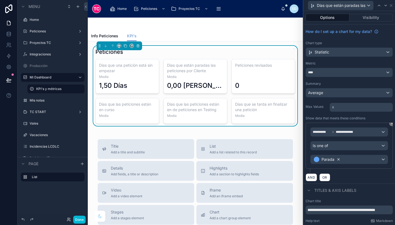
click at [336, 158] on icon at bounding box center [338, 159] width 4 height 4
click at [336, 160] on div "Value" at bounding box center [348, 159] width 77 height 9
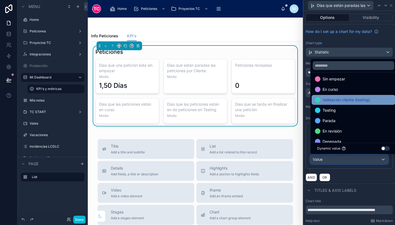
scroll to position [0, 0]
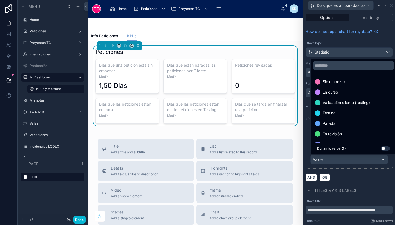
click at [372, 177] on div at bounding box center [349, 112] width 92 height 225
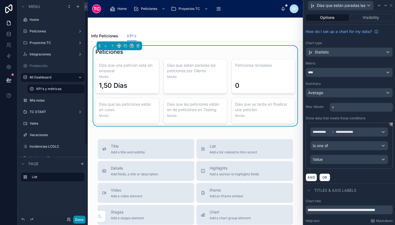
click at [74, 221] on button "Done" at bounding box center [79, 219] width 12 height 8
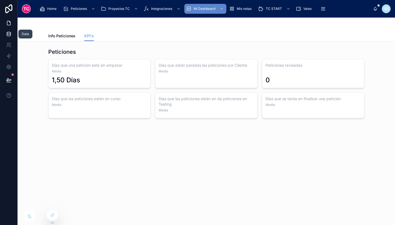
click at [7, 35] on icon at bounding box center [8, 33] width 5 height 5
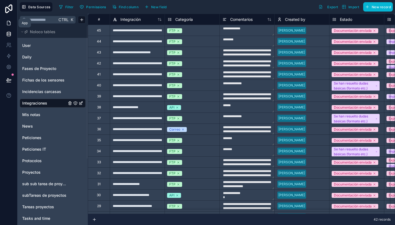
click at [8, 23] on icon at bounding box center [8, 22] width 5 height 5
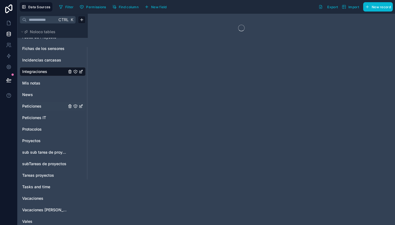
scroll to position [33, 0]
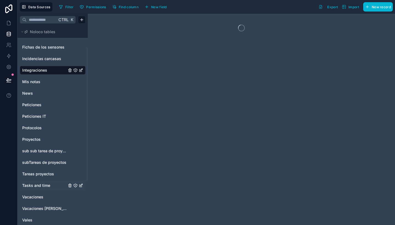
click at [49, 186] on span "Tasks and time" at bounding box center [36, 184] width 28 height 5
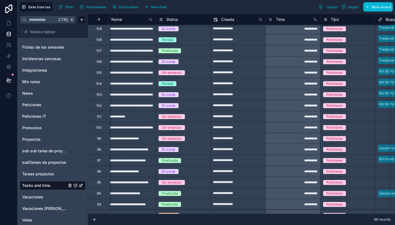
scroll to position [2, 0]
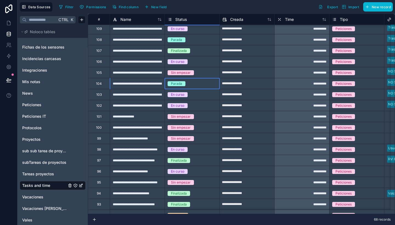
click at [204, 84] on div "Parada" at bounding box center [192, 84] width 55 height 6
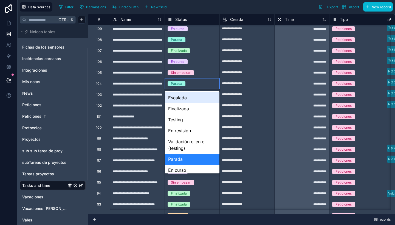
click at [196, 83] on div "Parada" at bounding box center [192, 84] width 55 height 6
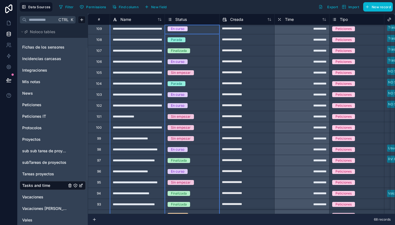
click at [179, 19] on span "Status" at bounding box center [181, 19] width 12 height 5
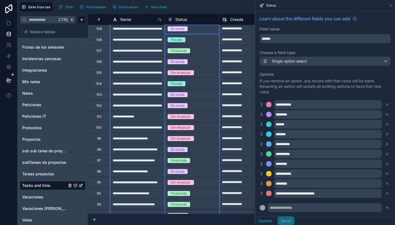
scroll to position [8, 0]
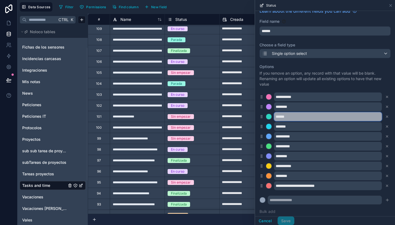
click at [297, 116] on input "******" at bounding box center [328, 116] width 108 height 9
type input "**********"
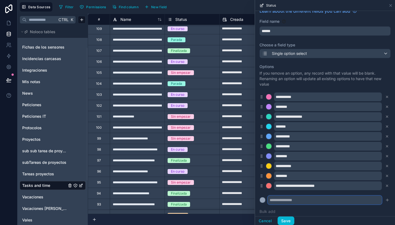
click at [306, 200] on input "text" at bounding box center [324, 199] width 114 height 9
type input "**********"
click at [385, 200] on icon "submit" at bounding box center [386, 200] width 2 height 0
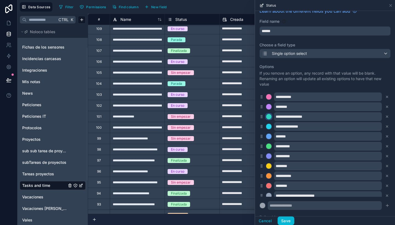
click at [269, 116] on div at bounding box center [268, 116] width 5 height 5
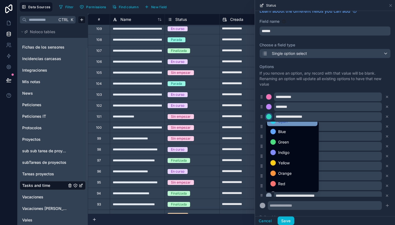
scroll to position [46, 0]
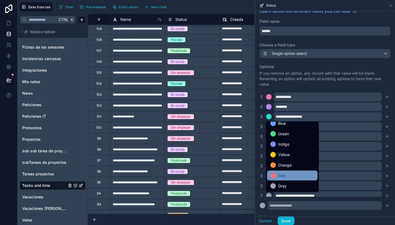
click at [290, 174] on div "Red" at bounding box center [292, 175] width 44 height 7
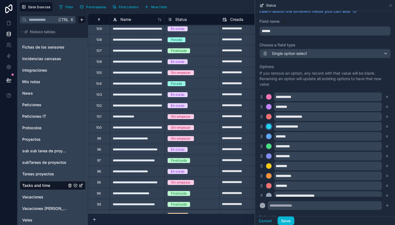
click at [267, 125] on div at bounding box center [268, 126] width 5 height 5
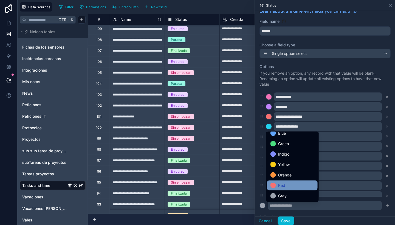
click at [282, 182] on span "Red" at bounding box center [281, 185] width 7 height 7
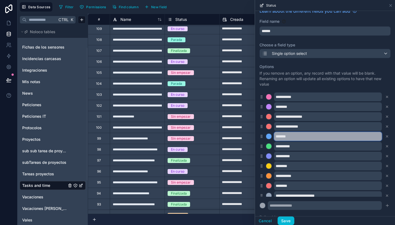
click at [297, 136] on input "*******" at bounding box center [328, 136] width 108 height 9
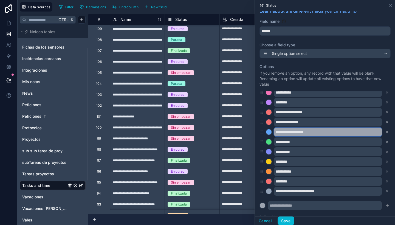
type input "**********"
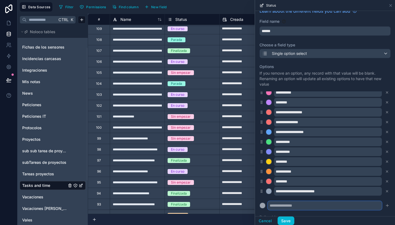
click at [284, 205] on input "text" at bounding box center [324, 205] width 114 height 9
type input "**********"
click at [385, 205] on icon "submit" at bounding box center [387, 205] width 4 height 4
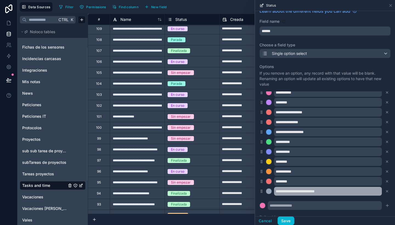
scroll to position [14, 0]
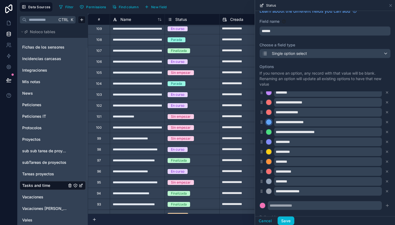
click at [267, 122] on div at bounding box center [268, 121] width 5 height 5
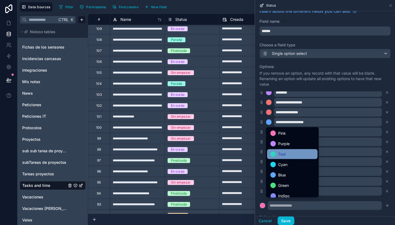
click at [285, 150] on div "Teal" at bounding box center [292, 154] width 50 height 10
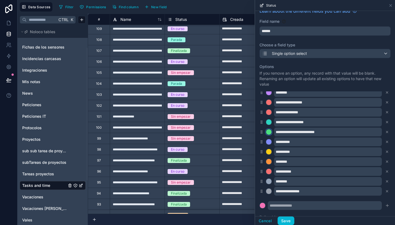
click at [268, 131] on div at bounding box center [268, 131] width 5 height 5
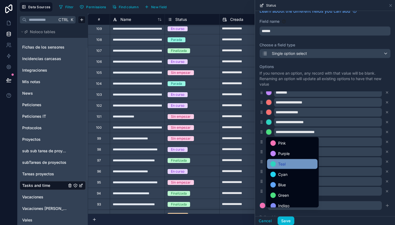
click at [277, 164] on div "Teal" at bounding box center [292, 164] width 44 height 7
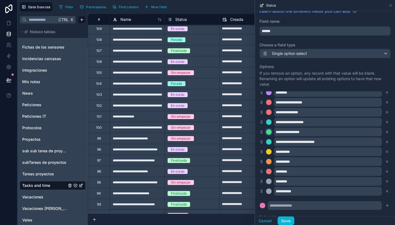
click at [268, 132] on div at bounding box center [268, 131] width 5 height 5
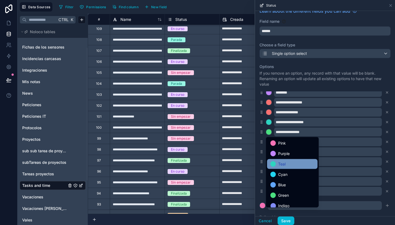
click at [279, 165] on span "Teal" at bounding box center [281, 164] width 7 height 7
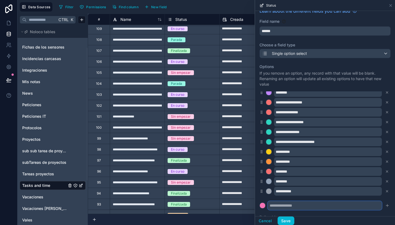
click at [287, 203] on input "text" at bounding box center [324, 205] width 114 height 9
type input "**********"
click at [263, 205] on div at bounding box center [261, 204] width 5 height 5
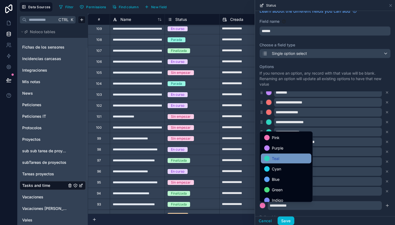
click at [279, 160] on span "Teal" at bounding box center [275, 158] width 7 height 7
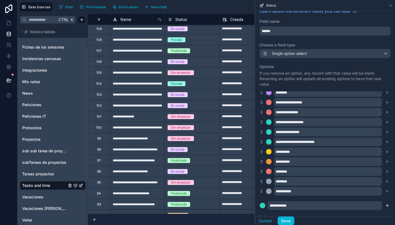
click at [385, 207] on icon "submit" at bounding box center [387, 205] width 4 height 4
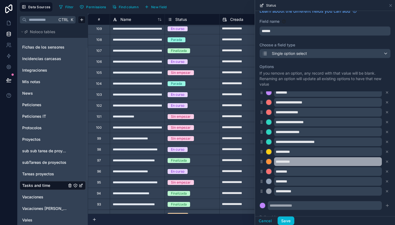
scroll to position [24, 0]
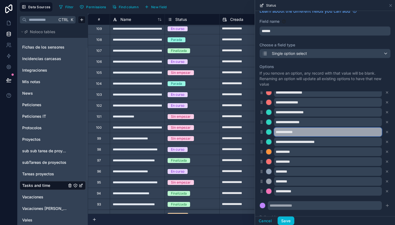
click at [309, 132] on input "**********" at bounding box center [328, 131] width 108 height 9
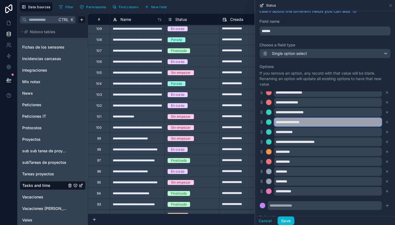
click at [308, 119] on input "**********" at bounding box center [328, 122] width 108 height 9
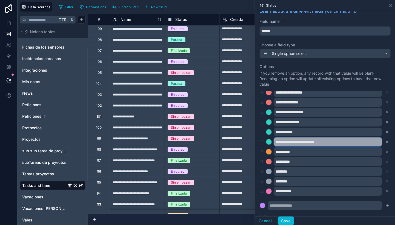
click at [339, 142] on input "**********" at bounding box center [328, 141] width 108 height 9
paste input "text"
type input "**********"
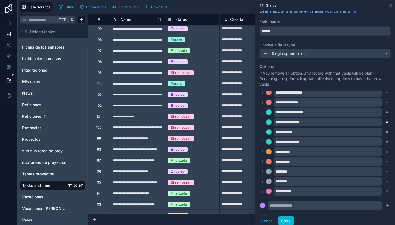
click at [385, 123] on icon at bounding box center [387, 122] width 4 height 4
click at [286, 218] on button "Save" at bounding box center [285, 220] width 16 height 9
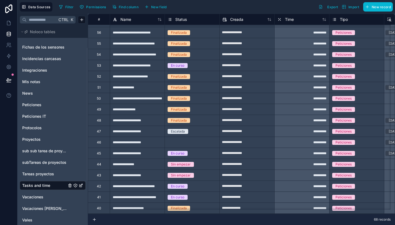
scroll to position [561, 0]
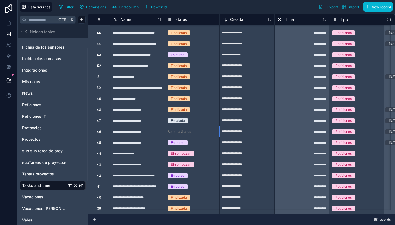
click at [185, 129] on div "Select a Status" at bounding box center [178, 131] width 23 height 4
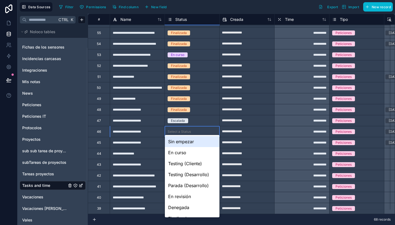
click at [185, 129] on div "Select a Status" at bounding box center [178, 131] width 23 height 4
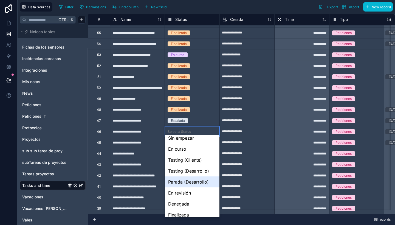
scroll to position [4, 0]
click at [183, 180] on div "Parada (Desarrollo)" at bounding box center [192, 181] width 55 height 11
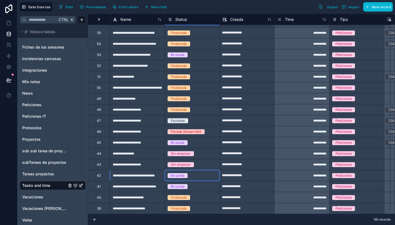
click at [210, 172] on div "En curso" at bounding box center [192, 175] width 55 height 6
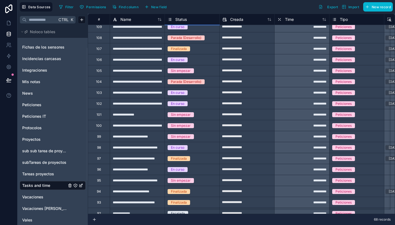
scroll to position [0, 0]
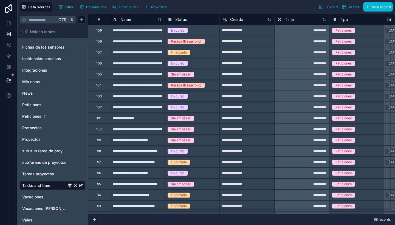
click at [179, 20] on span "Status" at bounding box center [181, 19] width 12 height 5
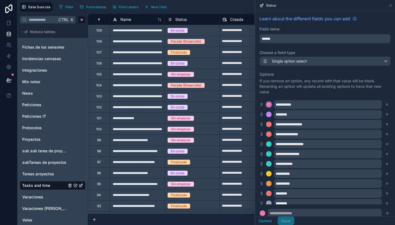
click at [270, 102] on div at bounding box center [268, 104] width 5 height 5
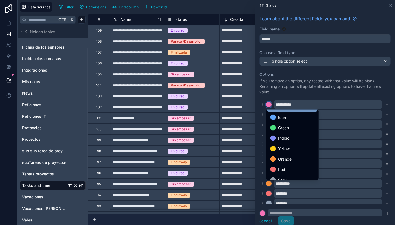
scroll to position [46, 0]
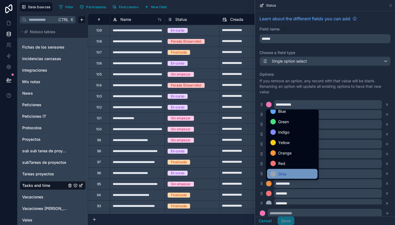
click at [289, 172] on div "Gray" at bounding box center [292, 173] width 44 height 7
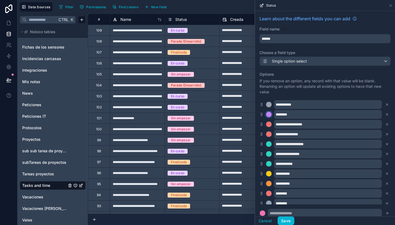
click at [268, 113] on div at bounding box center [268, 114] width 5 height 5
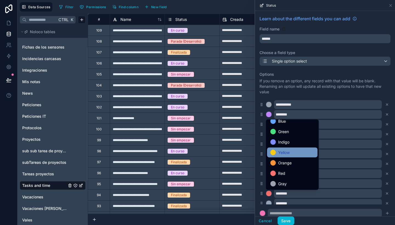
click at [289, 153] on span "Yellow" at bounding box center [284, 152] width 12 height 7
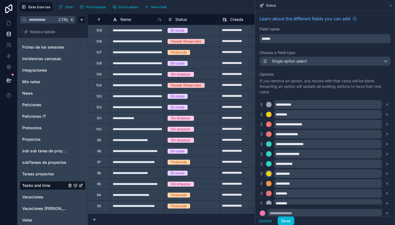
click at [267, 173] on div at bounding box center [268, 173] width 5 height 5
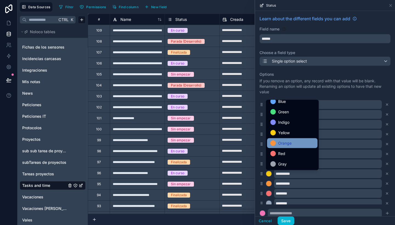
click at [283, 144] on span "Orange" at bounding box center [284, 143] width 13 height 7
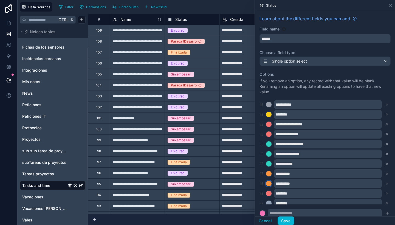
click at [269, 183] on div at bounding box center [268, 183] width 5 height 5
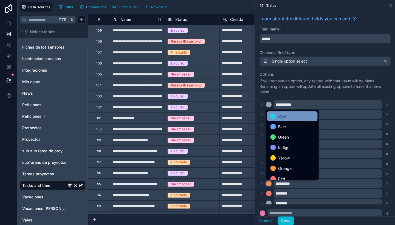
scroll to position [31, 0]
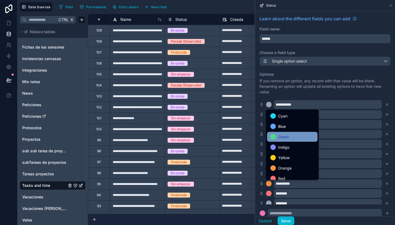
click at [286, 138] on span "Green" at bounding box center [283, 136] width 11 height 7
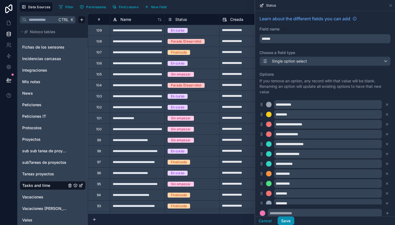
click at [285, 219] on button "Save" at bounding box center [285, 220] width 16 height 9
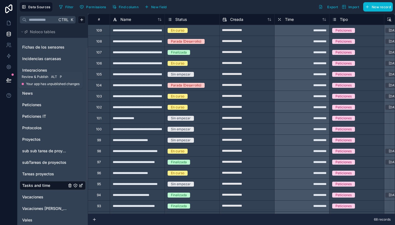
click at [10, 82] on icon at bounding box center [9, 82] width 4 height 0
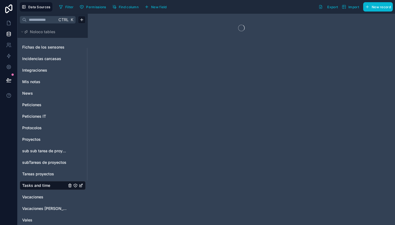
click at [7, 150] on div at bounding box center [9, 112] width 18 height 225
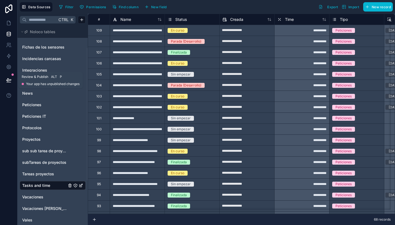
click at [11, 82] on icon at bounding box center [8, 79] width 5 height 5
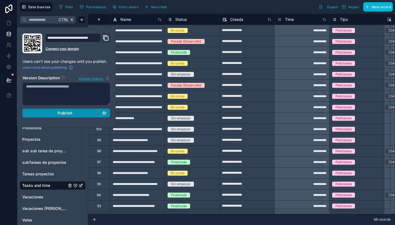
click at [58, 113] on div "Publish" at bounding box center [66, 112] width 81 height 5
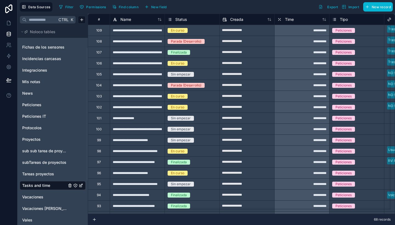
click at [204, 137] on div "Sin empezar" at bounding box center [192, 140] width 55 height 11
click at [11, 21] on link at bounding box center [8, 23] width 17 height 11
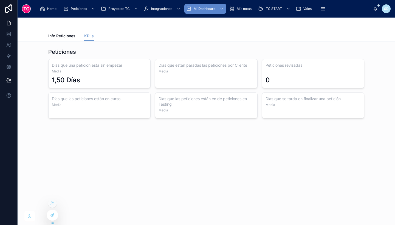
click at [51, 218] on div at bounding box center [52, 215] width 11 height 10
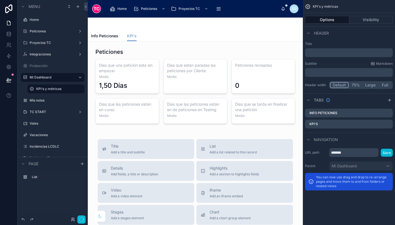
click at [199, 76] on div at bounding box center [195, 86] width 206 height 80
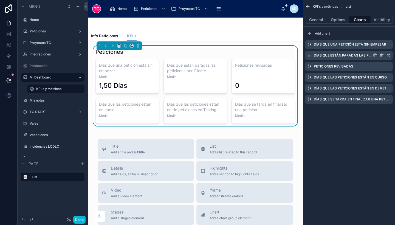
click at [390, 56] on icon "scrollable content" at bounding box center [388, 55] width 4 height 4
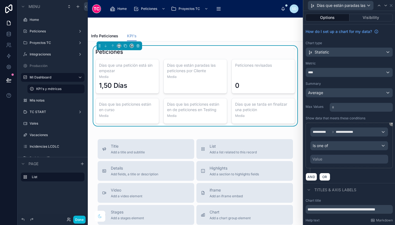
click at [357, 158] on div "Value" at bounding box center [349, 159] width 78 height 9
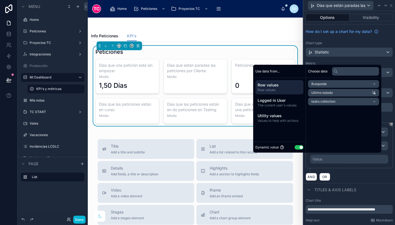
click at [295, 145] on button "Use setting" at bounding box center [298, 147] width 9 height 4
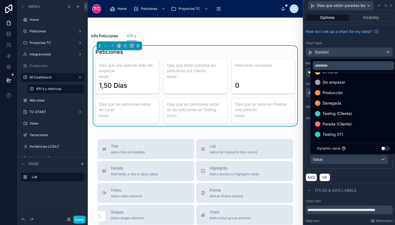
scroll to position [63, 0]
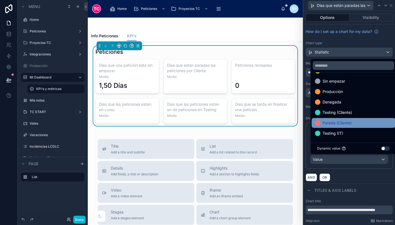
click at [359, 122] on div "Parada (Cliente)" at bounding box center [353, 122] width 77 height 7
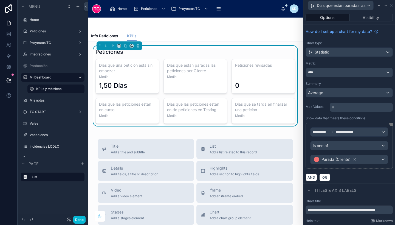
click at [351, 179] on div "AND OR" at bounding box center [348, 177] width 87 height 8
click at [386, 4] on icon at bounding box center [385, 5] width 4 height 4
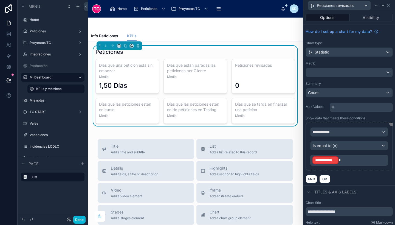
click at [345, 157] on p "**********" at bounding box center [349, 160] width 75 height 9
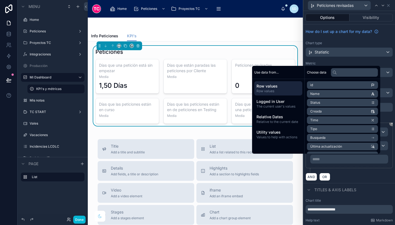
click at [366, 175] on div "AND OR" at bounding box center [348, 176] width 87 height 8
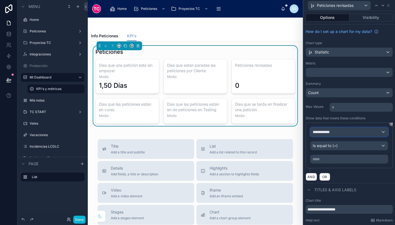
click at [343, 133] on div "**********" at bounding box center [348, 131] width 77 height 9
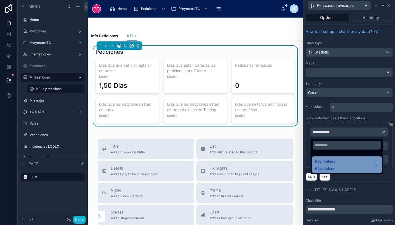
click at [333, 167] on span "Row values" at bounding box center [325, 167] width 20 height 5
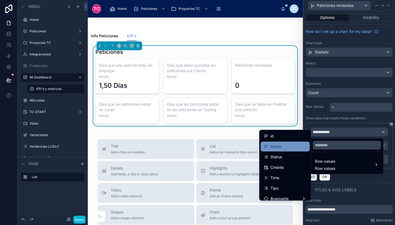
scroll to position [7, 0]
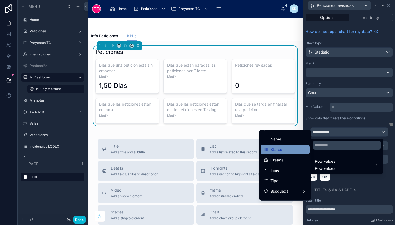
click at [285, 147] on div "Status" at bounding box center [285, 149] width 42 height 7
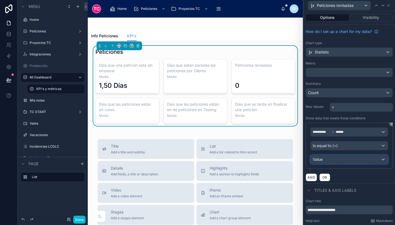
click at [333, 159] on div "Value" at bounding box center [348, 159] width 77 height 9
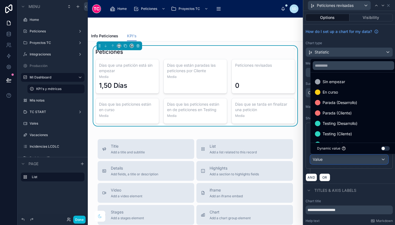
scroll to position [63, 0]
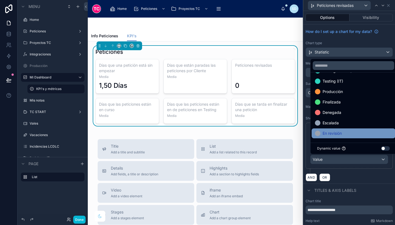
click at [346, 133] on div "En revisión" at bounding box center [353, 133] width 77 height 7
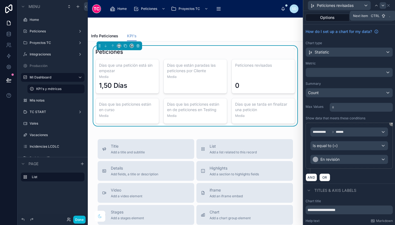
click at [382, 6] on icon at bounding box center [382, 5] width 4 height 4
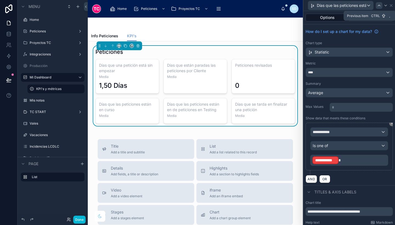
click at [377, 5] on icon at bounding box center [378, 5] width 4 height 4
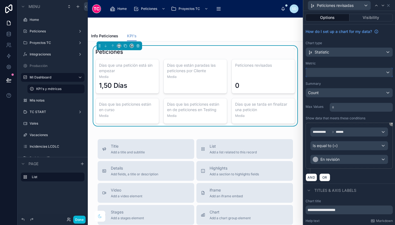
click at [326, 70] on div at bounding box center [348, 72] width 87 height 9
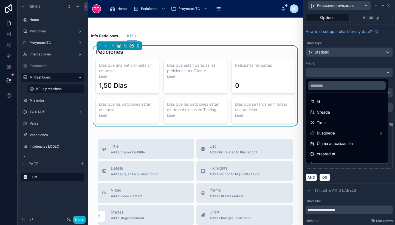
click at [376, 179] on div at bounding box center [349, 112] width 92 height 225
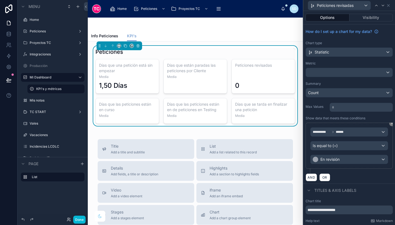
scroll to position [31, 0]
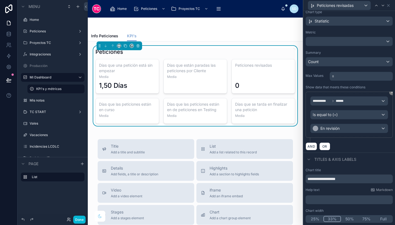
click at [326, 198] on p "﻿" at bounding box center [349, 199] width 84 height 5
click at [348, 211] on div "Chart width" at bounding box center [348, 210] width 87 height 4
click at [381, 4] on icon at bounding box center [382, 5] width 4 height 4
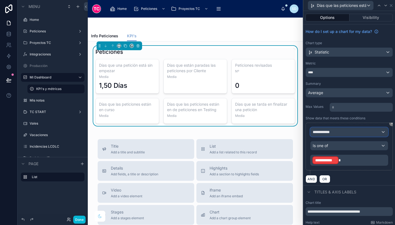
click at [346, 135] on div "**********" at bounding box center [348, 131] width 77 height 9
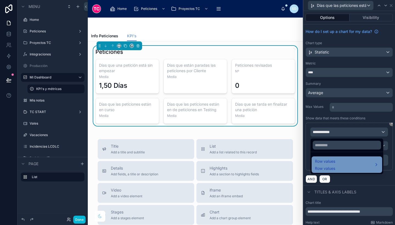
click at [341, 168] on div "Row values Row values" at bounding box center [347, 164] width 64 height 13
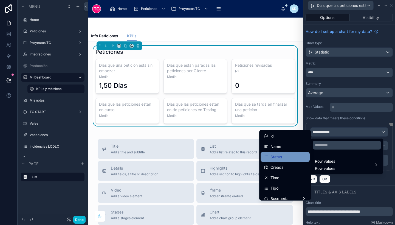
click at [283, 160] on div "Status" at bounding box center [285, 156] width 42 height 7
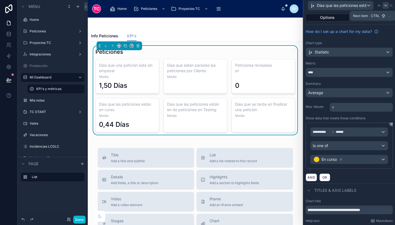
click at [383, 5] on icon at bounding box center [385, 5] width 4 height 4
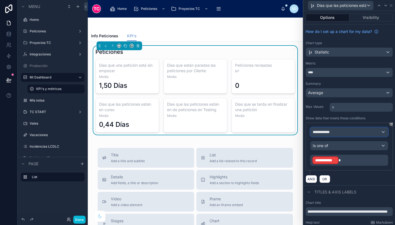
click at [352, 130] on div "**********" at bounding box center [348, 131] width 77 height 9
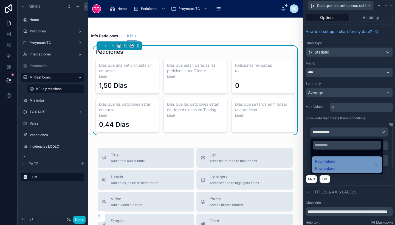
click at [346, 161] on div "Row values Row values" at bounding box center [347, 164] width 64 height 13
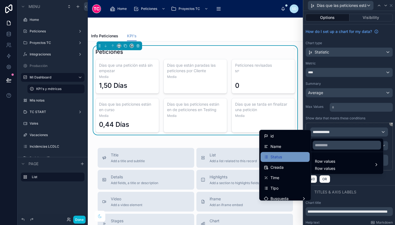
click at [284, 161] on div "Status" at bounding box center [284, 157] width 49 height 10
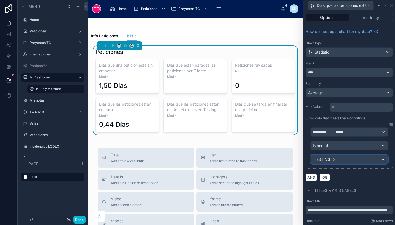
click at [332, 157] on div "TESTING" at bounding box center [325, 159] width 24 height 7
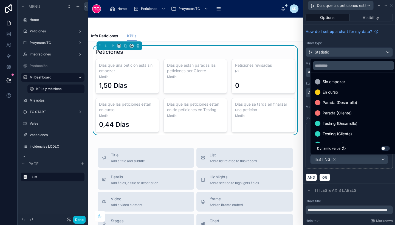
click at [333, 158] on div at bounding box center [349, 112] width 92 height 225
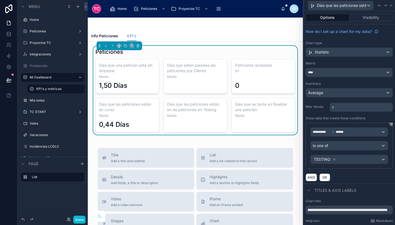
click at [333, 158] on icon at bounding box center [334, 159] width 4 height 4
click at [335, 159] on div "Value" at bounding box center [348, 159] width 77 height 9
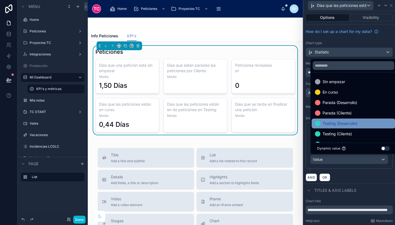
click at [349, 122] on span "Testing (Desarrollo)" at bounding box center [339, 123] width 35 height 7
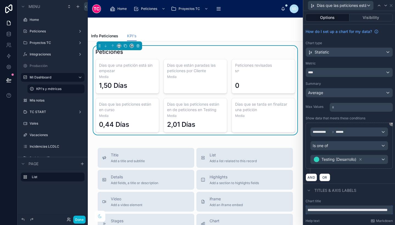
click at [367, 212] on input "**********" at bounding box center [348, 209] width 87 height 9
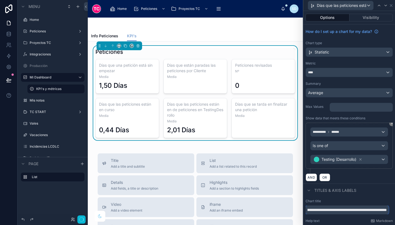
scroll to position [0, 39]
click at [373, 210] on input "**********" at bounding box center [346, 209] width 83 height 9
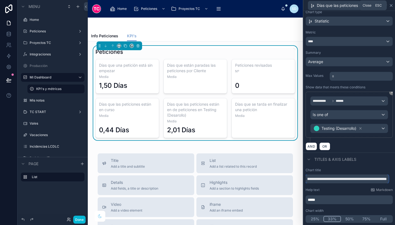
type input "**********"
click at [390, 5] on icon at bounding box center [391, 5] width 4 height 4
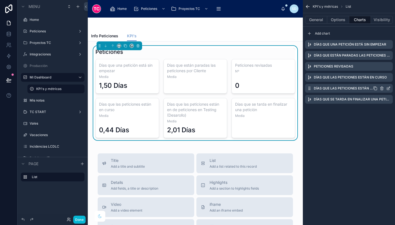
click at [375, 87] on icon "scrollable content" at bounding box center [374, 88] width 2 height 2
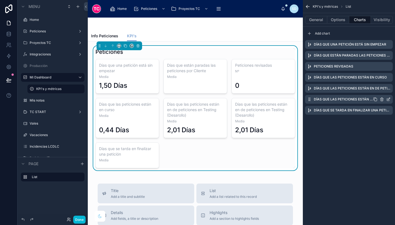
click at [388, 100] on icon "scrollable content" at bounding box center [388, 99] width 2 height 2
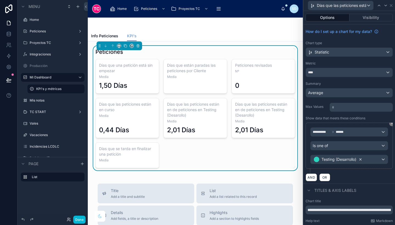
click at [361, 159] on icon at bounding box center [360, 159] width 2 height 2
click at [361, 158] on div "Value" at bounding box center [348, 159] width 77 height 9
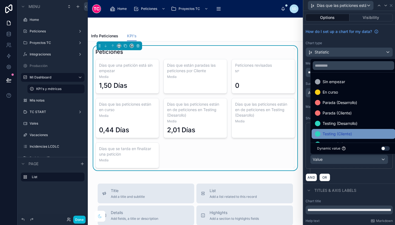
click at [355, 132] on div "Testing (Cliente)" at bounding box center [353, 133] width 77 height 7
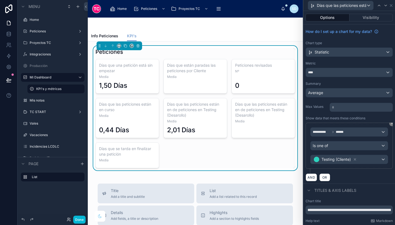
scroll to position [31, 0]
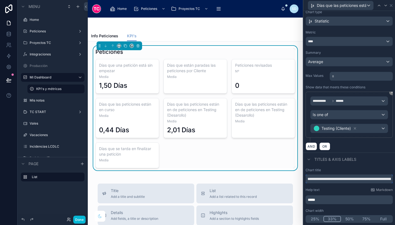
click at [356, 176] on input "**********" at bounding box center [348, 178] width 87 height 9
type input "**********"
click at [391, 7] on icon at bounding box center [391, 5] width 4 height 4
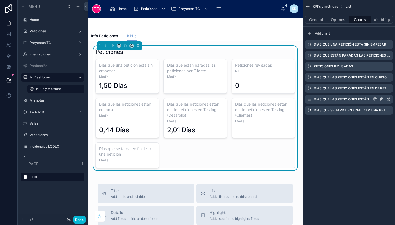
click at [376, 99] on icon "scrollable content" at bounding box center [375, 99] width 4 height 4
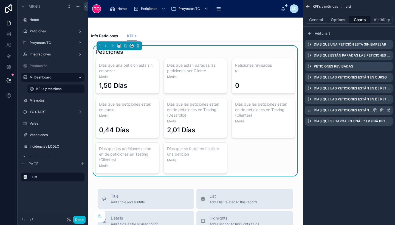
click at [386, 109] on icon "scrollable content" at bounding box center [388, 110] width 4 height 4
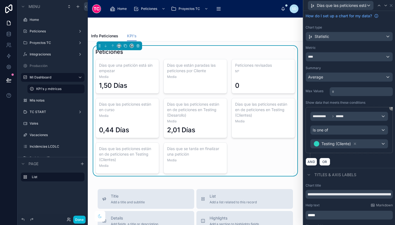
scroll to position [17, 0]
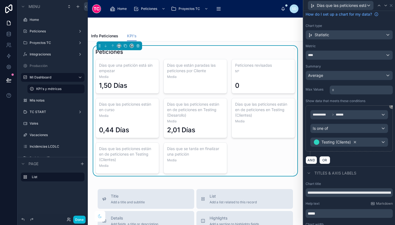
click at [355, 142] on icon at bounding box center [355, 142] width 4 height 4
click at [356, 141] on div "Value" at bounding box center [348, 142] width 77 height 9
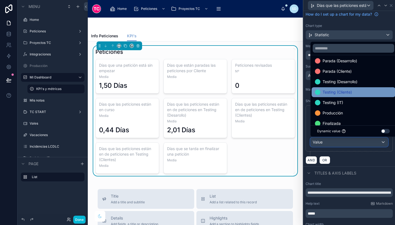
scroll to position [25, 0]
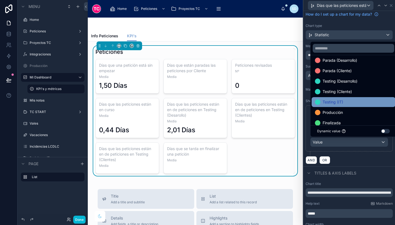
click at [347, 102] on div "Testing (IT)" at bounding box center [353, 102] width 77 height 7
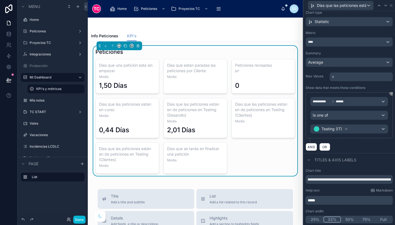
scroll to position [31, 0]
click at [349, 175] on input "**********" at bounding box center [348, 178] width 87 height 9
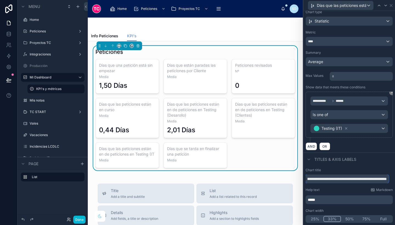
scroll to position [0, 33]
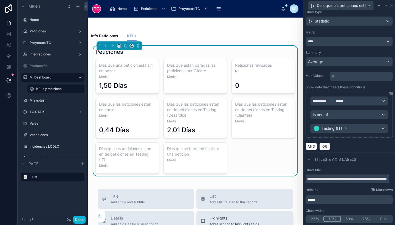
type input "**********"
click at [7, 34] on icon at bounding box center [8, 33] width 5 height 5
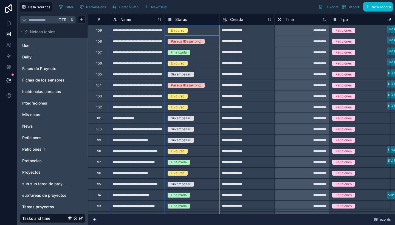
click at [181, 20] on span "Status" at bounding box center [181, 19] width 12 height 5
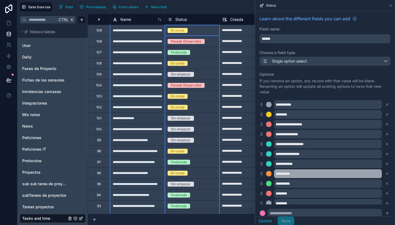
scroll to position [14, 0]
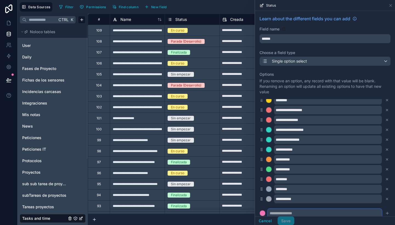
click at [289, 210] on input "text" at bounding box center [324, 212] width 114 height 9
type input "**********"
click at [262, 213] on div at bounding box center [261, 212] width 5 height 5
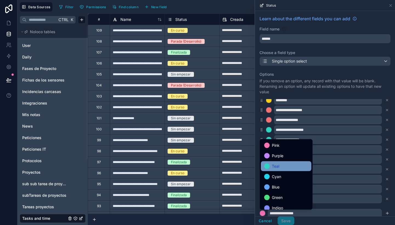
click at [277, 170] on div "Teal" at bounding box center [286, 166] width 50 height 10
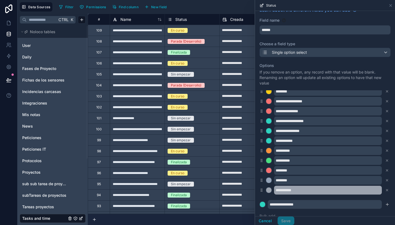
scroll to position [9, 0]
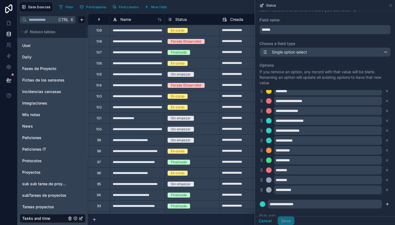
click at [385, 202] on icon "submit" at bounding box center [387, 204] width 4 height 4
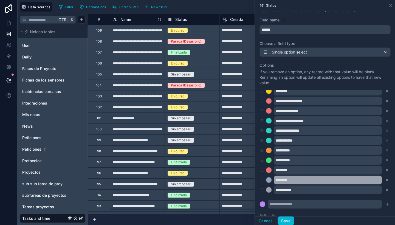
scroll to position [24, 0]
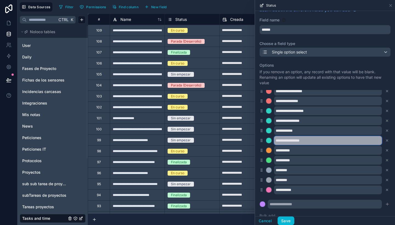
click at [297, 137] on input "**********" at bounding box center [328, 140] width 108 height 9
type input "**********"
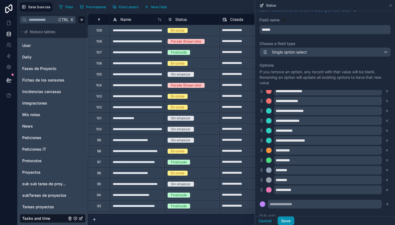
click at [287, 219] on button "Save" at bounding box center [285, 220] width 16 height 9
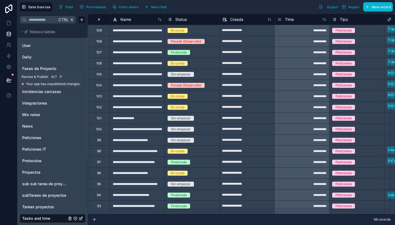
click at [10, 79] on icon at bounding box center [8, 79] width 5 height 5
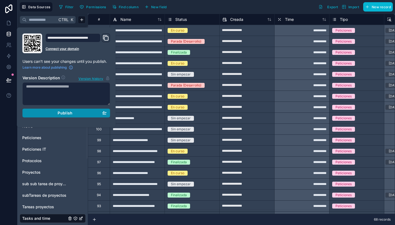
click at [64, 114] on span "Publish" at bounding box center [65, 112] width 15 height 5
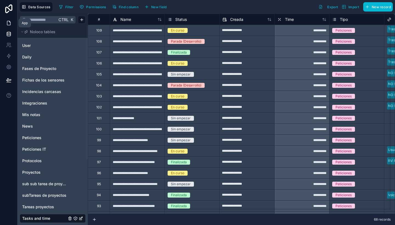
click at [8, 18] on link at bounding box center [8, 23] width 17 height 11
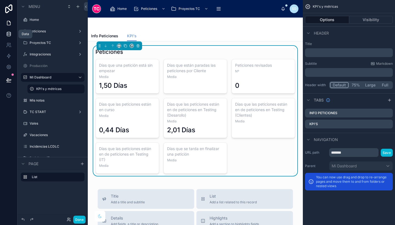
click at [9, 30] on link at bounding box center [8, 33] width 17 height 11
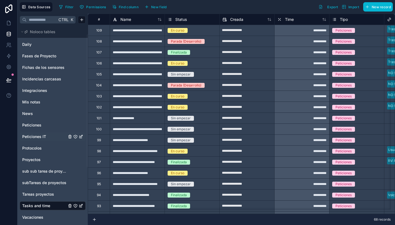
scroll to position [13, 0]
click at [43, 124] on link "Peticiones" at bounding box center [44, 124] width 44 height 5
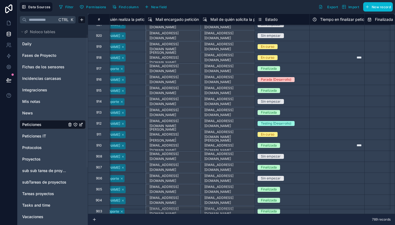
scroll to position [17, 130]
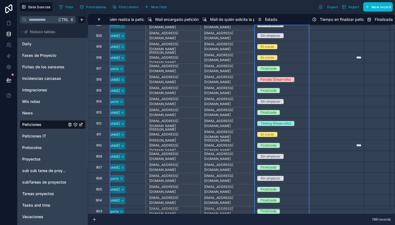
click at [270, 18] on span "Estado" at bounding box center [271, 19] width 12 height 5
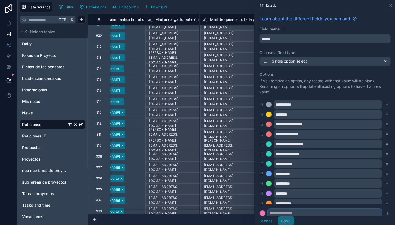
click at [295, 212] on input "text" at bounding box center [324, 212] width 114 height 9
type input "**********"
click at [262, 214] on div at bounding box center [261, 212] width 5 height 5
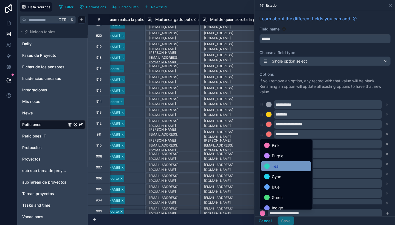
click at [273, 166] on span "Teal" at bounding box center [275, 166] width 7 height 7
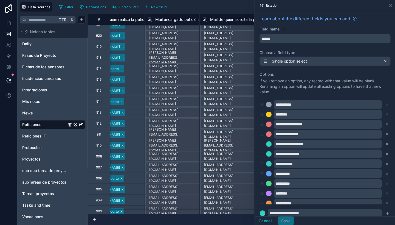
click at [290, 219] on div "Cancel Save" at bounding box center [274, 220] width 39 height 9
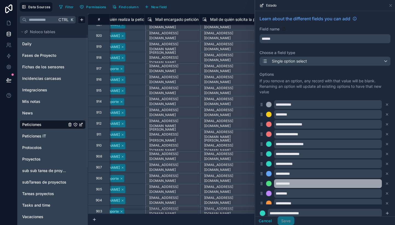
scroll to position [14, 0]
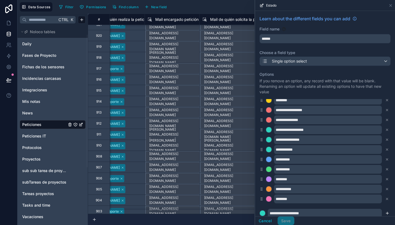
click at [384, 210] on button "submit" at bounding box center [387, 213] width 7 height 7
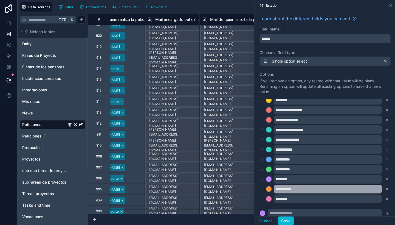
scroll to position [24, 0]
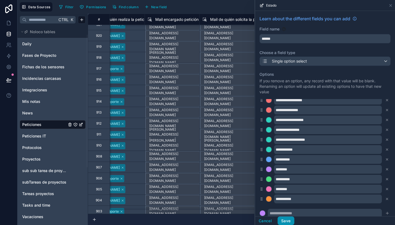
click at [289, 222] on button "Save" at bounding box center [285, 220] width 16 height 9
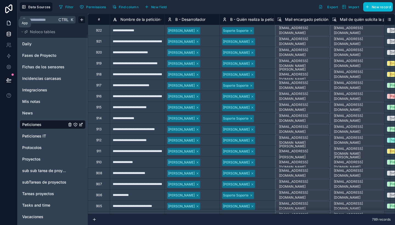
click at [10, 22] on icon at bounding box center [8, 23] width 3 height 4
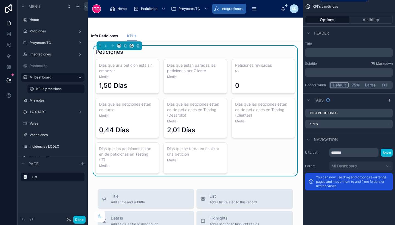
click at [220, 10] on div "Integraciones" at bounding box center [228, 8] width 31 height 9
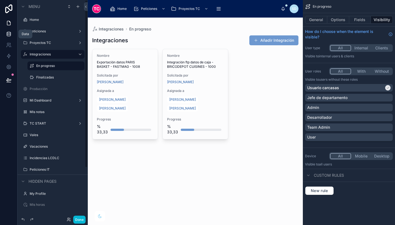
click at [5, 33] on link at bounding box center [8, 33] width 17 height 11
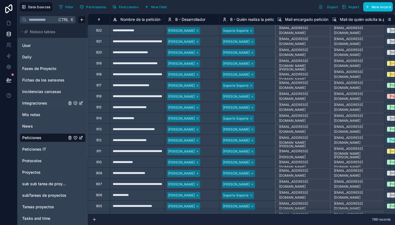
click at [38, 101] on span "Integraciones" at bounding box center [34, 102] width 25 height 5
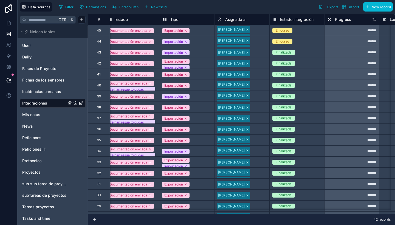
scroll to position [0, 225]
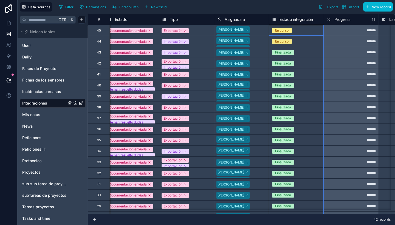
click at [295, 18] on span "Estado integración" at bounding box center [295, 19] width 33 height 5
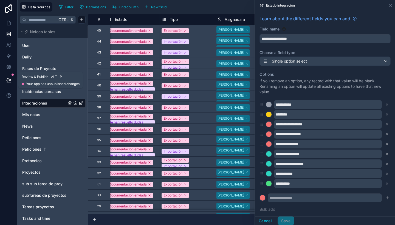
click at [9, 77] on button at bounding box center [9, 79] width 12 height 15
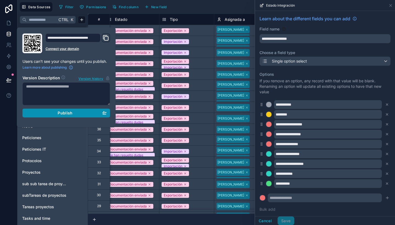
click at [76, 112] on div "Publish" at bounding box center [66, 112] width 81 height 5
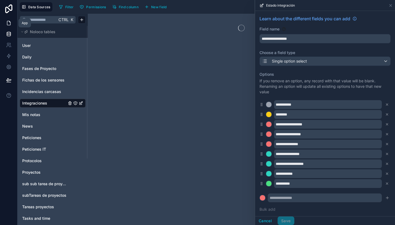
click at [6, 23] on icon at bounding box center [8, 22] width 5 height 5
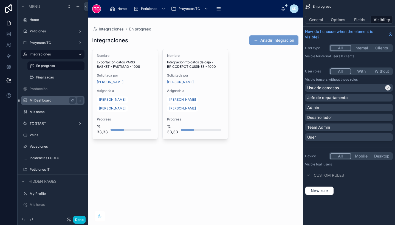
click at [42, 102] on label "Mi Dashboard" at bounding box center [52, 100] width 44 height 4
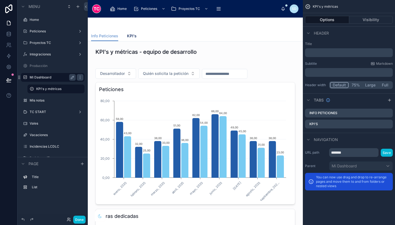
click at [131, 35] on span "KPI's" at bounding box center [132, 35] width 10 height 5
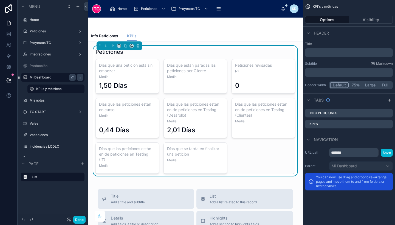
click at [235, 130] on div at bounding box center [263, 129] width 56 height 9
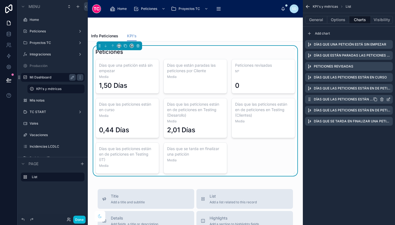
click at [376, 98] on icon "scrollable content" at bounding box center [374, 99] width 2 height 2
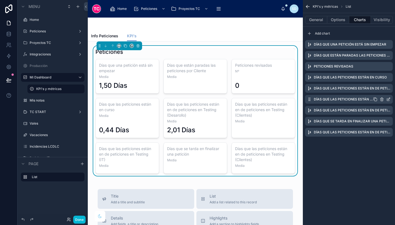
click at [387, 98] on icon "scrollable content" at bounding box center [388, 99] width 4 height 4
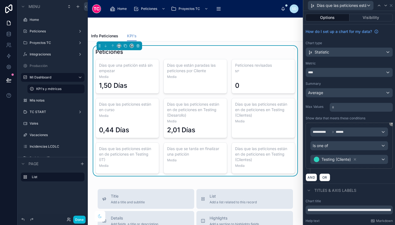
scroll to position [31, 0]
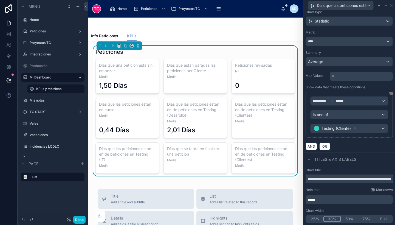
click at [306, 177] on input "**********" at bounding box center [348, 178] width 87 height 9
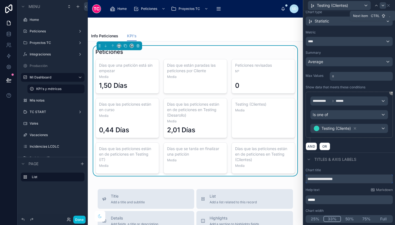
type input "**********"
click at [384, 6] on icon at bounding box center [382, 5] width 4 height 4
click at [308, 180] on input "**********" at bounding box center [348, 178] width 87 height 9
type input "**********"
click at [388, 5] on icon at bounding box center [388, 5] width 2 height 2
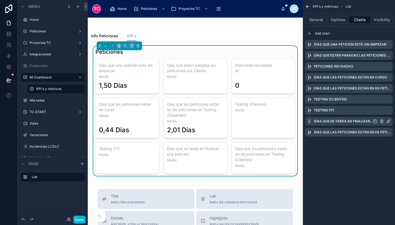
click at [308, 122] on icon "scrollable content" at bounding box center [309, 121] width 4 height 4
click at [388, 120] on icon "scrollable content" at bounding box center [388, 121] width 4 height 4
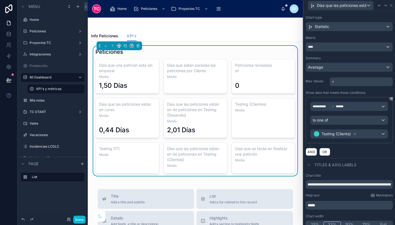
scroll to position [27, 0]
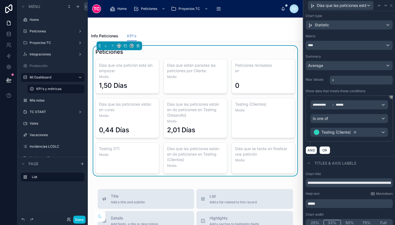
click at [355, 132] on icon at bounding box center [355, 132] width 4 height 4
click at [340, 133] on div "Value" at bounding box center [348, 132] width 77 height 9
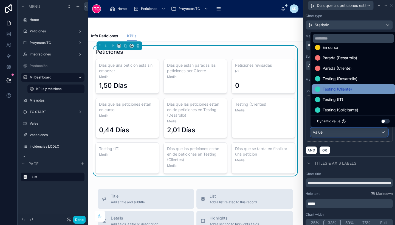
scroll to position [18, 0]
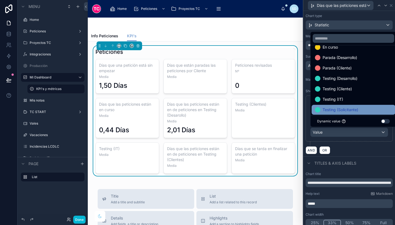
click at [354, 108] on span "Testing (Solicitante)" at bounding box center [340, 109] width 36 height 7
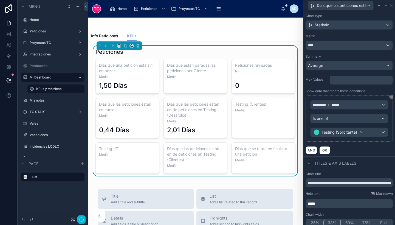
scroll to position [31, 0]
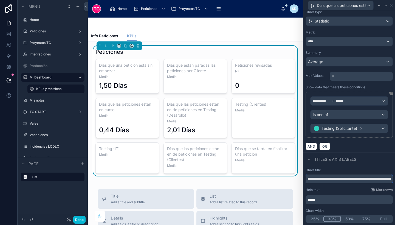
click at [307, 179] on input "**********" at bounding box center [348, 178] width 87 height 9
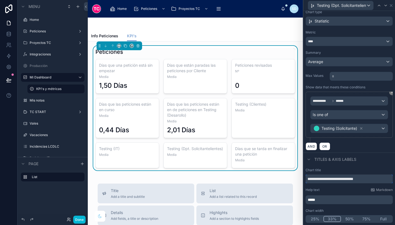
click at [348, 178] on input "**********" at bounding box center [348, 178] width 87 height 9
type input "**********"
click at [369, 167] on div "**********" at bounding box center [349, 194] width 92 height 59
click at [374, 5] on icon at bounding box center [376, 5] width 4 height 4
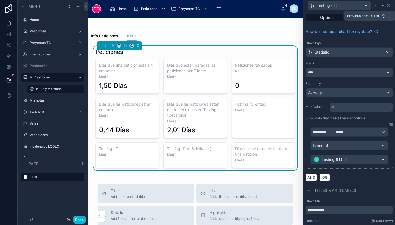
click at [374, 5] on icon at bounding box center [376, 5] width 4 height 4
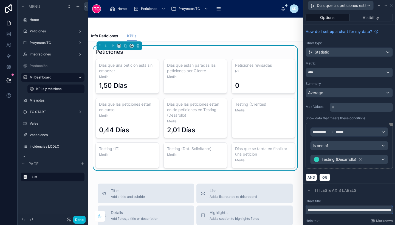
click at [308, 209] on input "**********" at bounding box center [348, 209] width 87 height 9
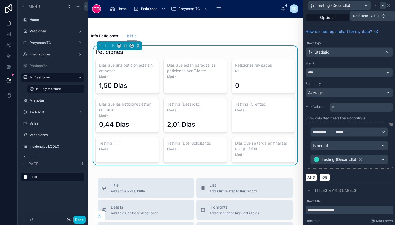
type input "**********"
click at [382, 6] on icon at bounding box center [382, 5] width 4 height 4
click at [78, 219] on button "Done" at bounding box center [79, 219] width 12 height 8
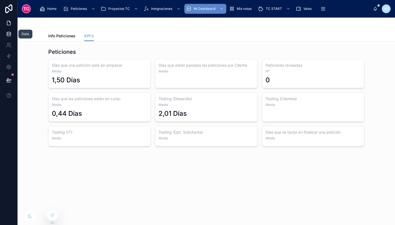
click at [11, 33] on icon at bounding box center [8, 33] width 5 height 5
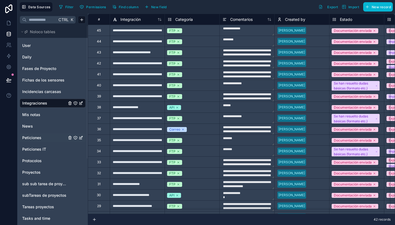
click at [34, 137] on span "Peticiones" at bounding box center [31, 137] width 19 height 5
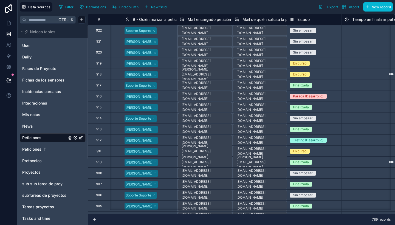
scroll to position [0, 98]
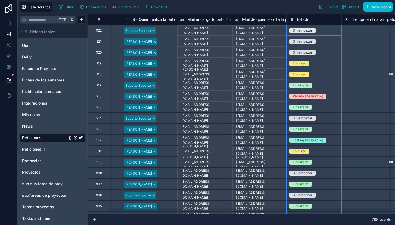
click at [302, 20] on span "Estado" at bounding box center [303, 19] width 12 height 5
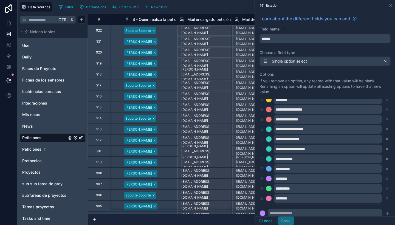
scroll to position [15, 0]
click at [391, 4] on icon at bounding box center [390, 5] width 4 height 4
